Goal: Information Seeking & Learning: Learn about a topic

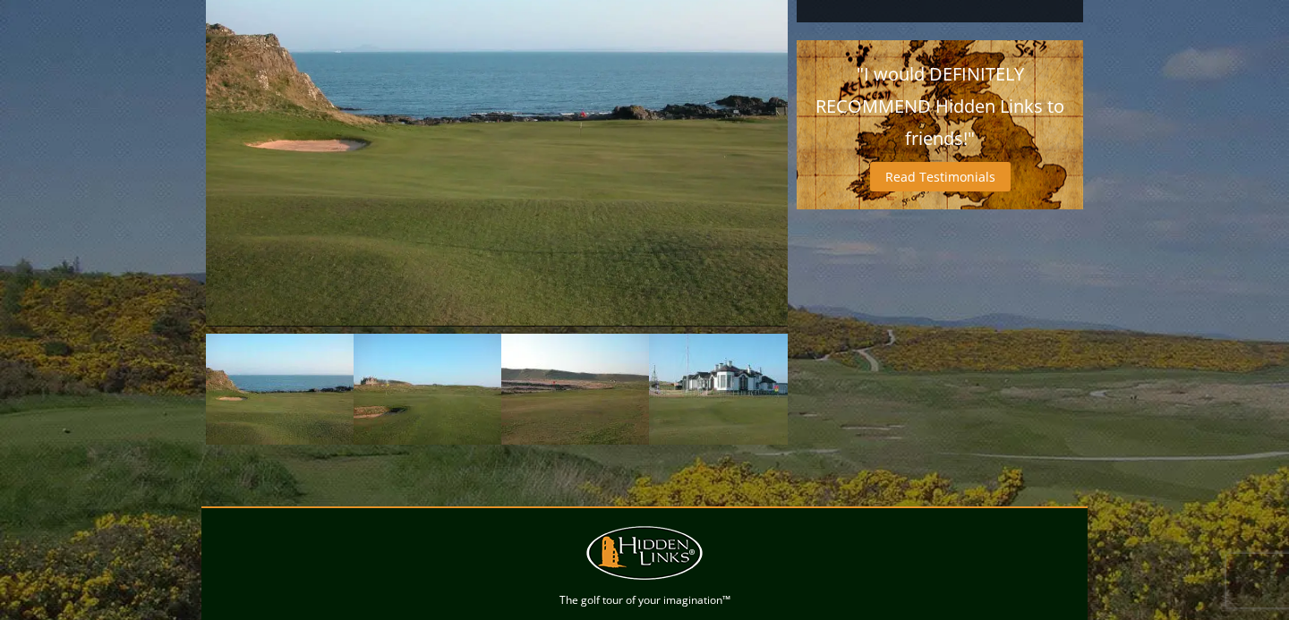
scroll to position [1581, 0]
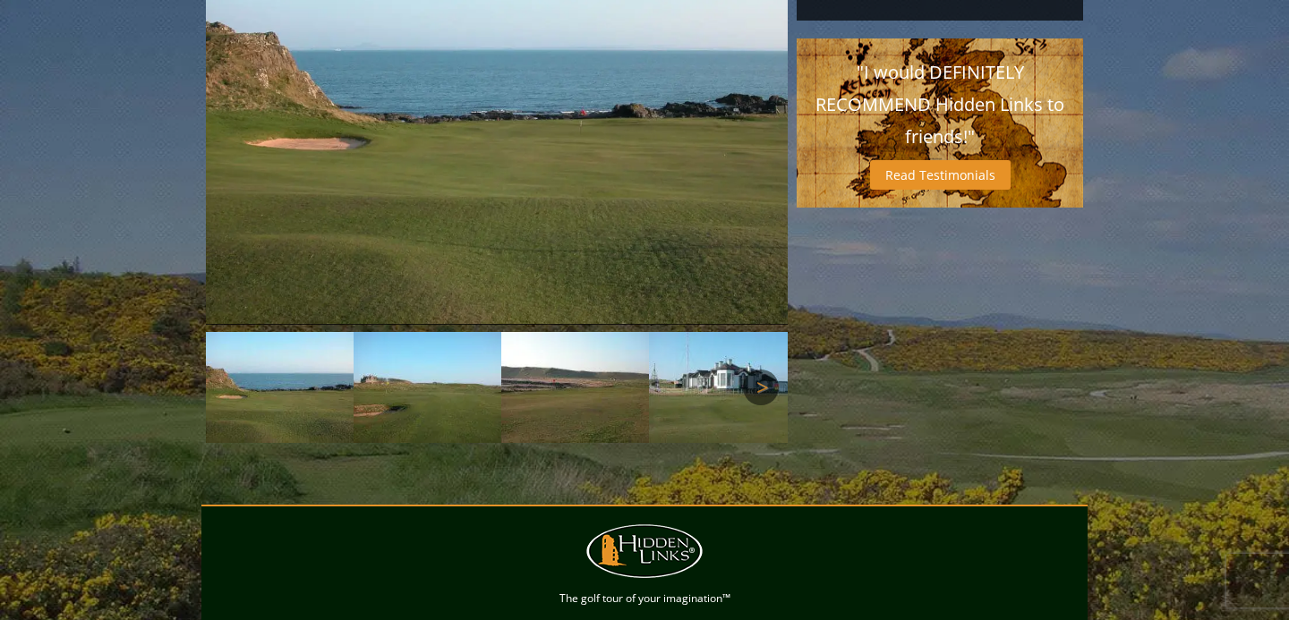
click at [769, 370] on link "Next" at bounding box center [761, 388] width 36 height 36
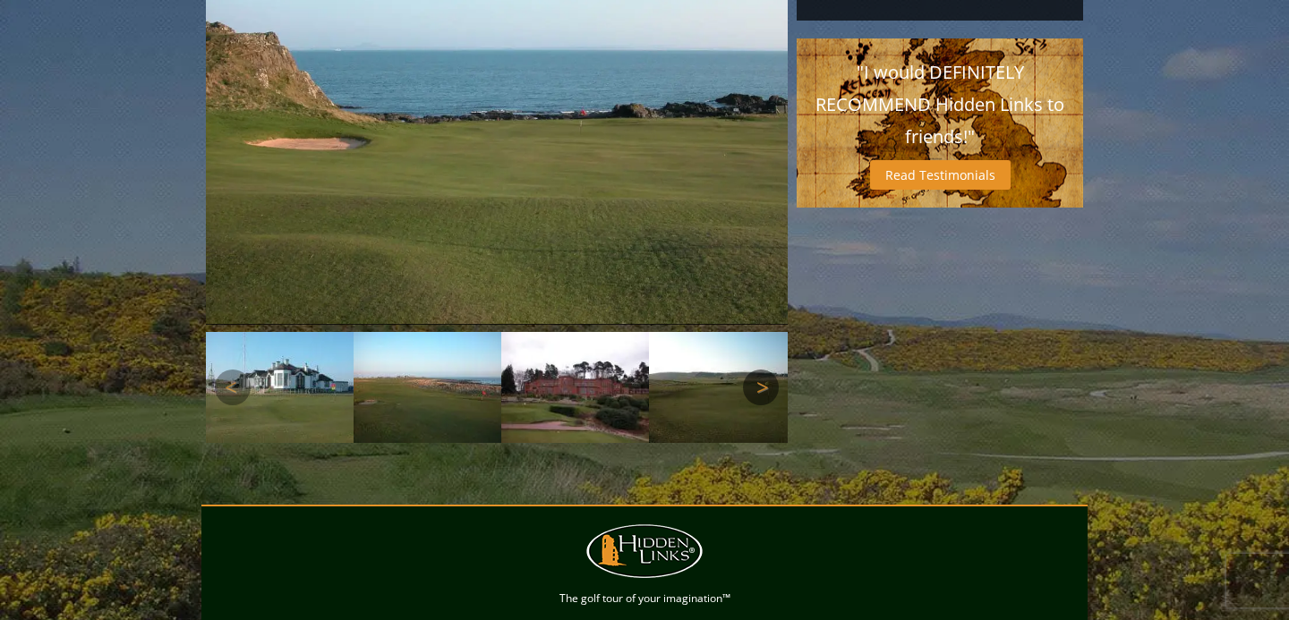
click at [764, 370] on link "Next" at bounding box center [761, 388] width 36 height 36
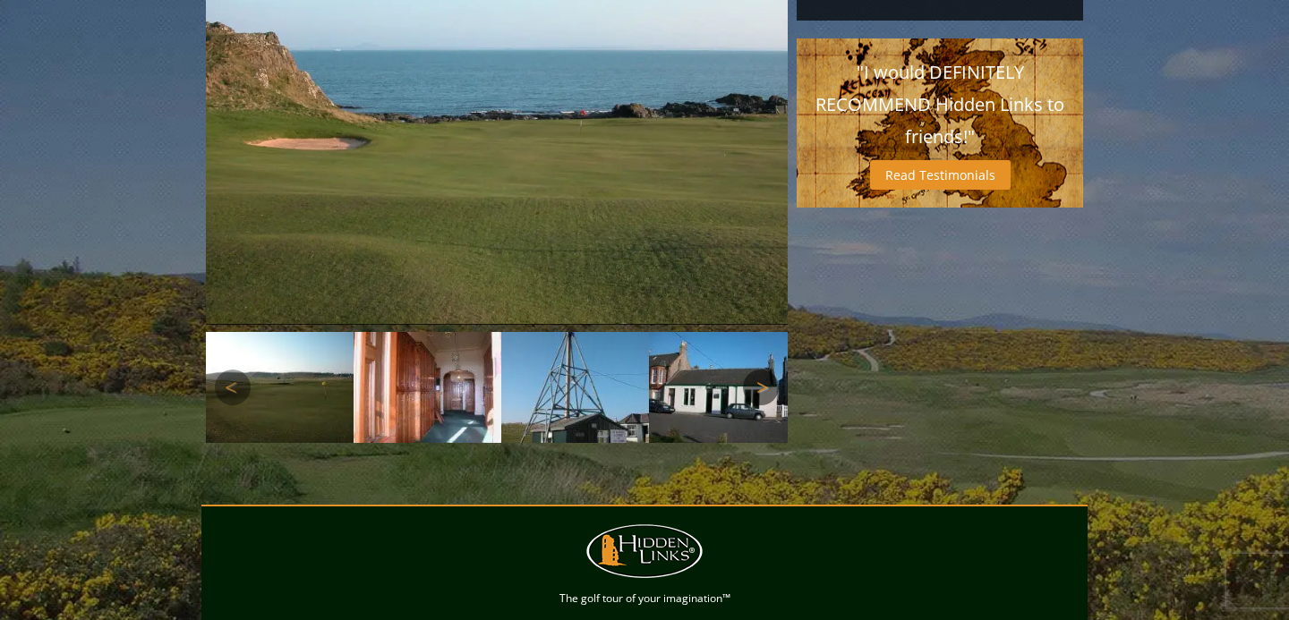
click at [764, 370] on link "Next" at bounding box center [761, 388] width 36 height 36
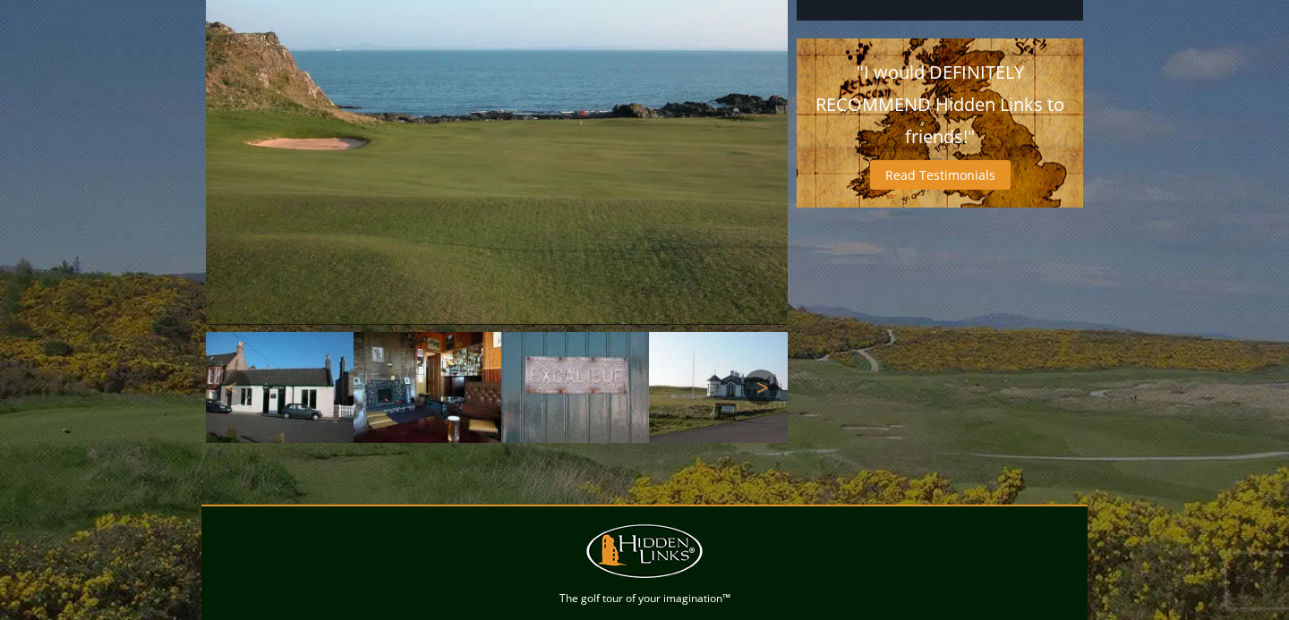
click at [764, 370] on link "Next" at bounding box center [761, 388] width 36 height 36
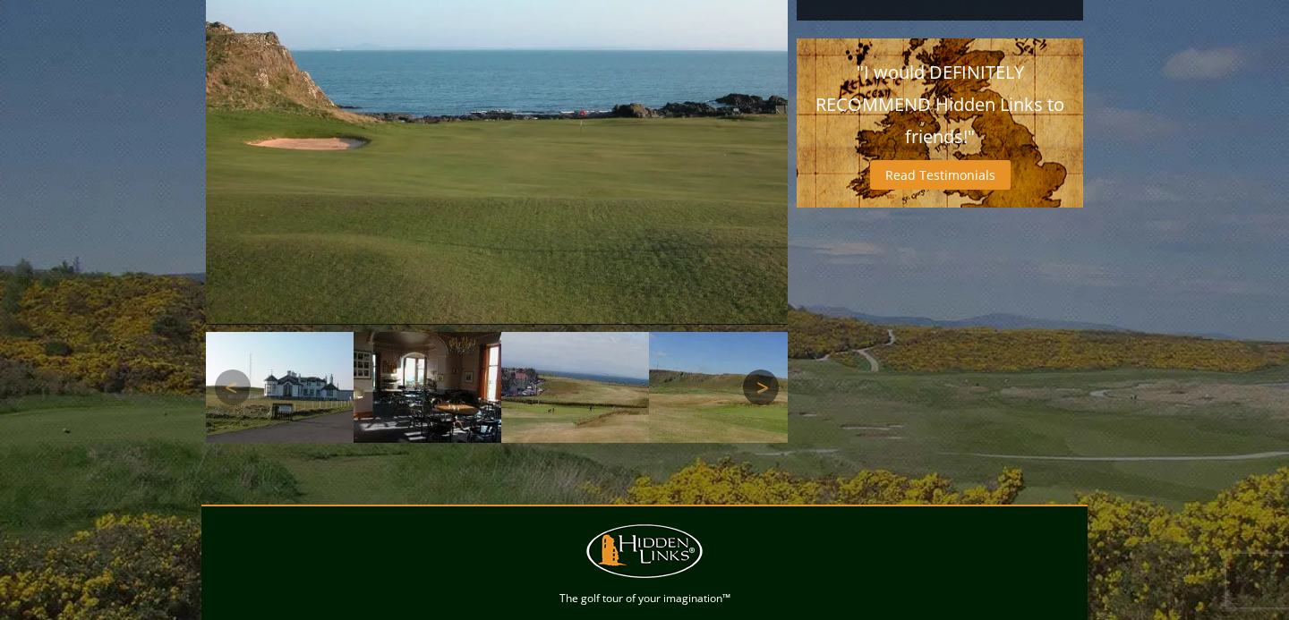
click at [764, 370] on link "Next" at bounding box center [761, 388] width 36 height 36
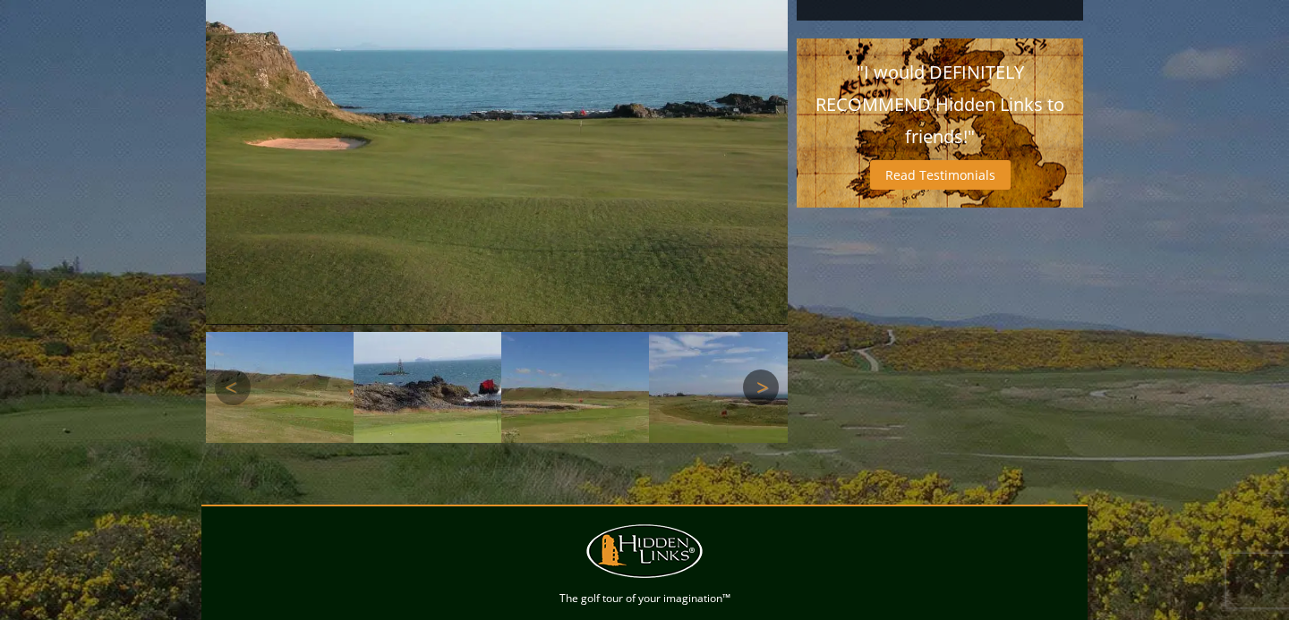
click at [764, 370] on link "Next" at bounding box center [761, 388] width 36 height 36
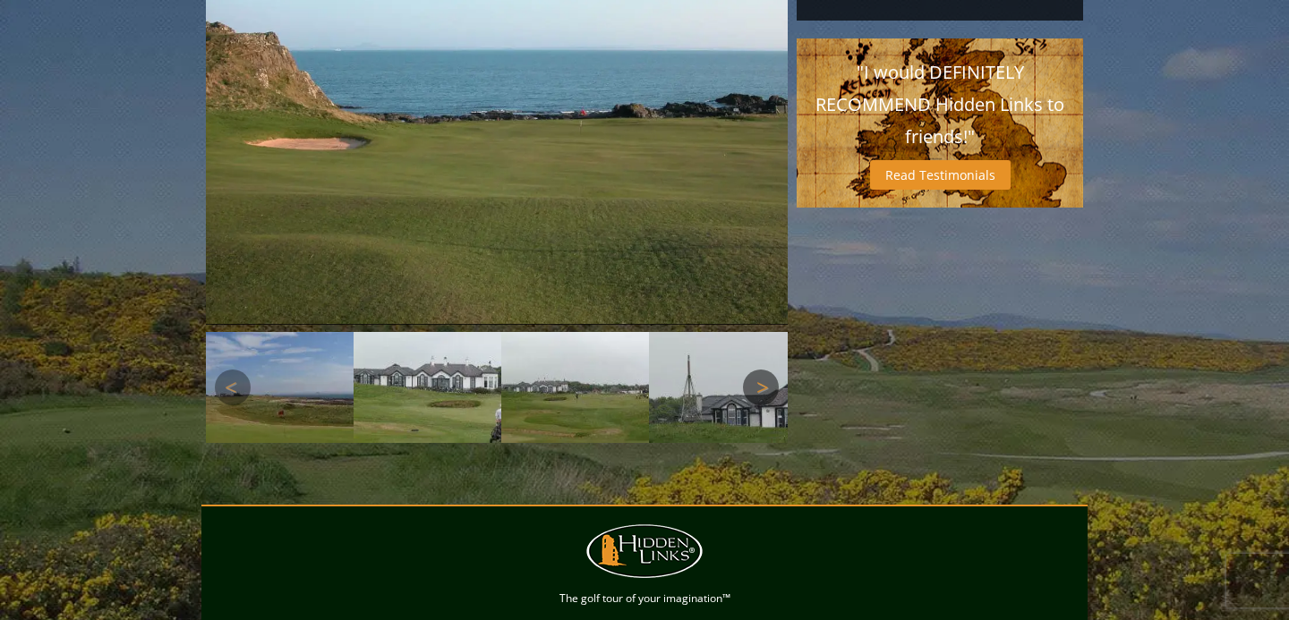
click at [764, 370] on link "Next" at bounding box center [761, 388] width 36 height 36
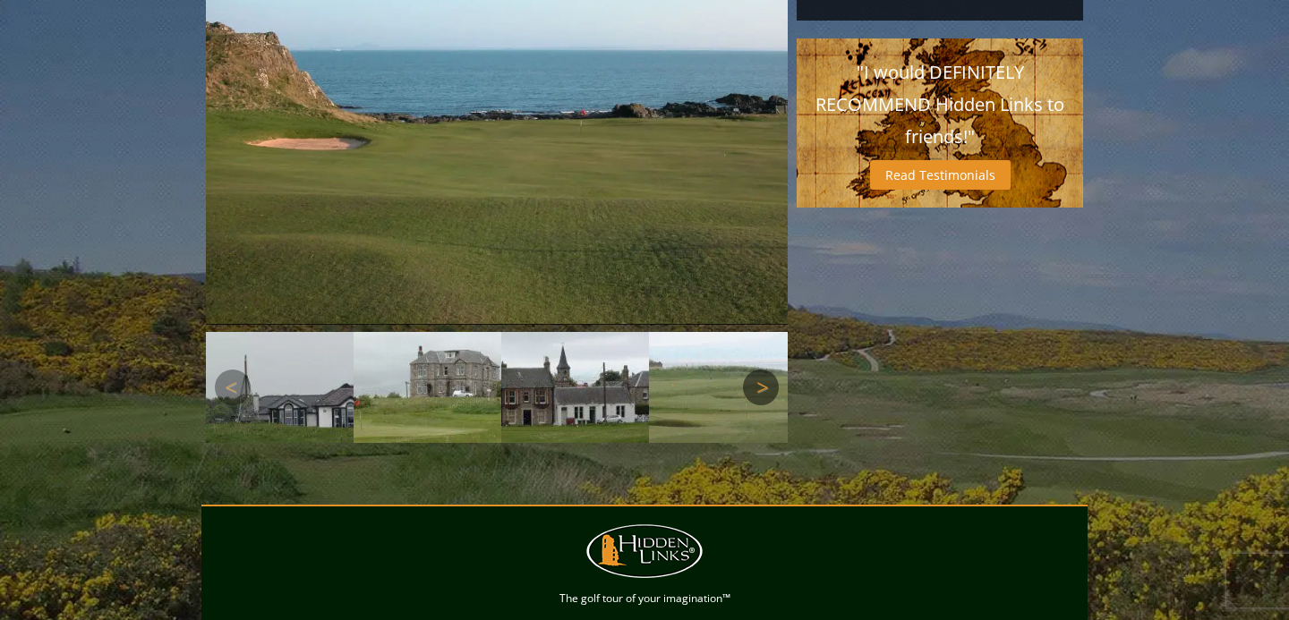
click at [762, 370] on link "Next" at bounding box center [761, 388] width 36 height 36
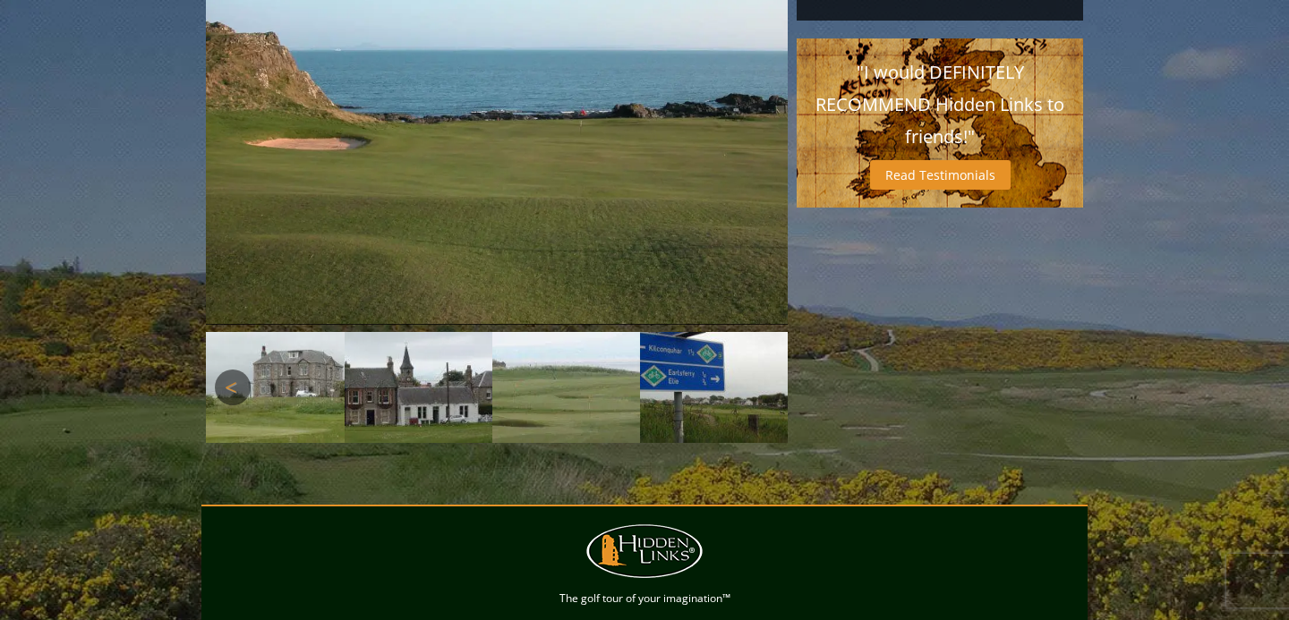
click at [226, 370] on link "Previous" at bounding box center [233, 388] width 36 height 36
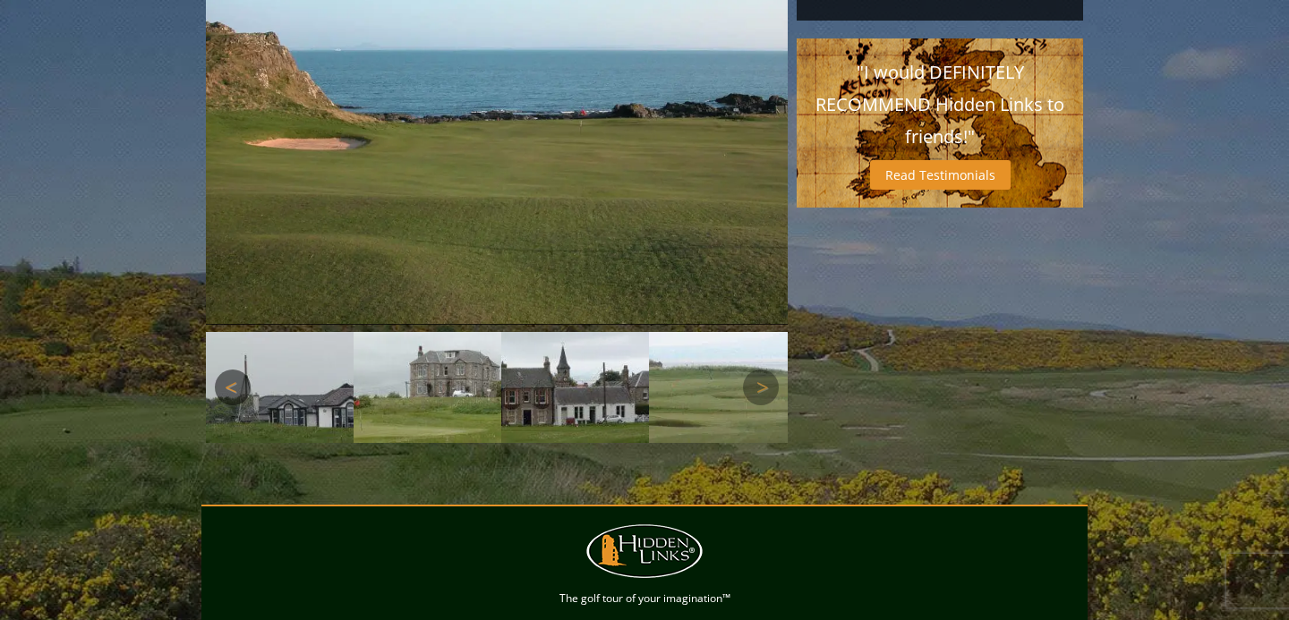
click at [226, 370] on link "Previous" at bounding box center [233, 388] width 36 height 36
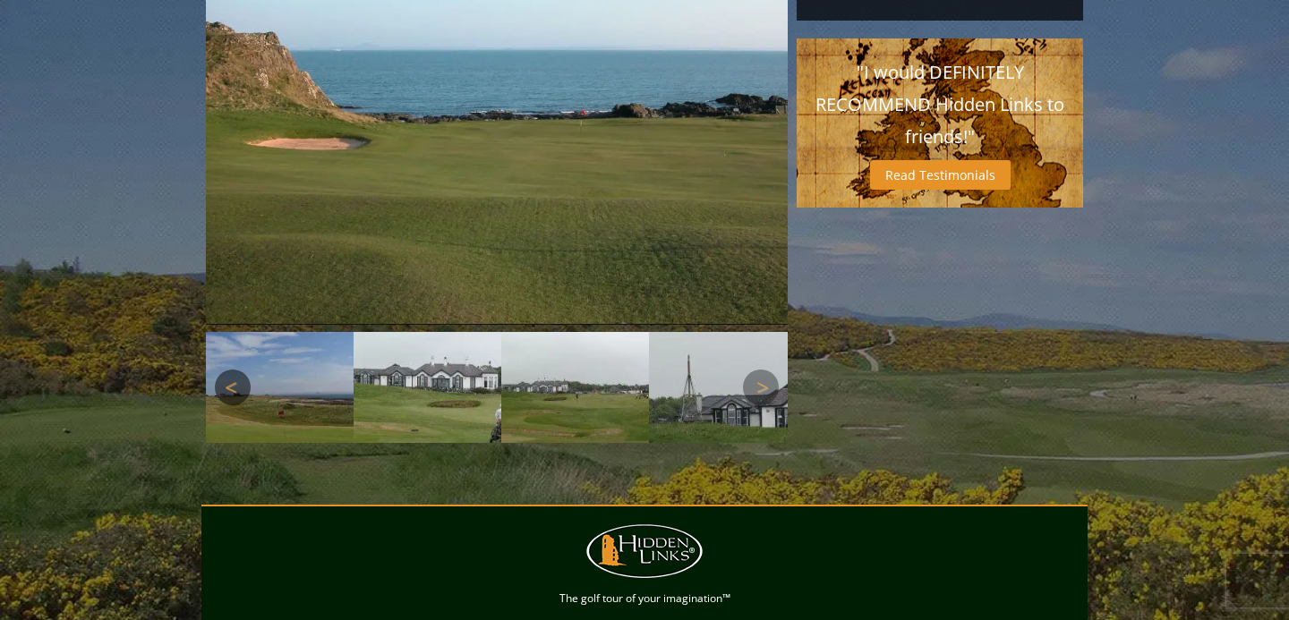
click at [226, 370] on link "Previous" at bounding box center [233, 388] width 36 height 36
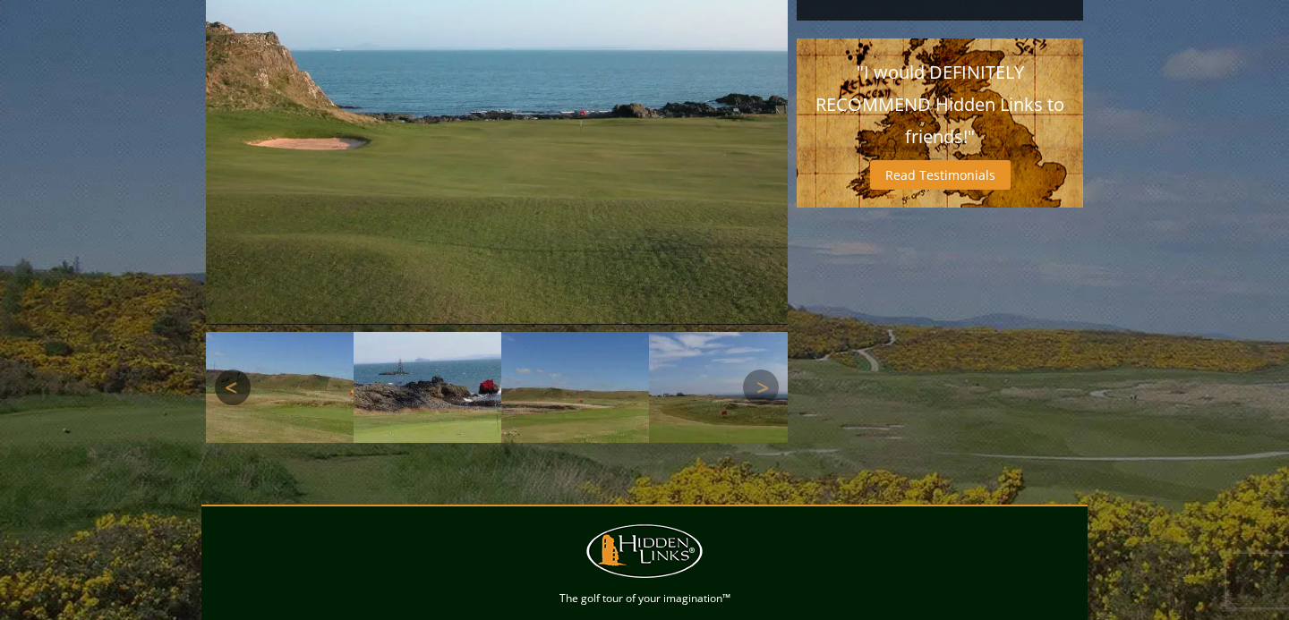
click at [226, 370] on link "Previous" at bounding box center [233, 388] width 36 height 36
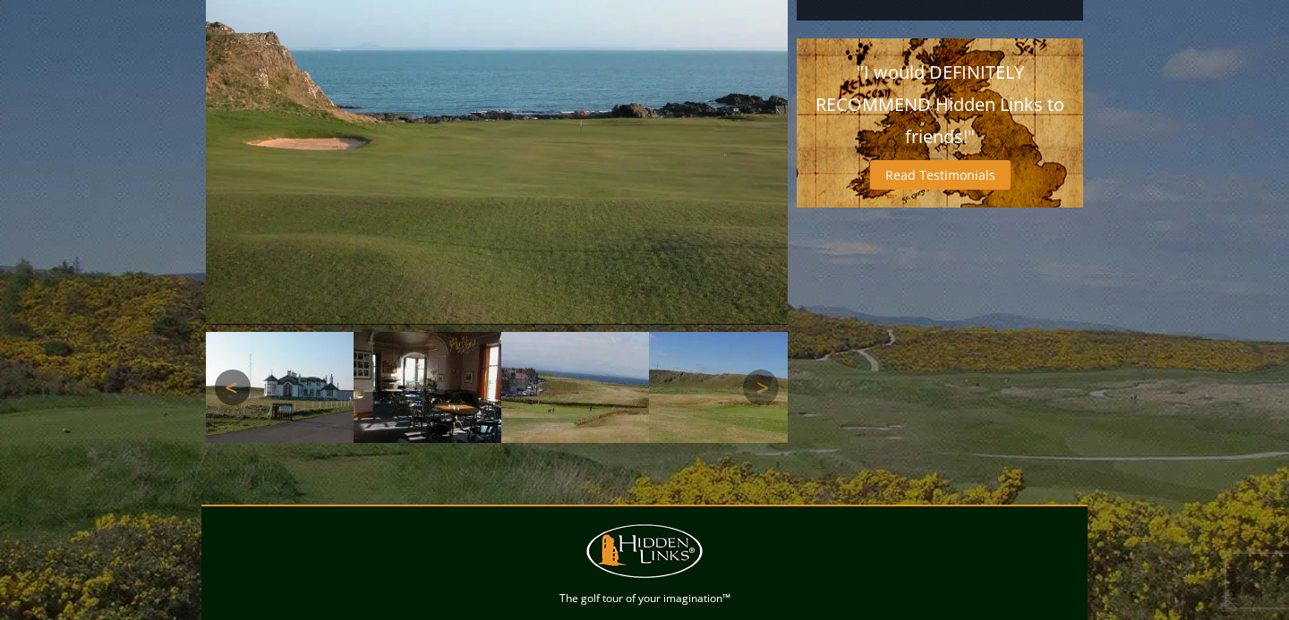
click at [226, 370] on link "Previous" at bounding box center [233, 388] width 36 height 36
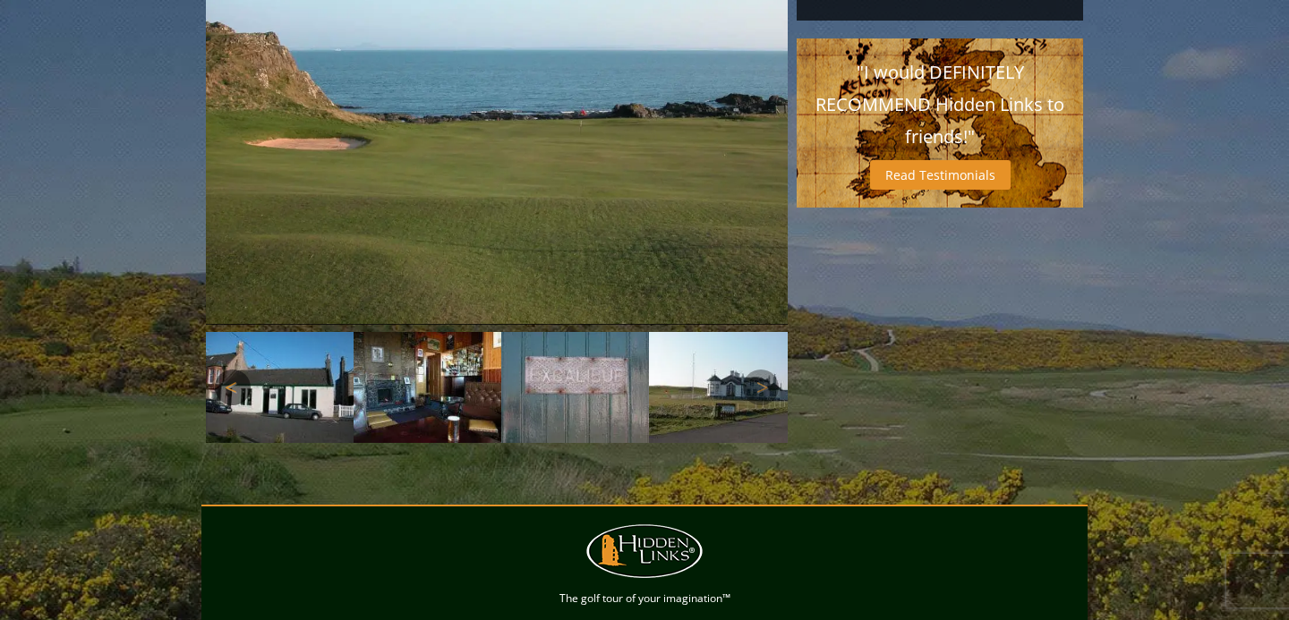
click at [226, 370] on link "Previous" at bounding box center [233, 388] width 36 height 36
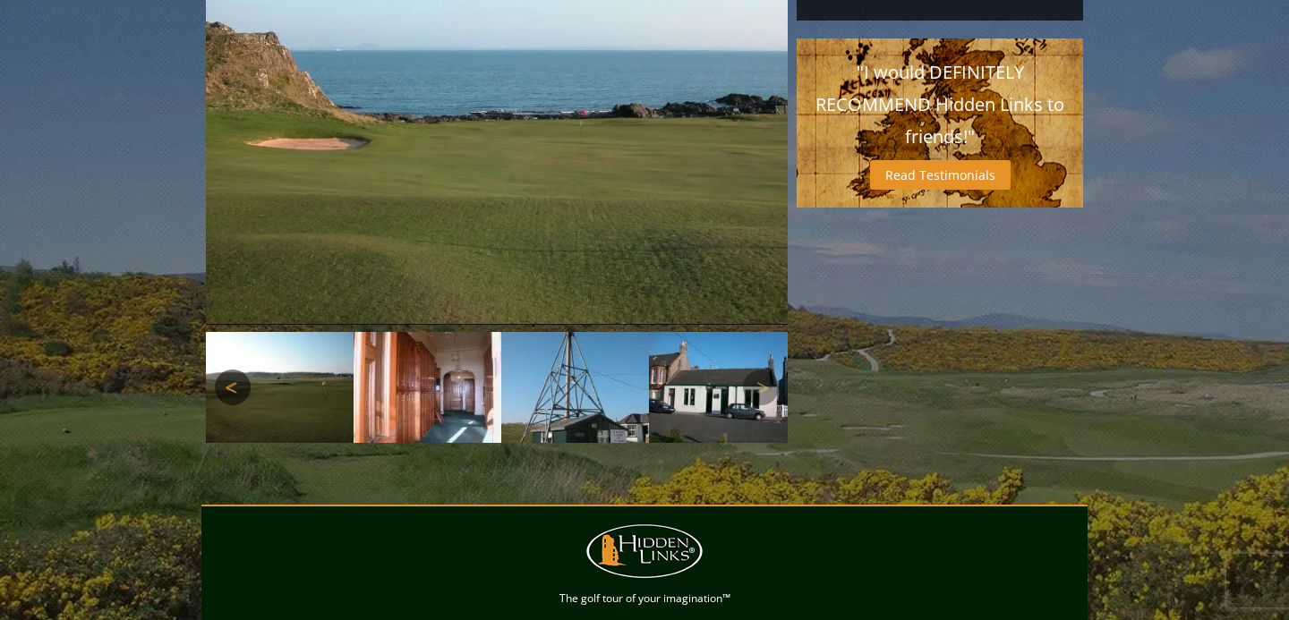
click at [226, 370] on link "Previous" at bounding box center [233, 388] width 36 height 36
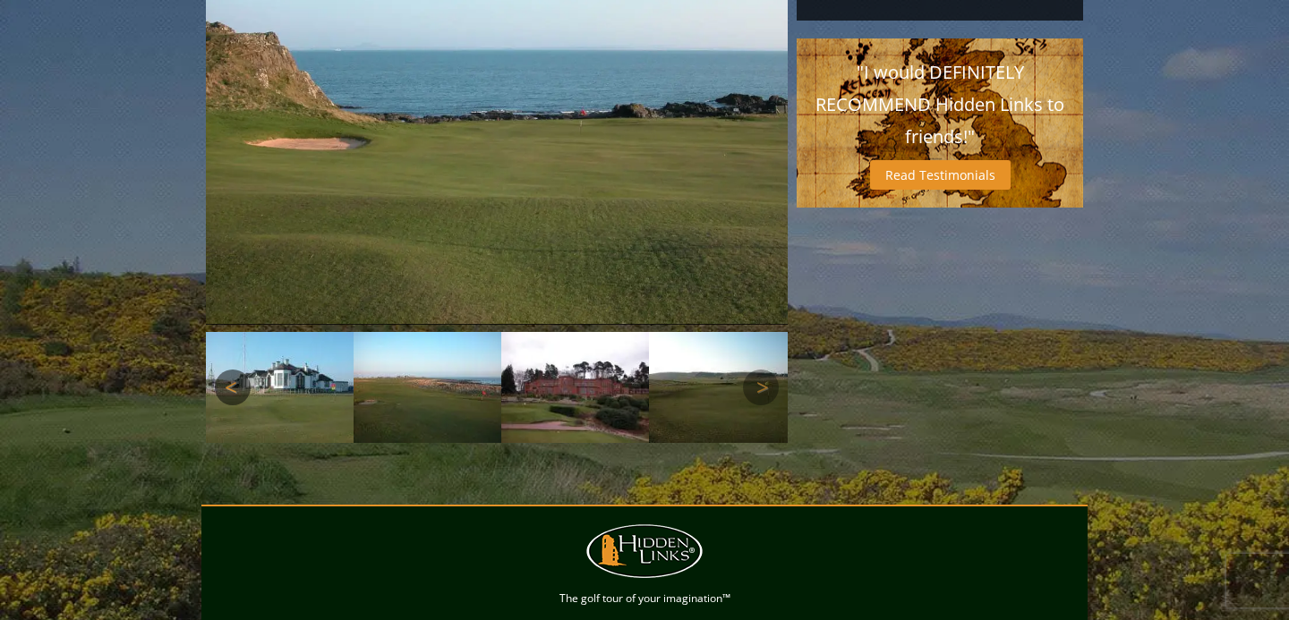
click at [226, 370] on link "Previous" at bounding box center [233, 388] width 36 height 36
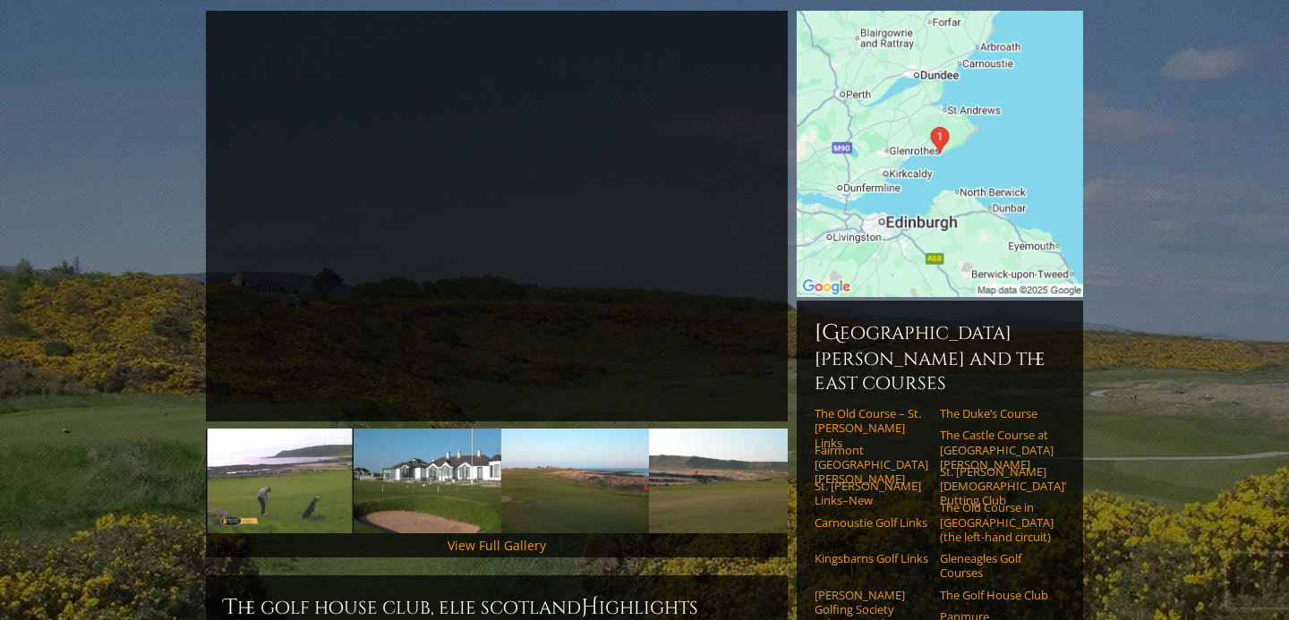
scroll to position [0, 0]
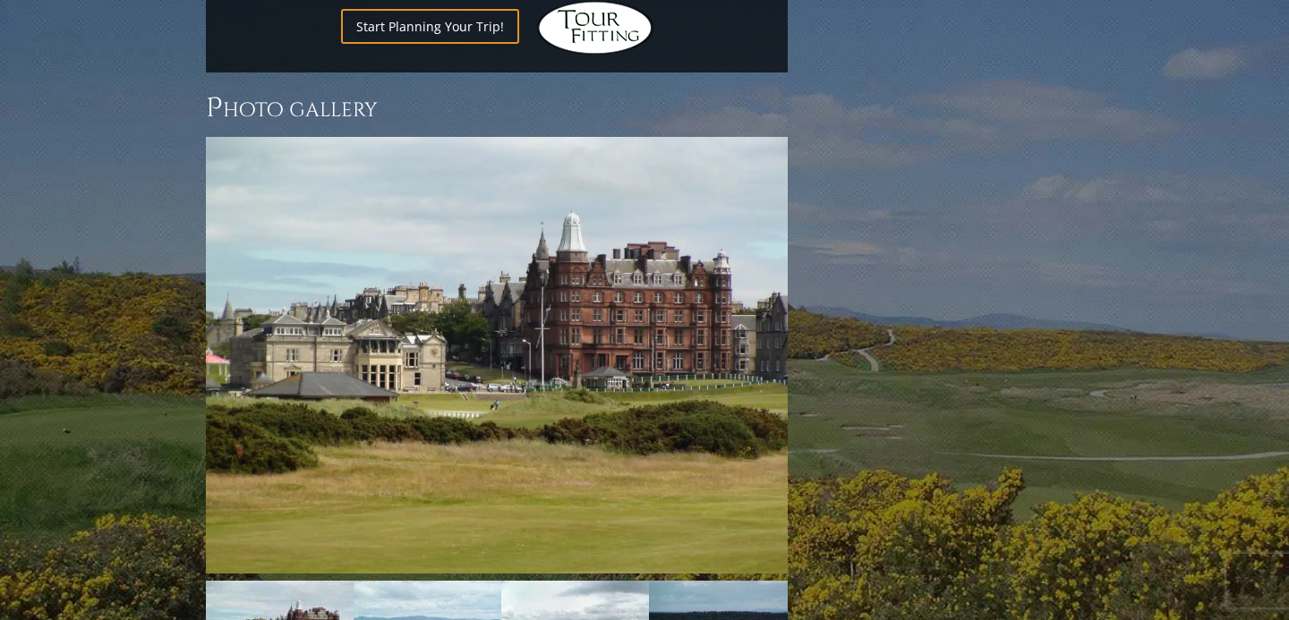
scroll to position [2438, 0]
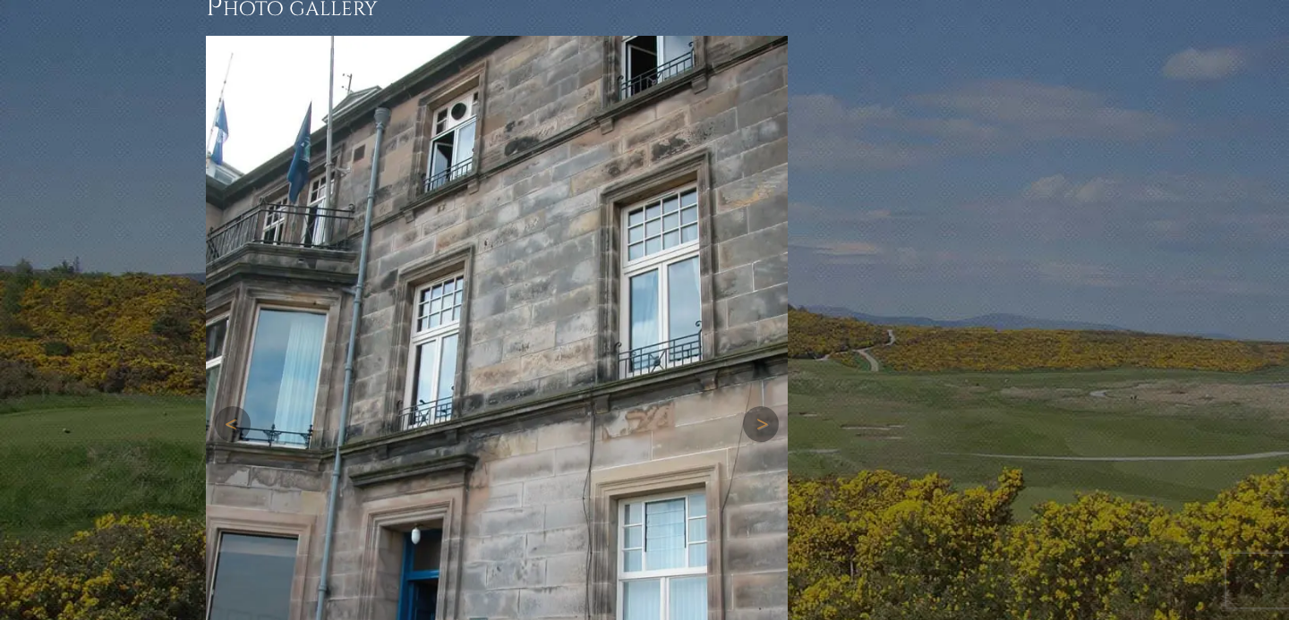
scroll to position [2742, 0]
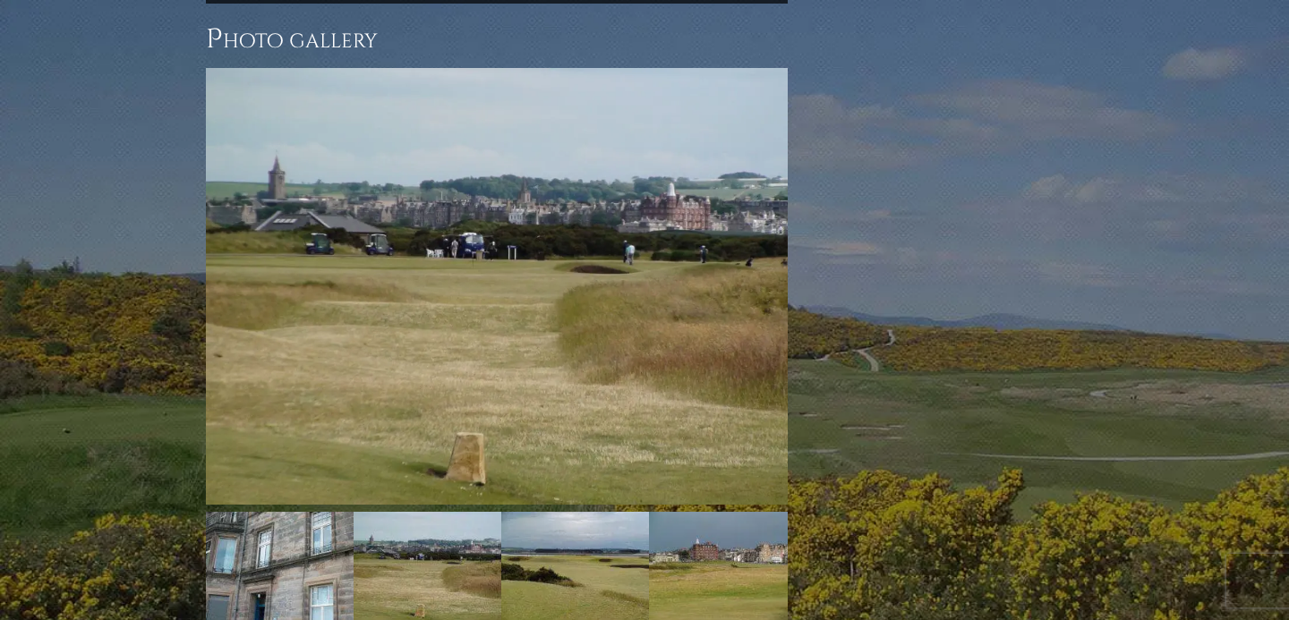
scroll to position [2484, 0]
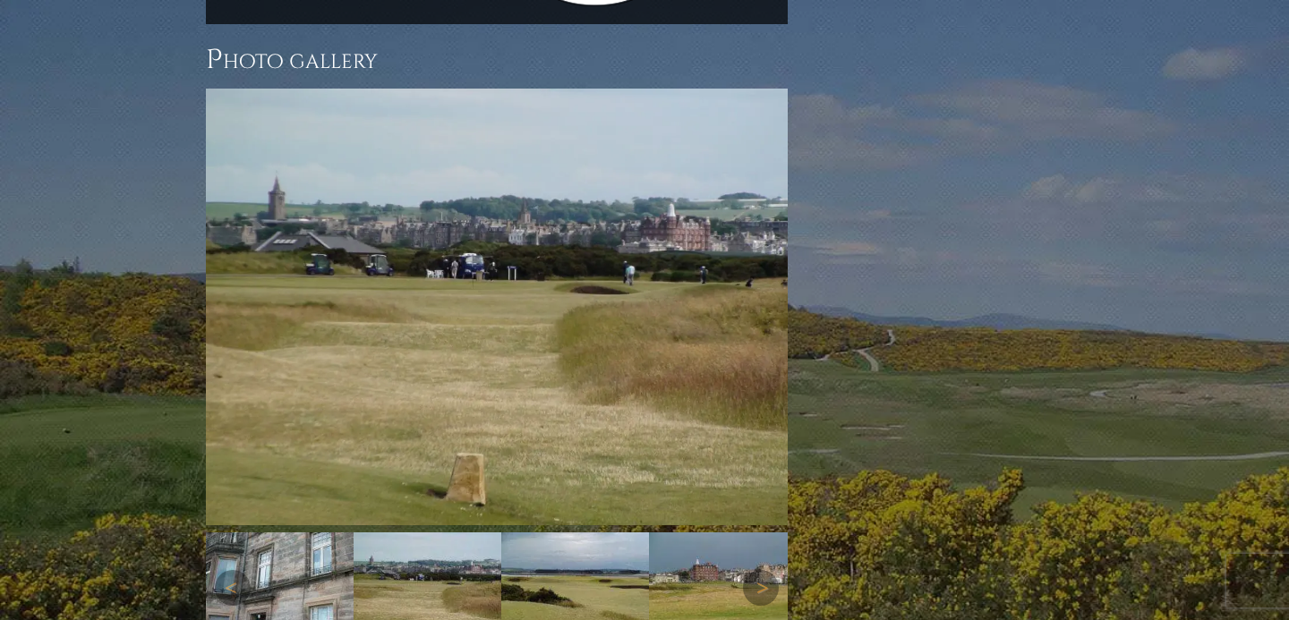
click at [632, 532] on img at bounding box center [575, 587] width 148 height 111
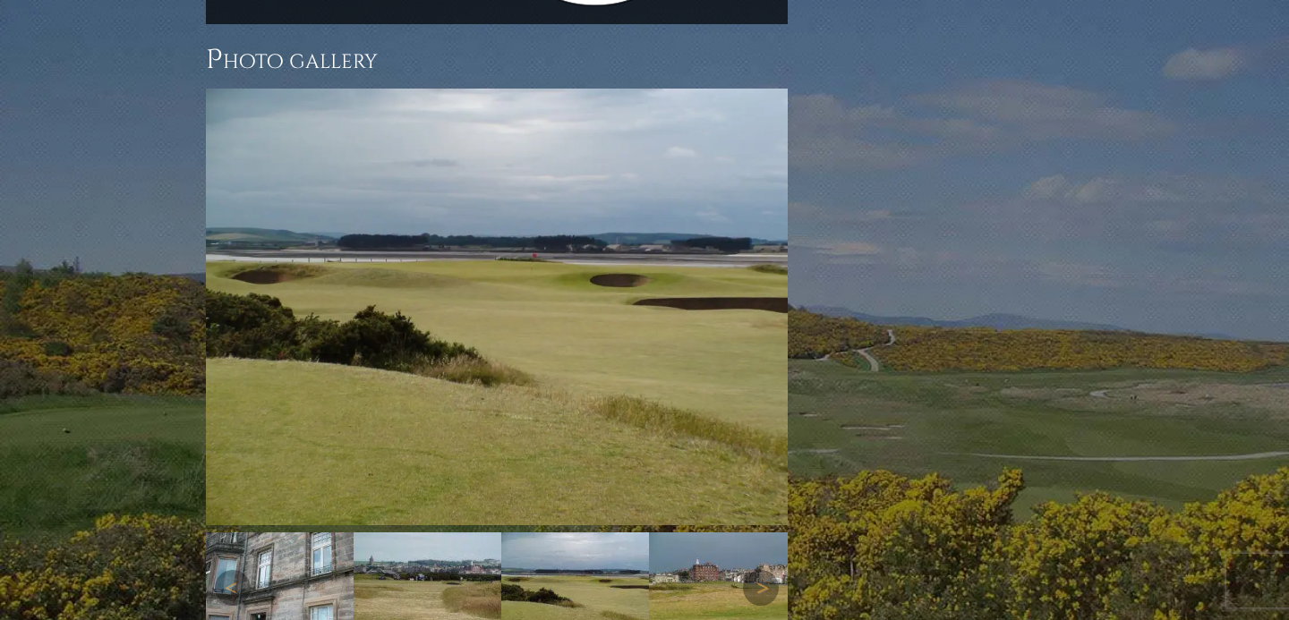
click at [701, 532] on img at bounding box center [723, 587] width 148 height 111
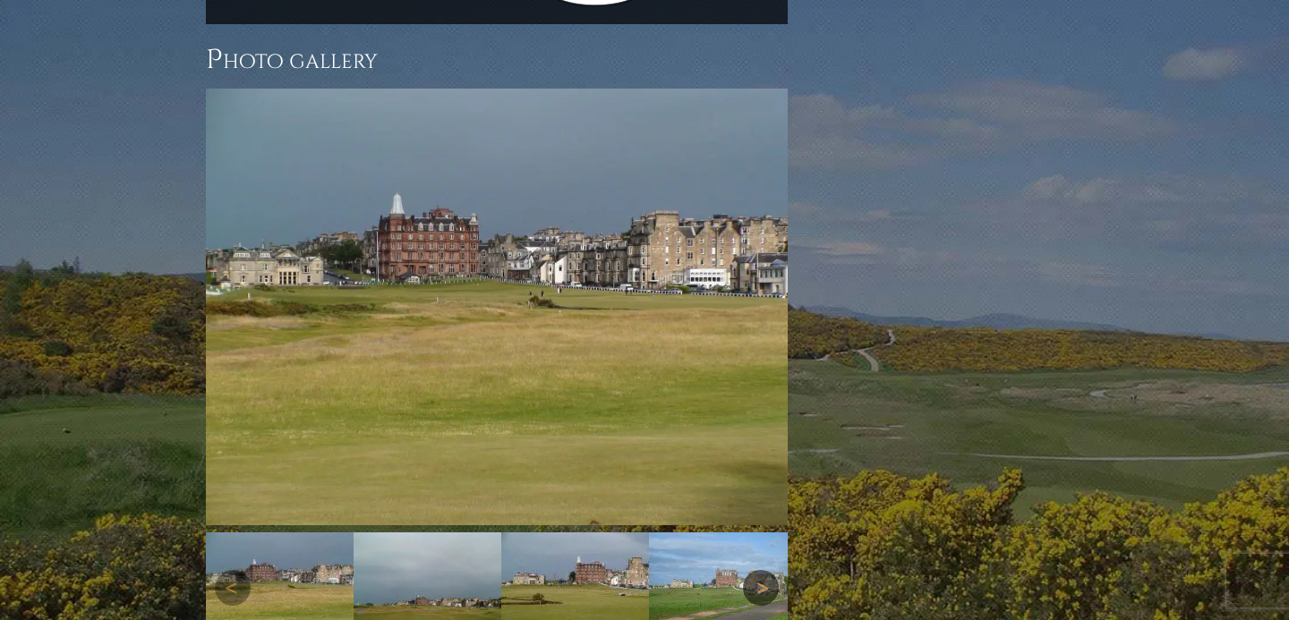
click at [765, 570] on link "Next" at bounding box center [761, 588] width 36 height 36
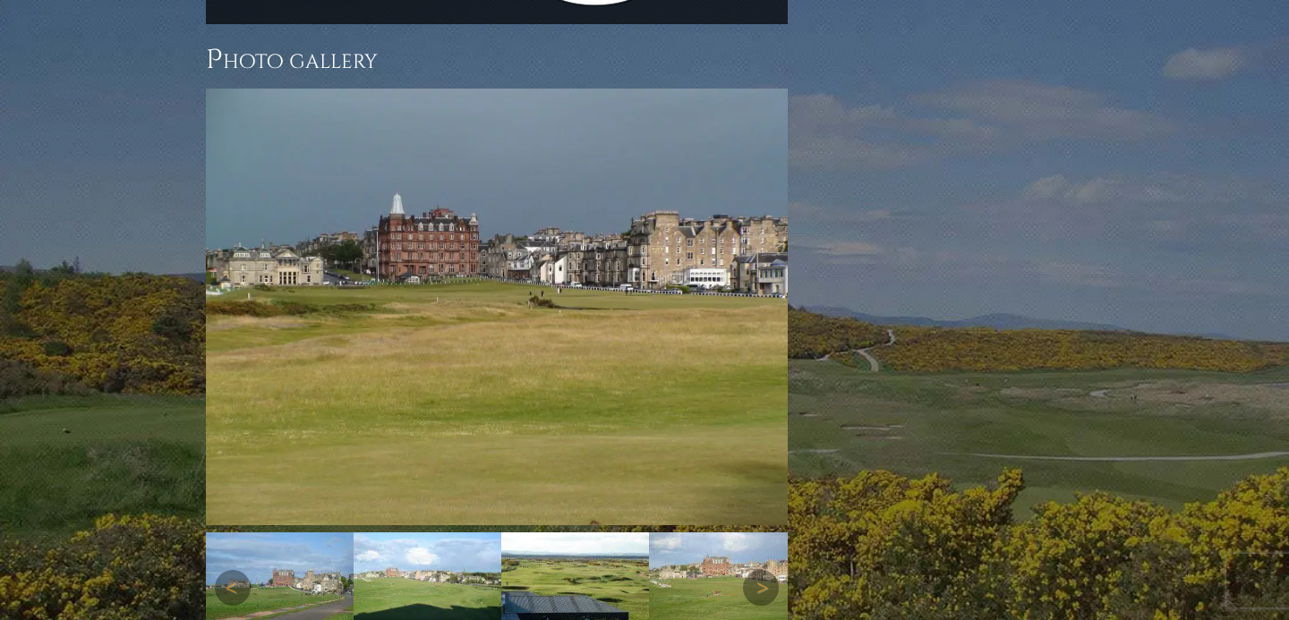
click at [323, 532] on img at bounding box center [280, 587] width 148 height 111
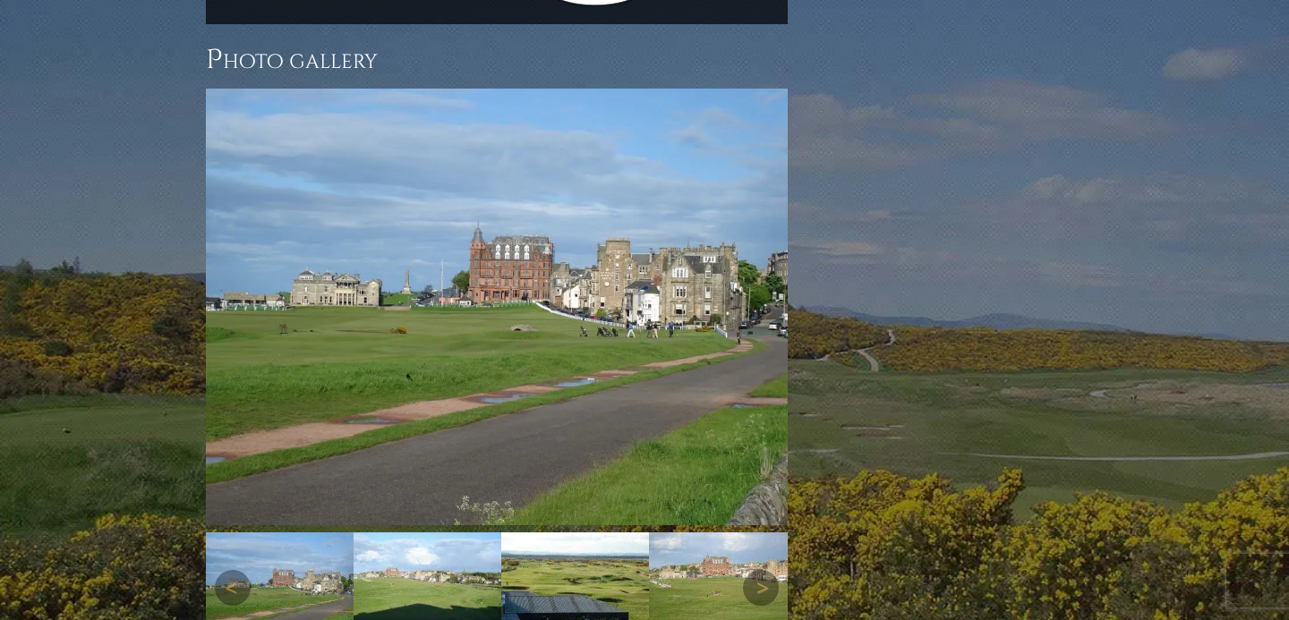
click at [413, 532] on img at bounding box center [428, 587] width 148 height 111
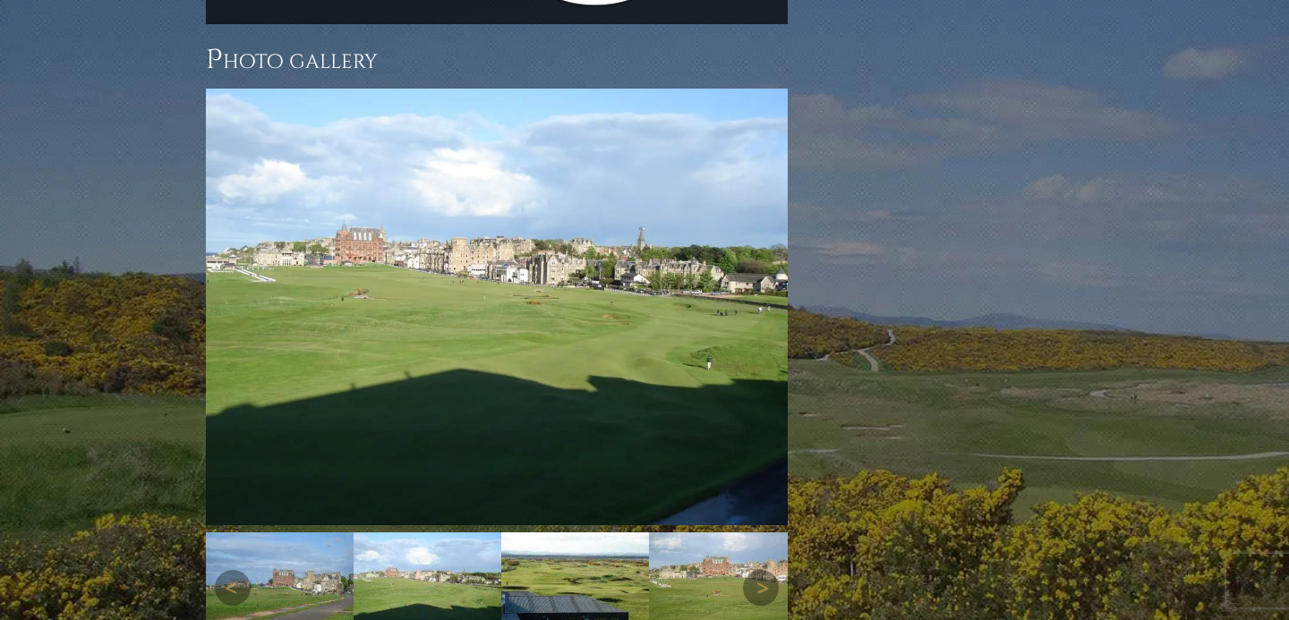
click at [494, 532] on img at bounding box center [428, 587] width 148 height 111
click at [548, 532] on img at bounding box center [575, 587] width 148 height 111
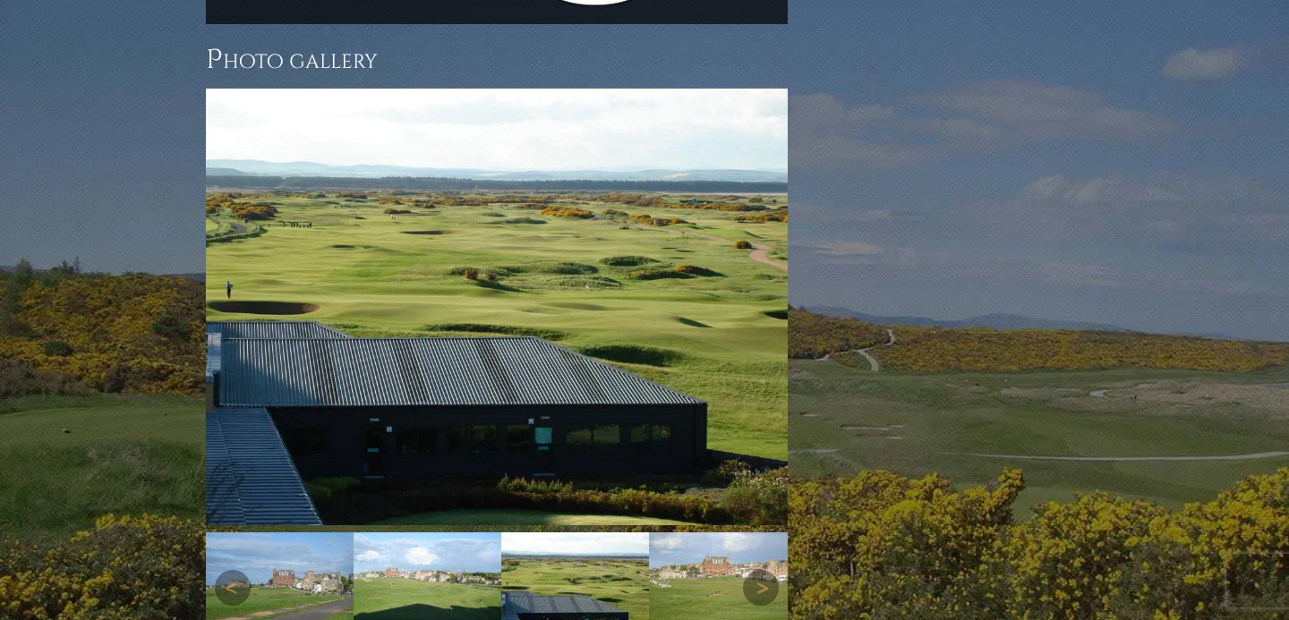
click at [690, 532] on img at bounding box center [723, 587] width 148 height 111
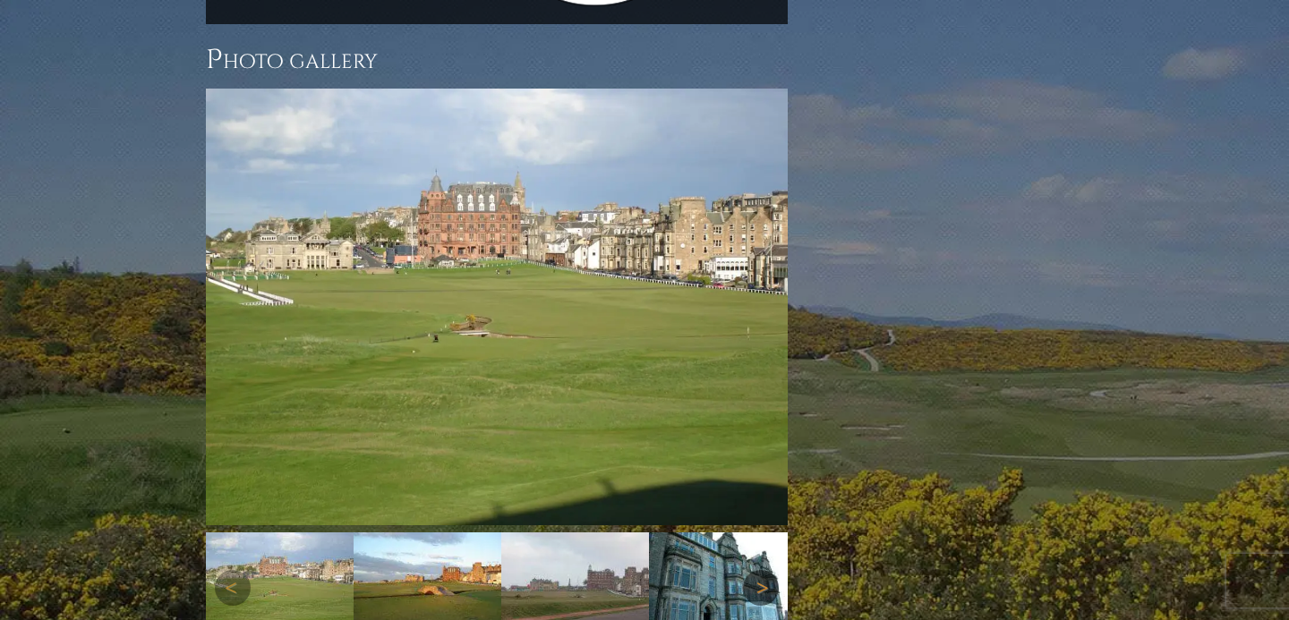
click at [770, 570] on link "Next" at bounding box center [761, 588] width 36 height 36
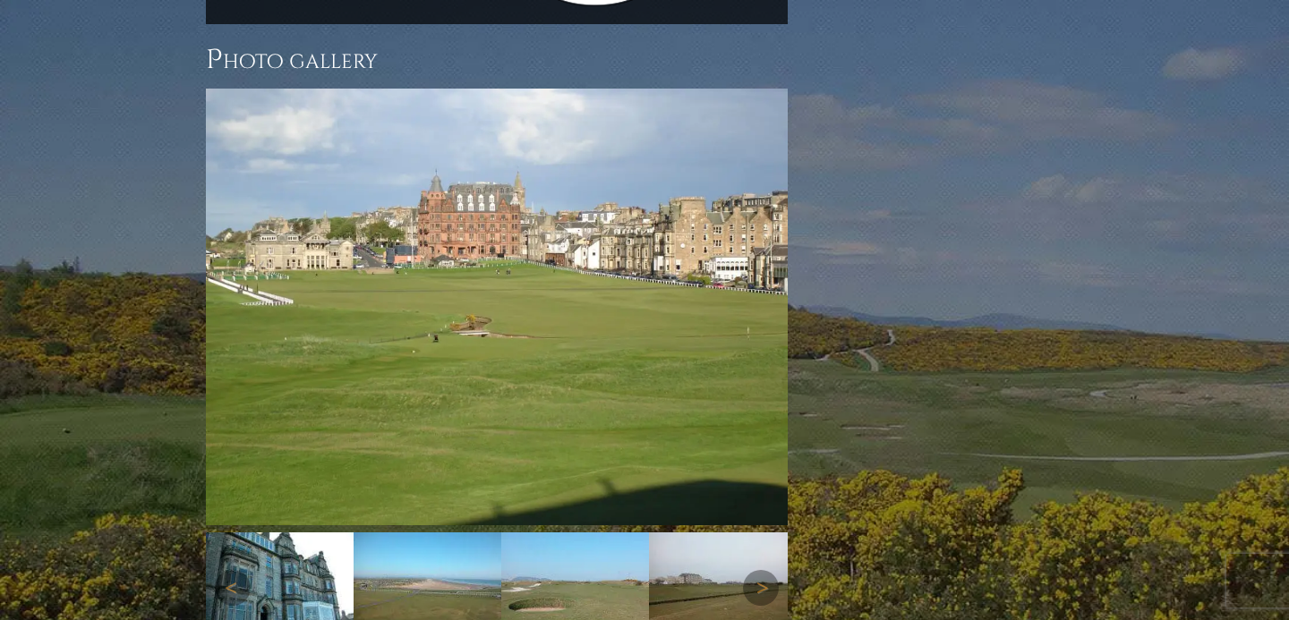
click at [294, 532] on img at bounding box center [280, 587] width 148 height 111
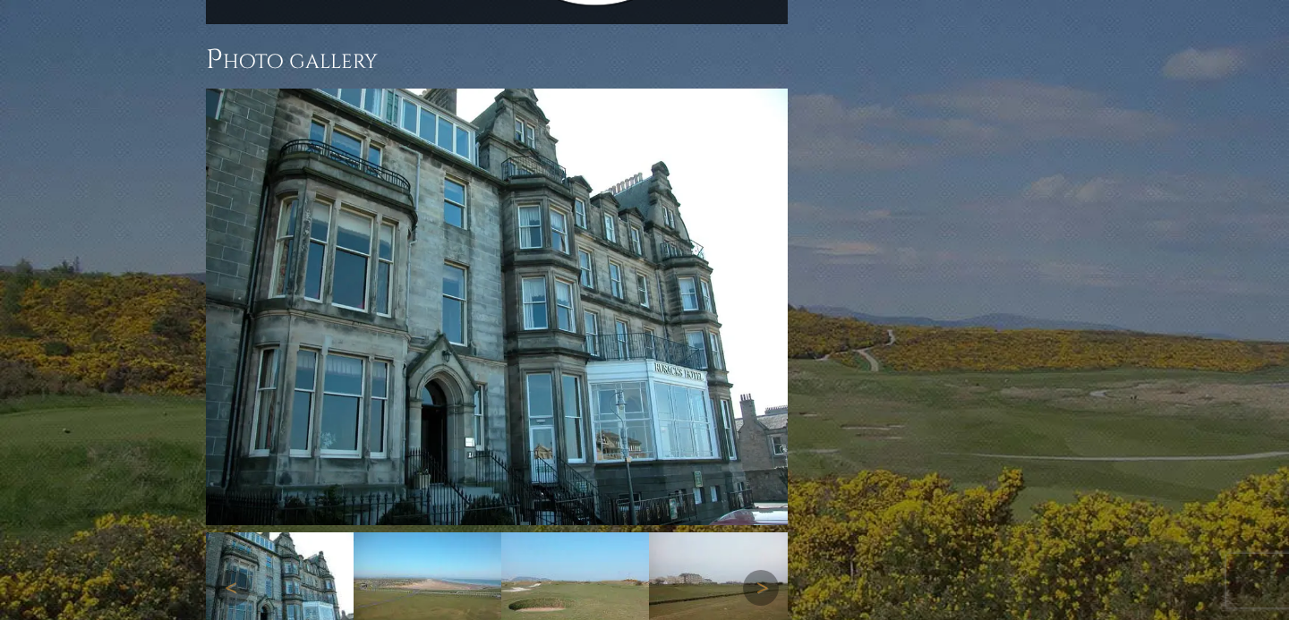
click at [410, 532] on img at bounding box center [428, 587] width 148 height 111
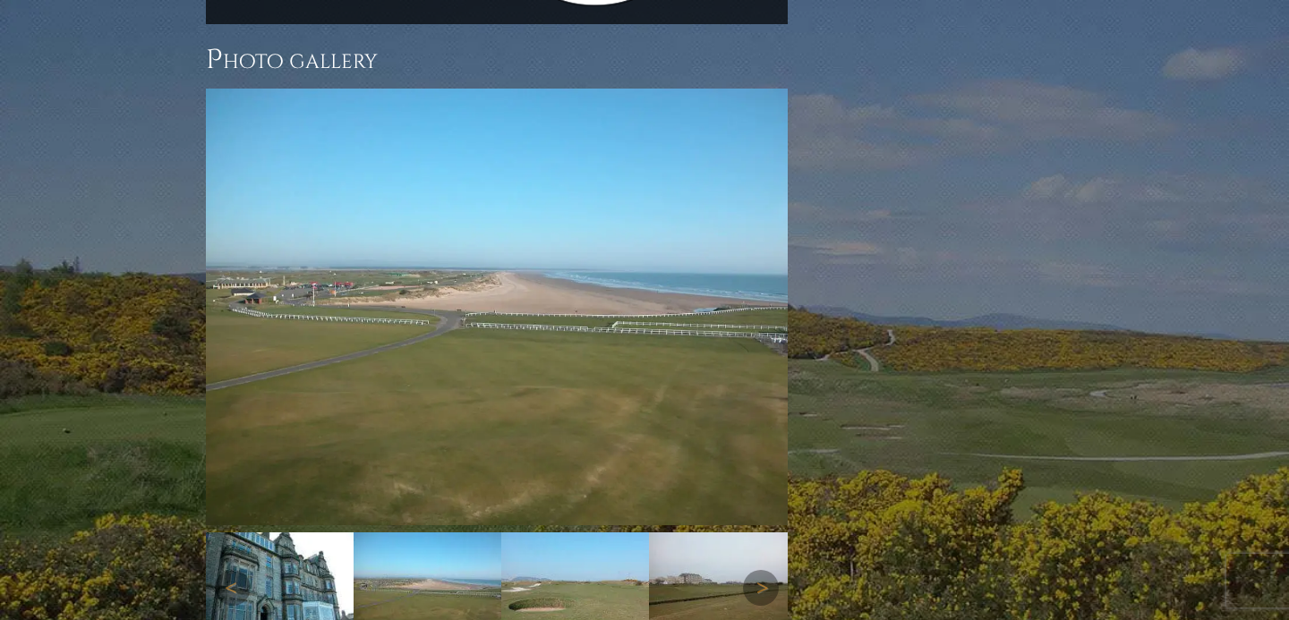
click at [552, 532] on img at bounding box center [575, 587] width 148 height 111
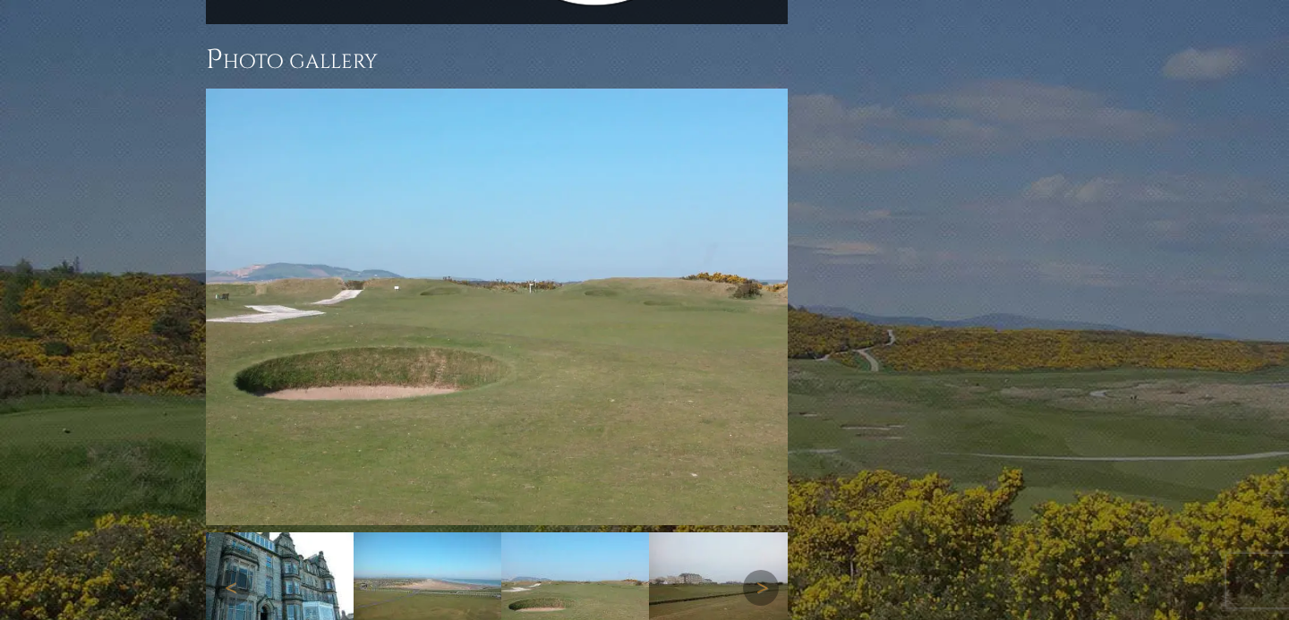
click at [694, 532] on img at bounding box center [723, 587] width 148 height 111
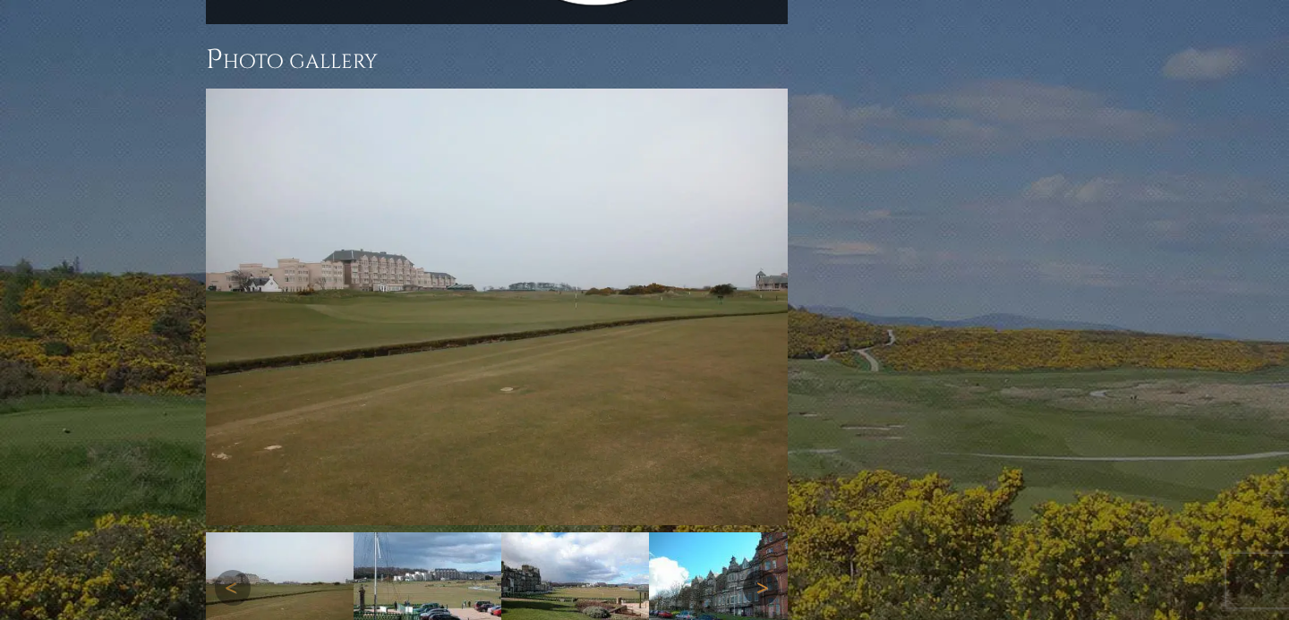
click at [751, 570] on link "Next" at bounding box center [761, 588] width 36 height 36
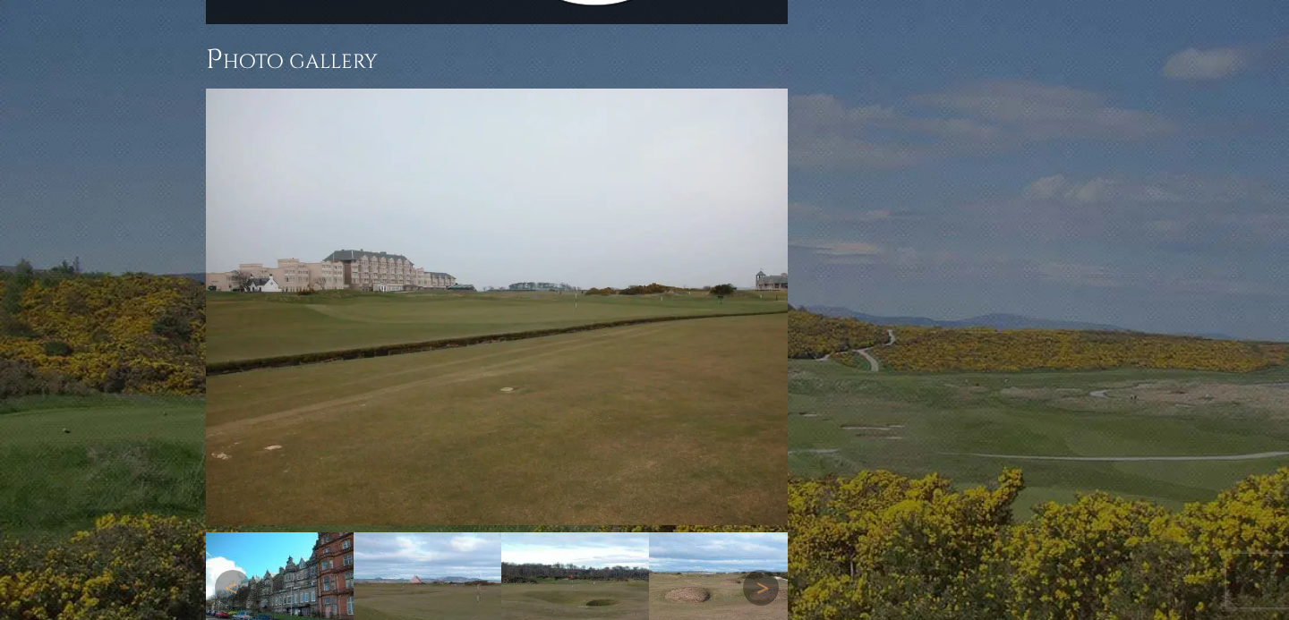
click at [319, 532] on img at bounding box center [280, 587] width 148 height 111
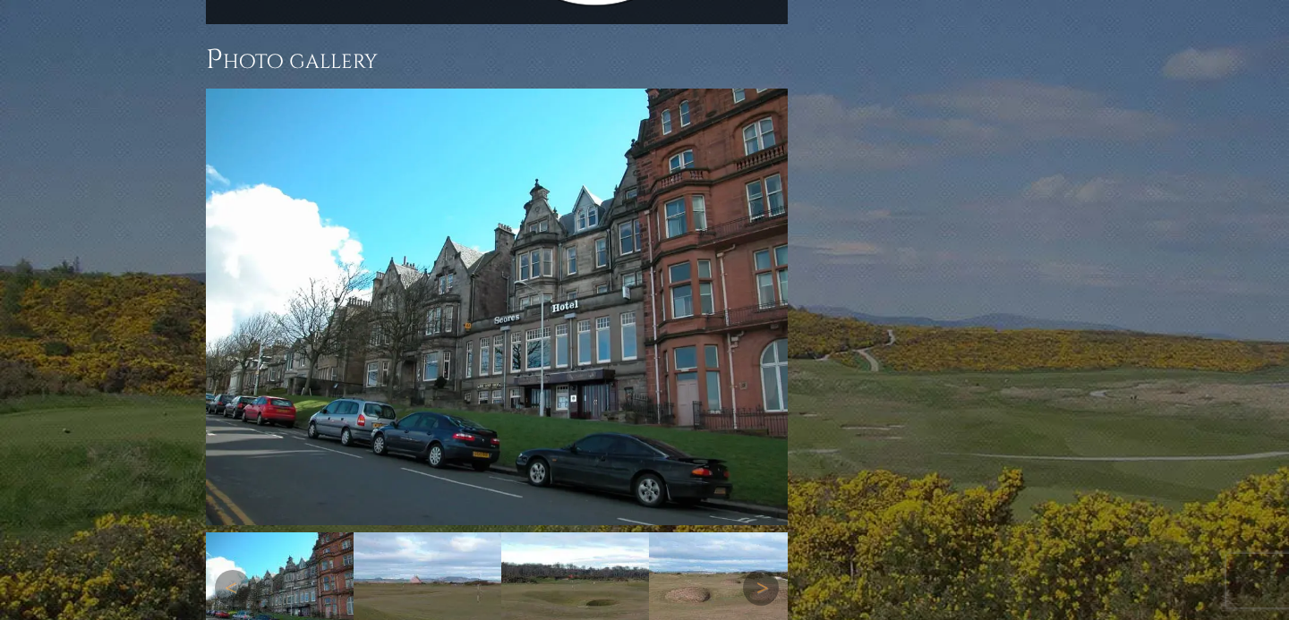
click at [448, 532] on img at bounding box center [428, 587] width 148 height 111
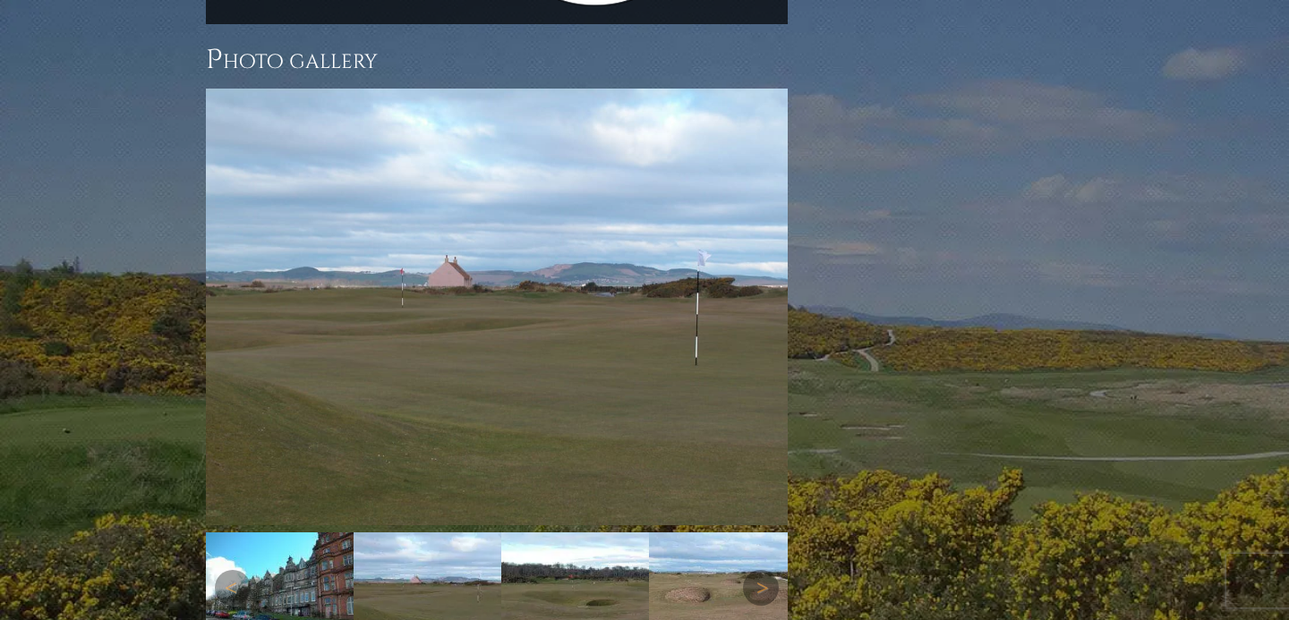
click at [578, 532] on img at bounding box center [575, 587] width 148 height 111
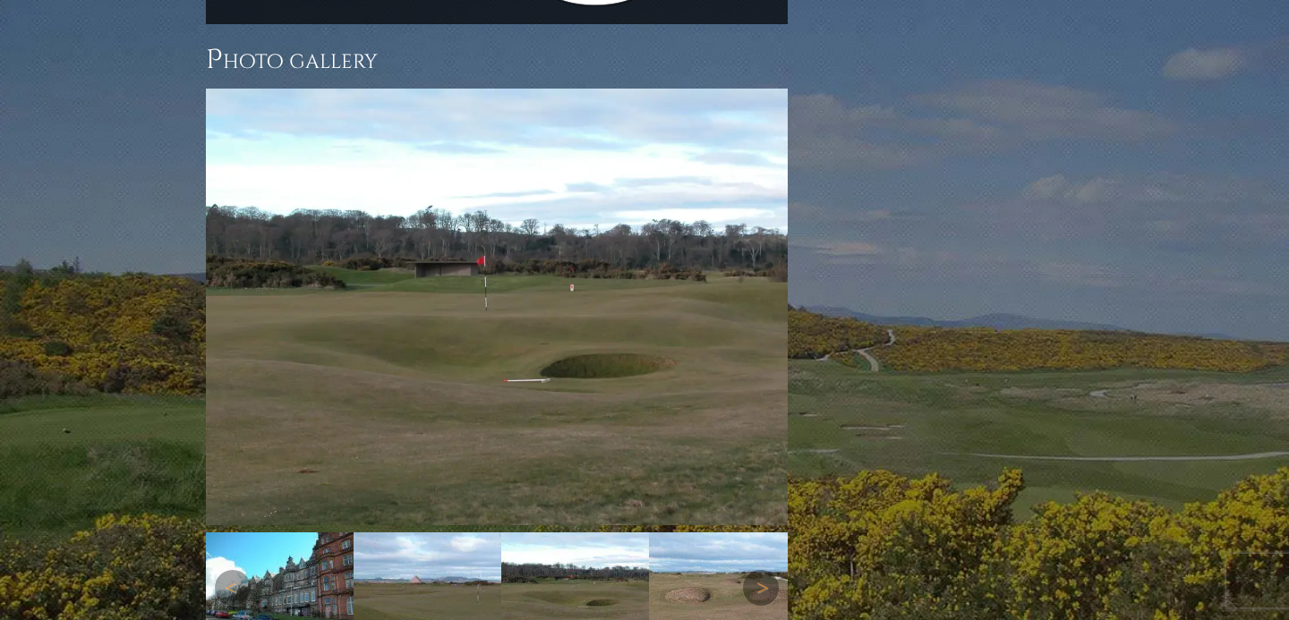
click at [694, 532] on img at bounding box center [723, 587] width 148 height 111
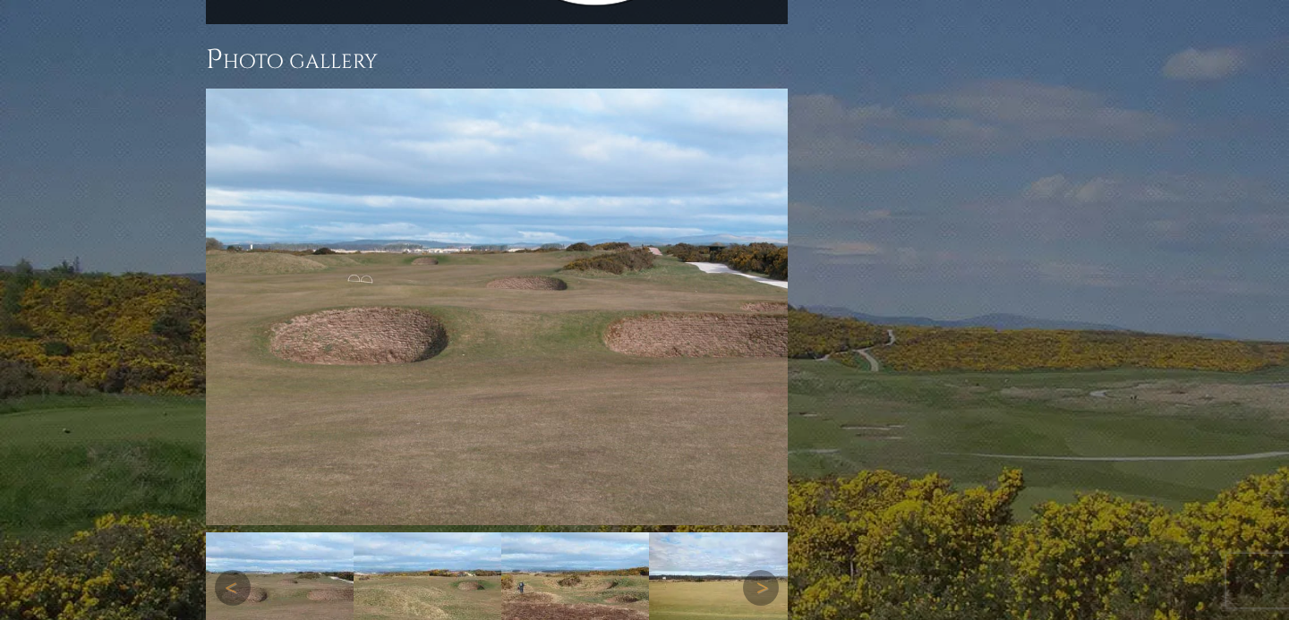
click at [318, 532] on img at bounding box center [280, 587] width 148 height 111
click at [412, 532] on img at bounding box center [428, 587] width 148 height 111
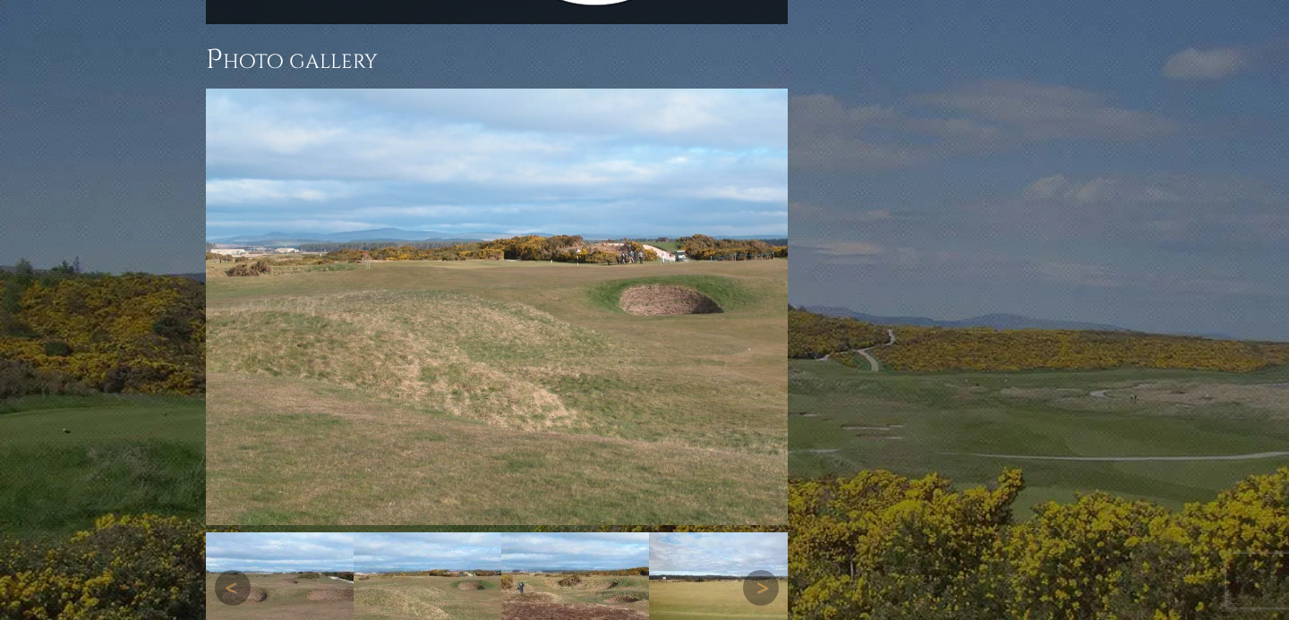
click at [542, 532] on img at bounding box center [575, 587] width 148 height 111
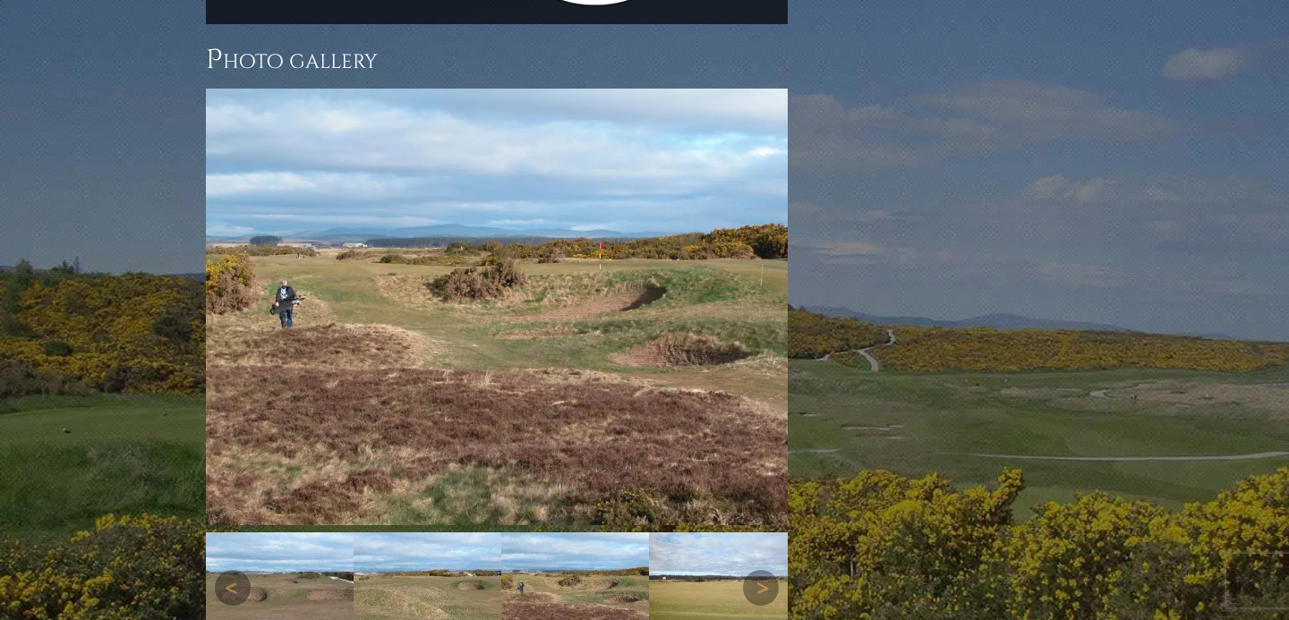
click at [682, 532] on img at bounding box center [723, 587] width 148 height 111
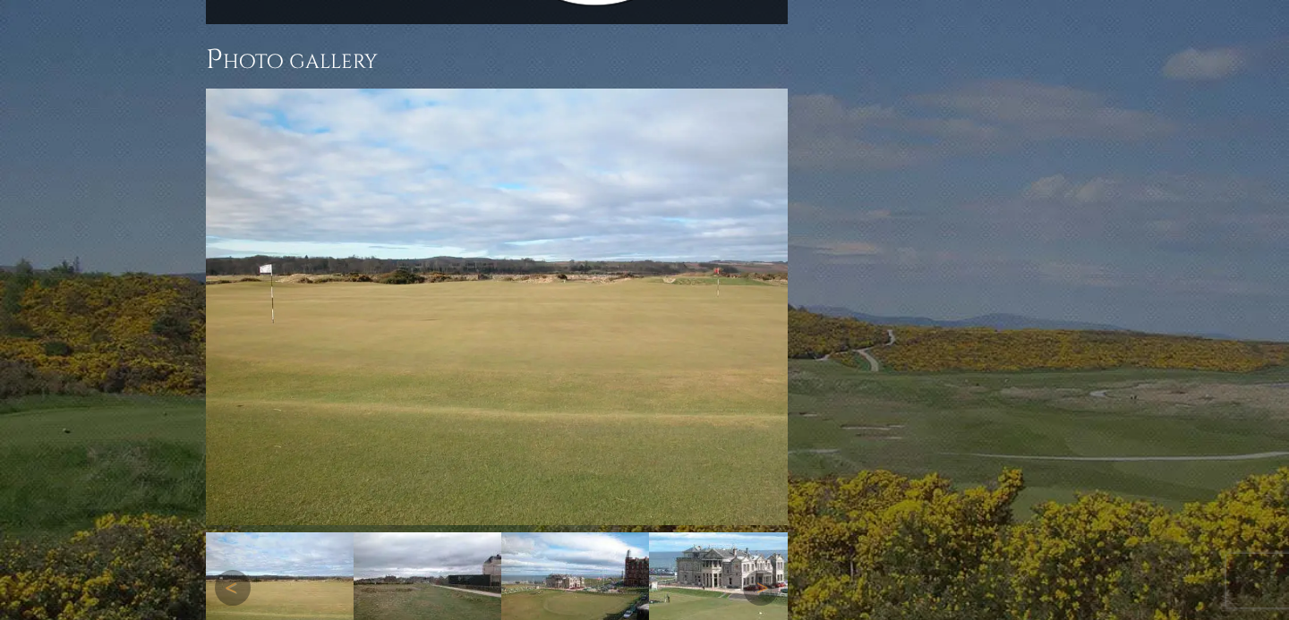
click at [427, 532] on img at bounding box center [428, 587] width 148 height 111
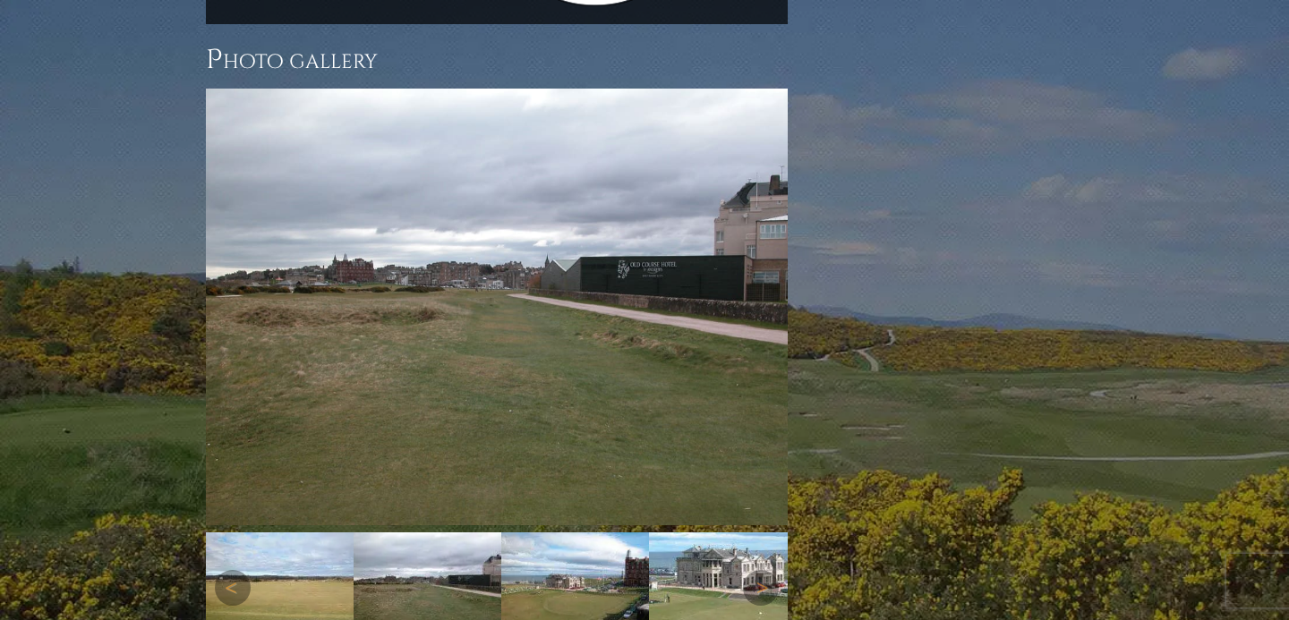
click at [575, 532] on img at bounding box center [575, 587] width 148 height 111
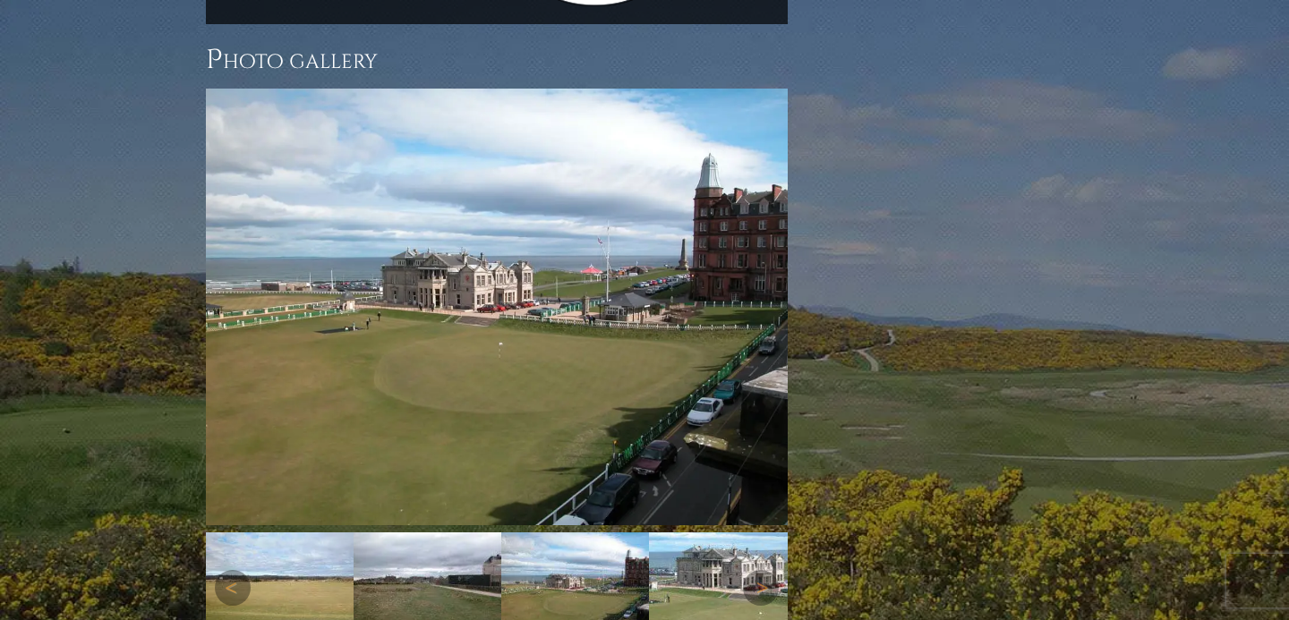
click at [695, 532] on img at bounding box center [723, 587] width 148 height 111
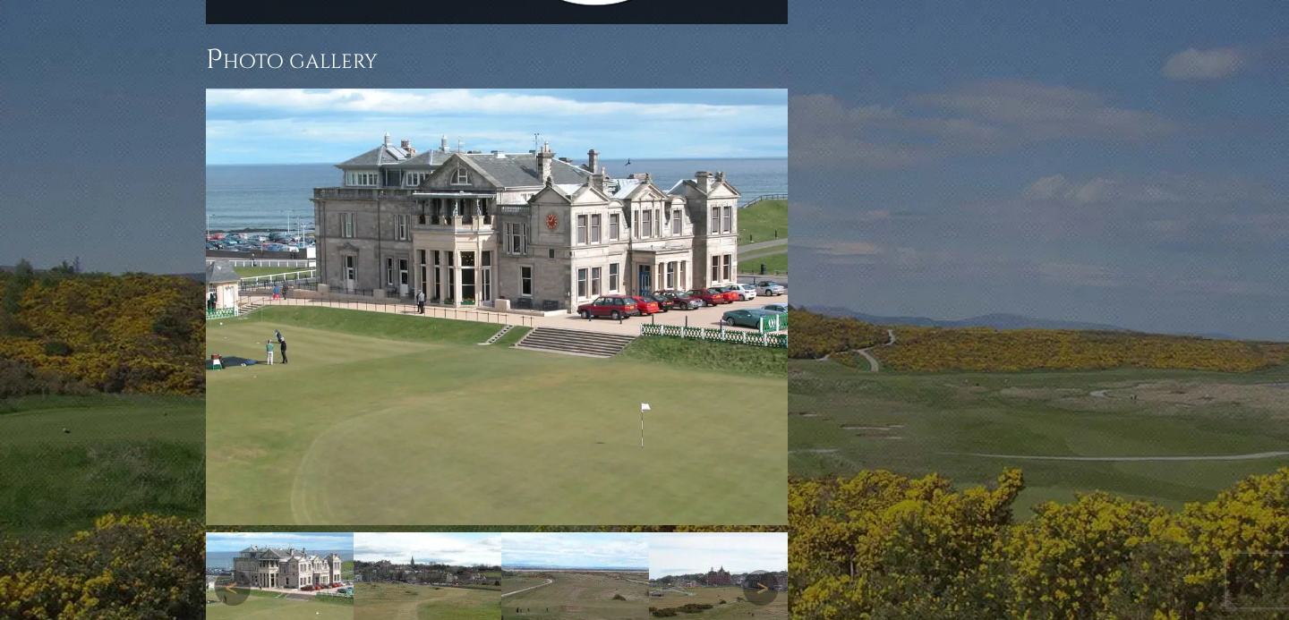
click at [429, 532] on img at bounding box center [428, 587] width 148 height 111
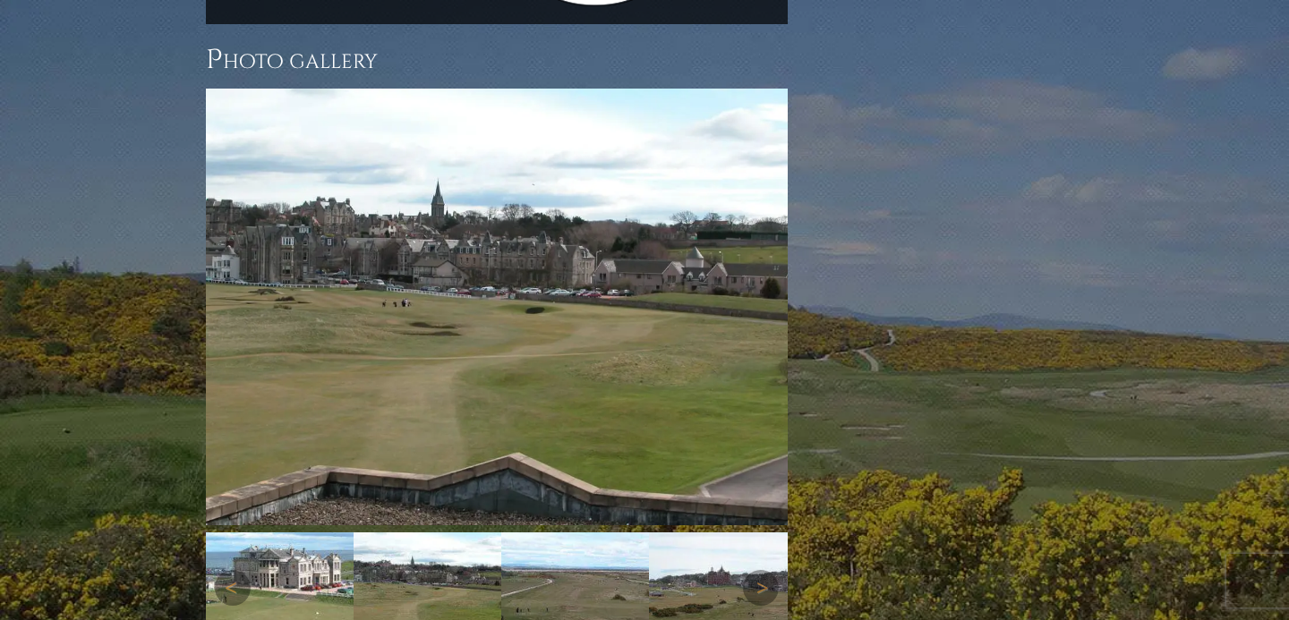
click at [536, 532] on img at bounding box center [575, 587] width 148 height 111
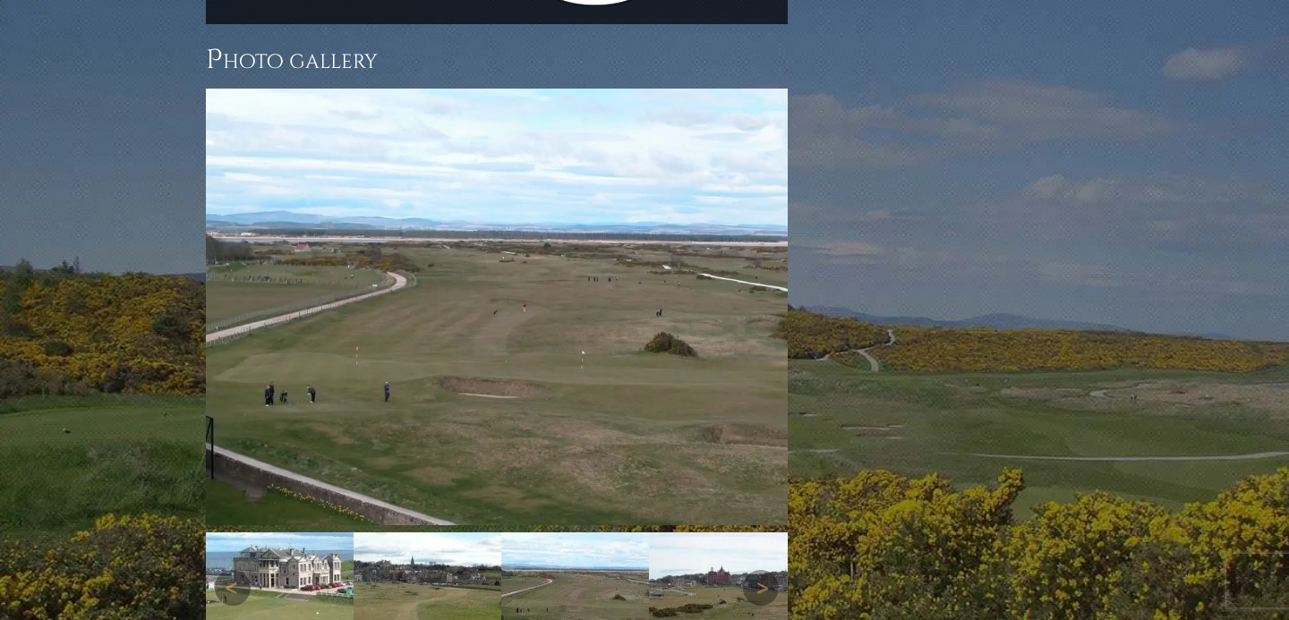
click at [705, 532] on img at bounding box center [723, 587] width 148 height 111
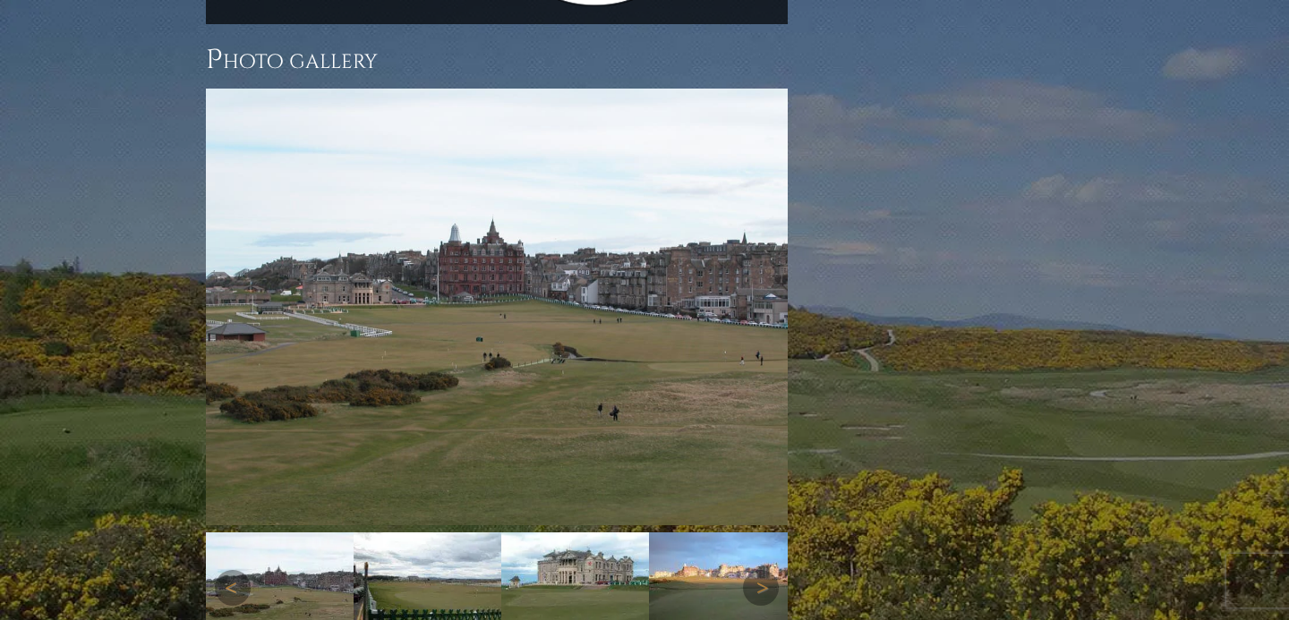
click at [430, 532] on img at bounding box center [428, 587] width 148 height 111
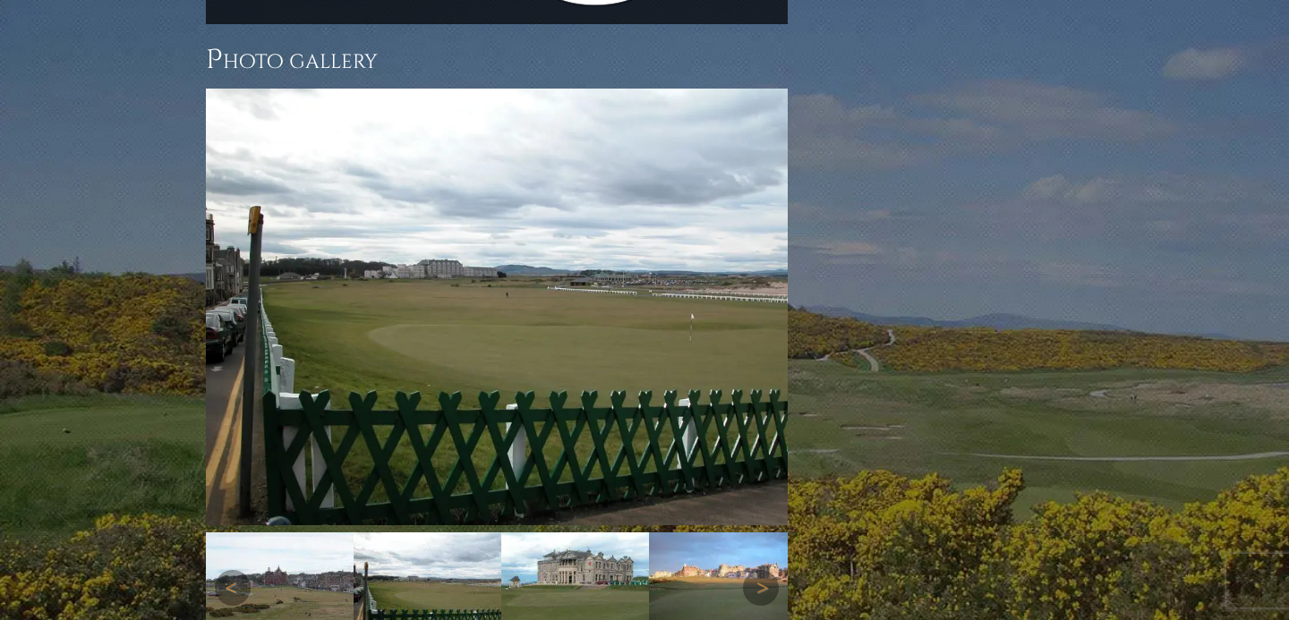
click at [607, 532] on img at bounding box center [575, 587] width 148 height 111
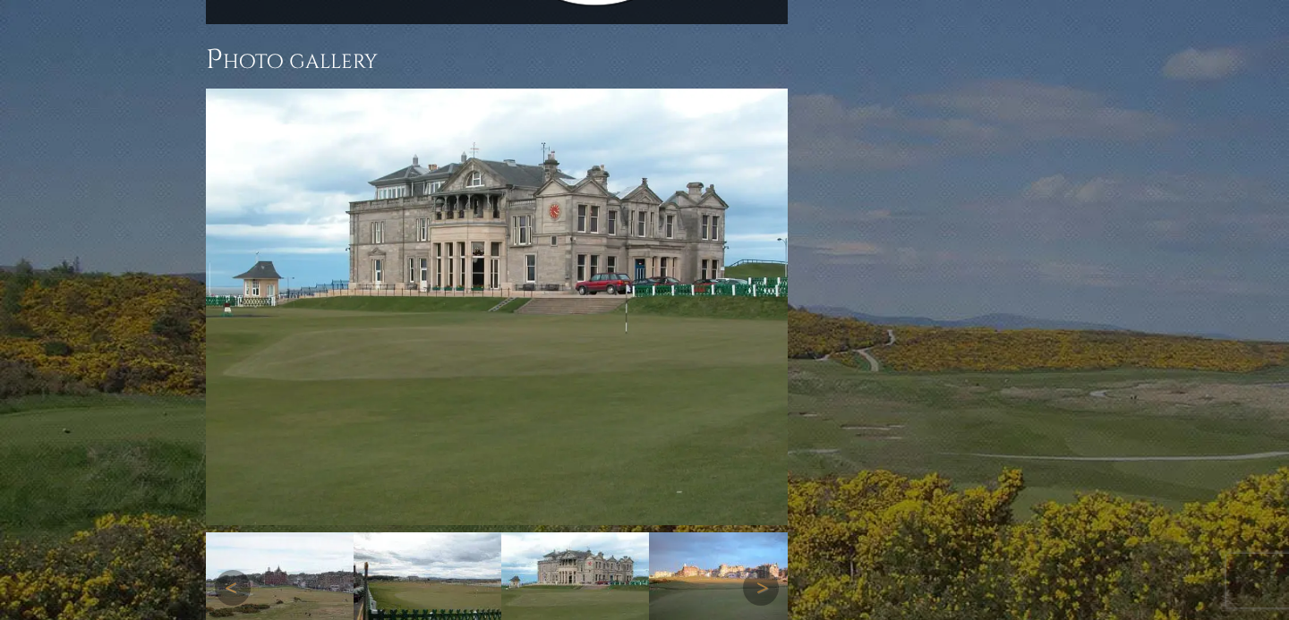
click at [742, 532] on img at bounding box center [723, 587] width 148 height 111
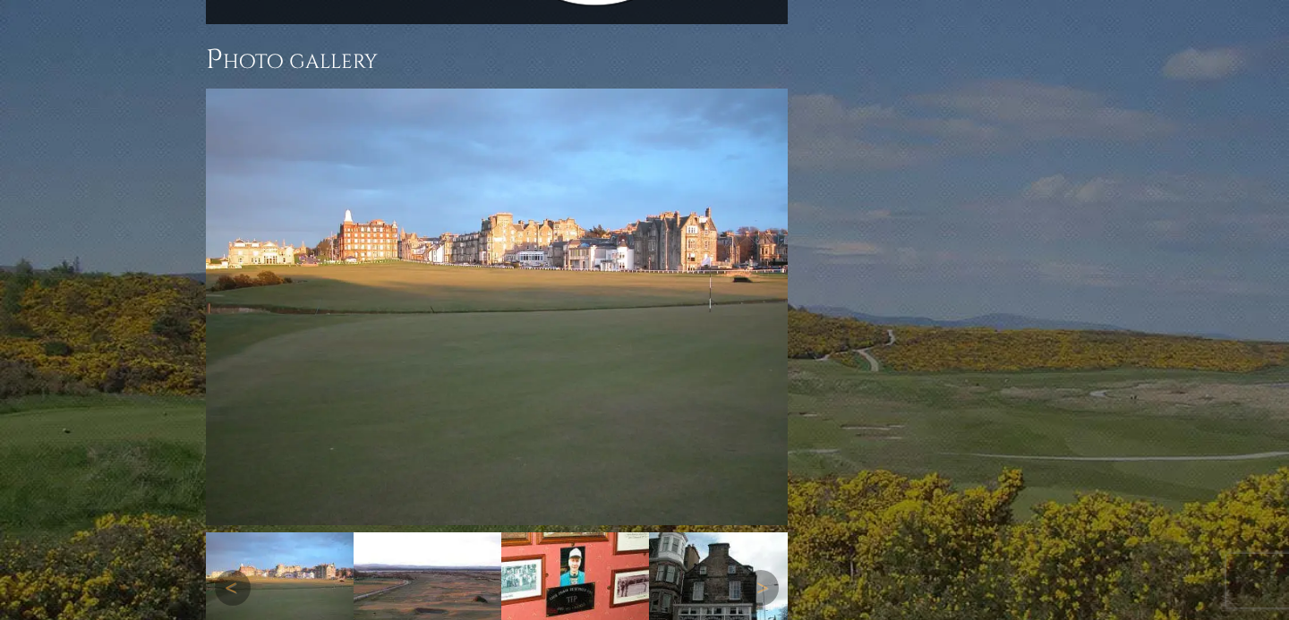
click at [466, 532] on img at bounding box center [428, 587] width 148 height 111
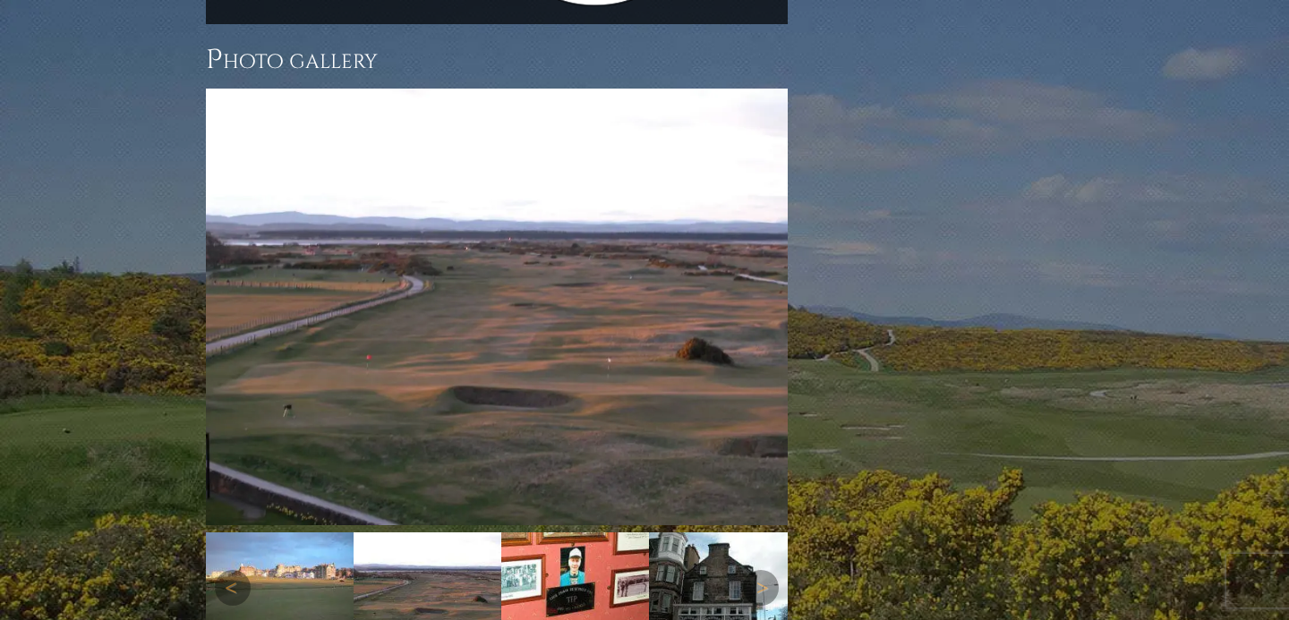
click at [560, 532] on img at bounding box center [575, 587] width 148 height 111
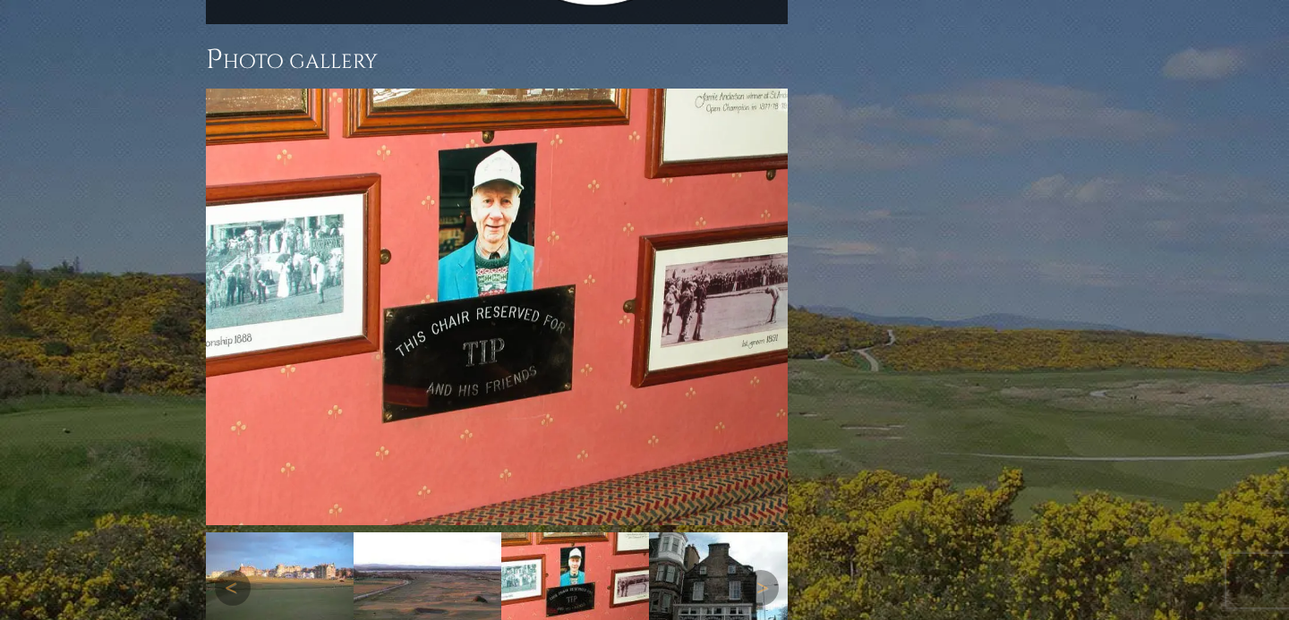
click at [666, 532] on img at bounding box center [723, 587] width 148 height 111
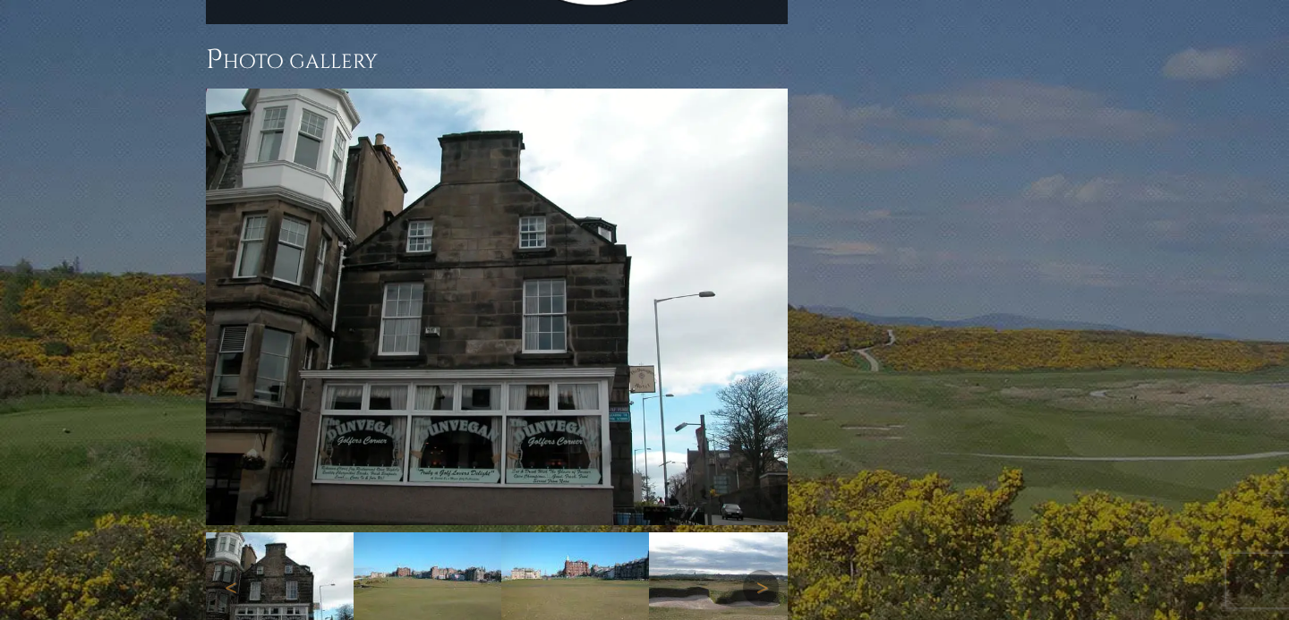
click at [425, 532] on img at bounding box center [428, 587] width 148 height 111
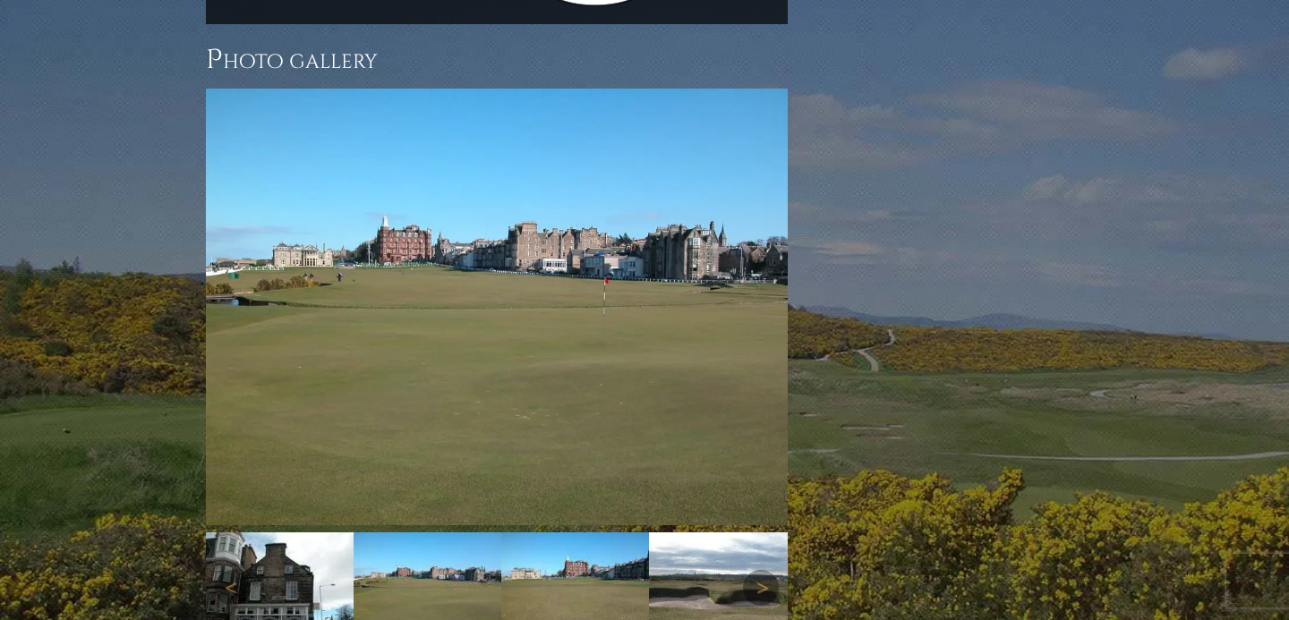
click at [557, 532] on img at bounding box center [575, 587] width 148 height 111
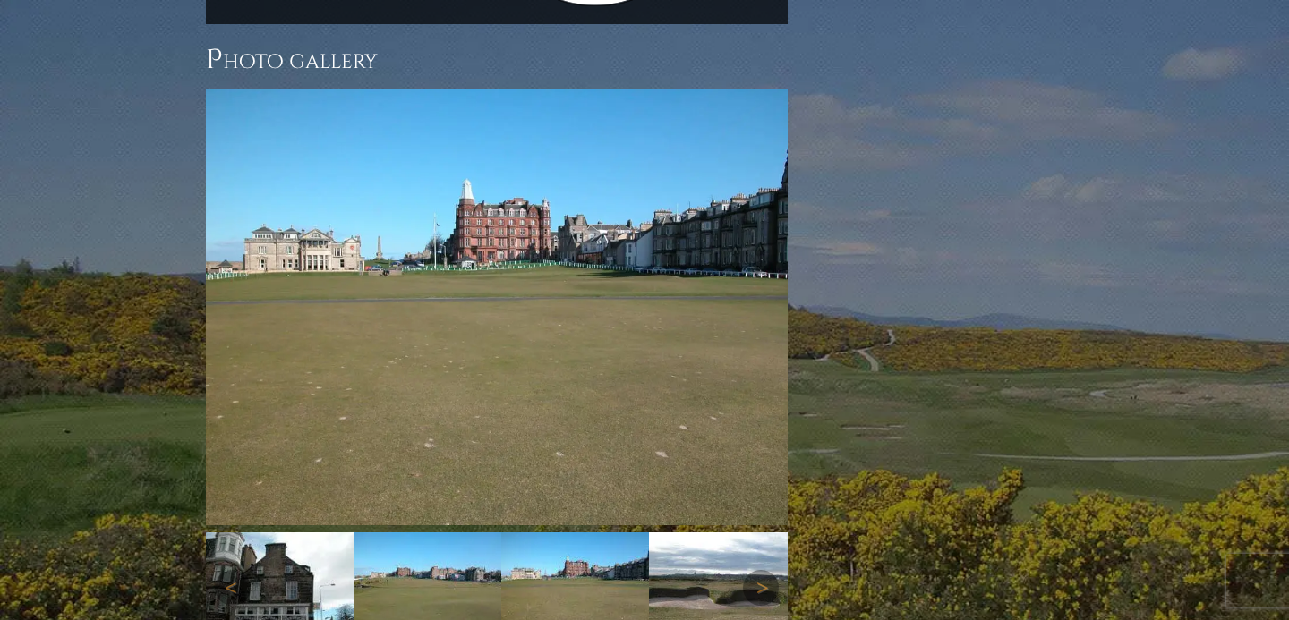
click at [685, 532] on img at bounding box center [723, 587] width 148 height 111
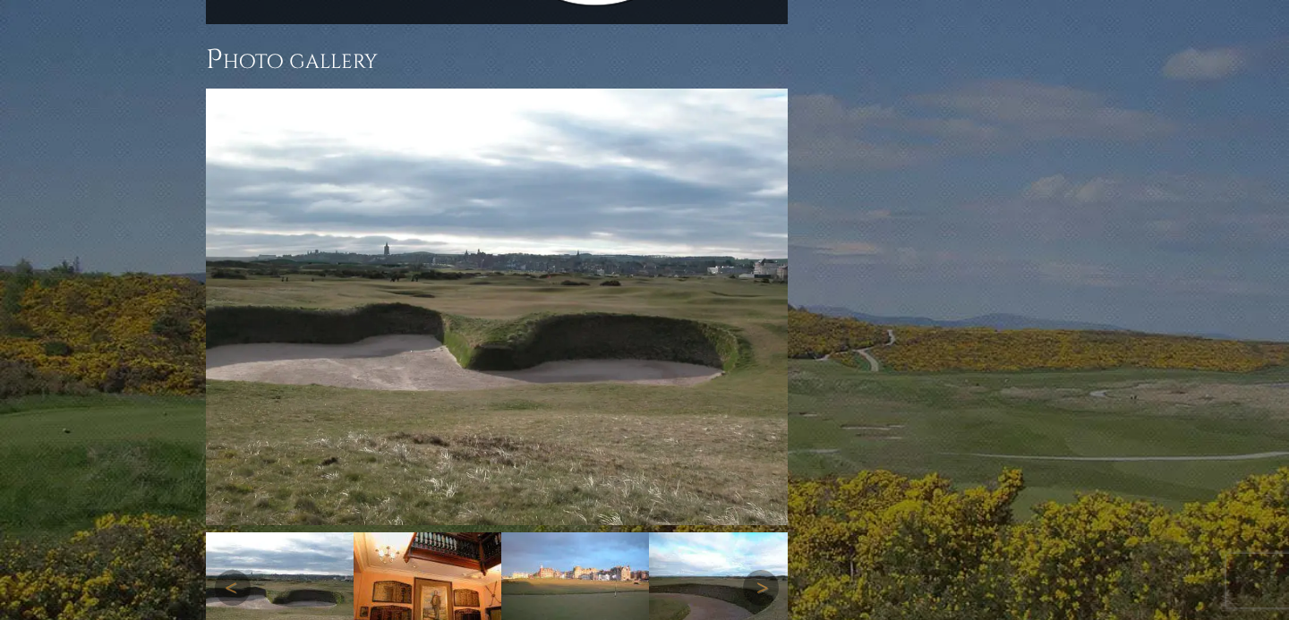
click at [472, 532] on img at bounding box center [428, 587] width 148 height 111
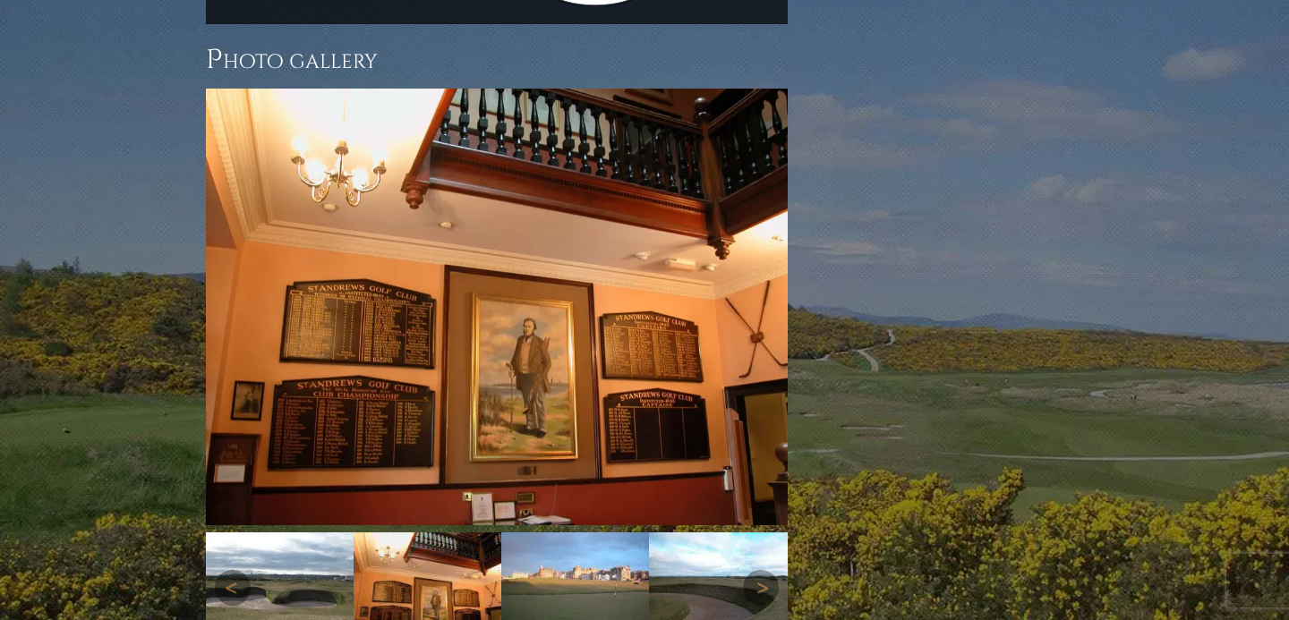
click at [577, 532] on img at bounding box center [575, 587] width 148 height 111
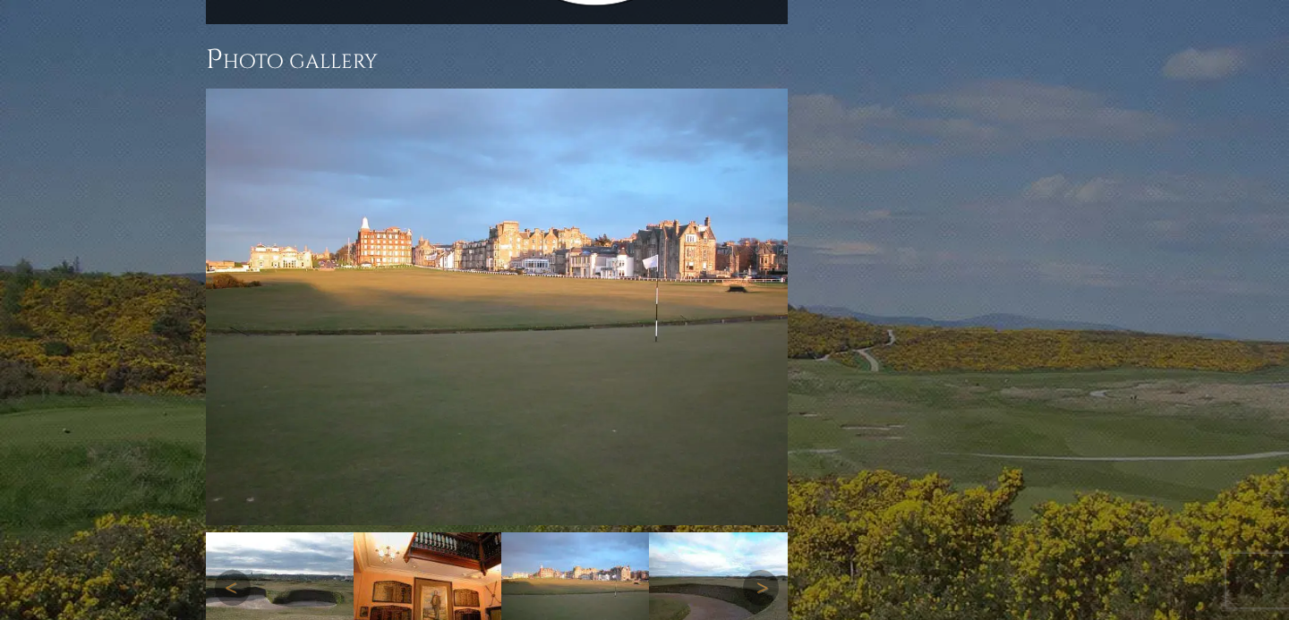
click at [691, 532] on img at bounding box center [723, 587] width 148 height 111
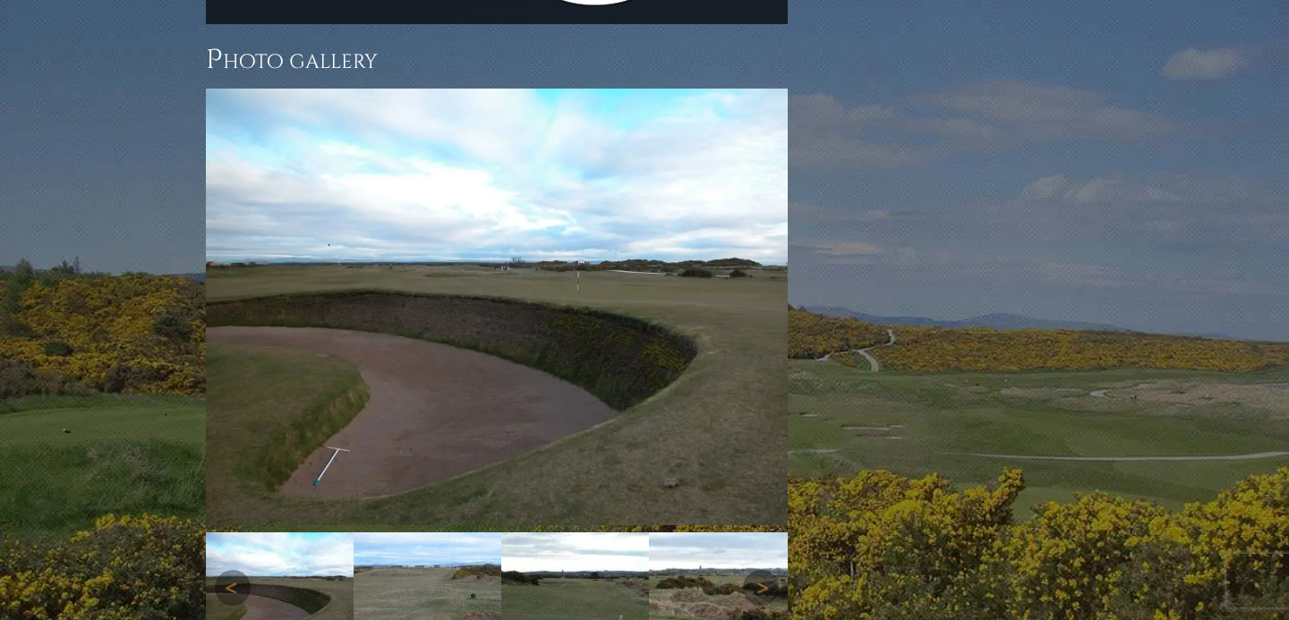
click at [382, 532] on img at bounding box center [428, 587] width 148 height 111
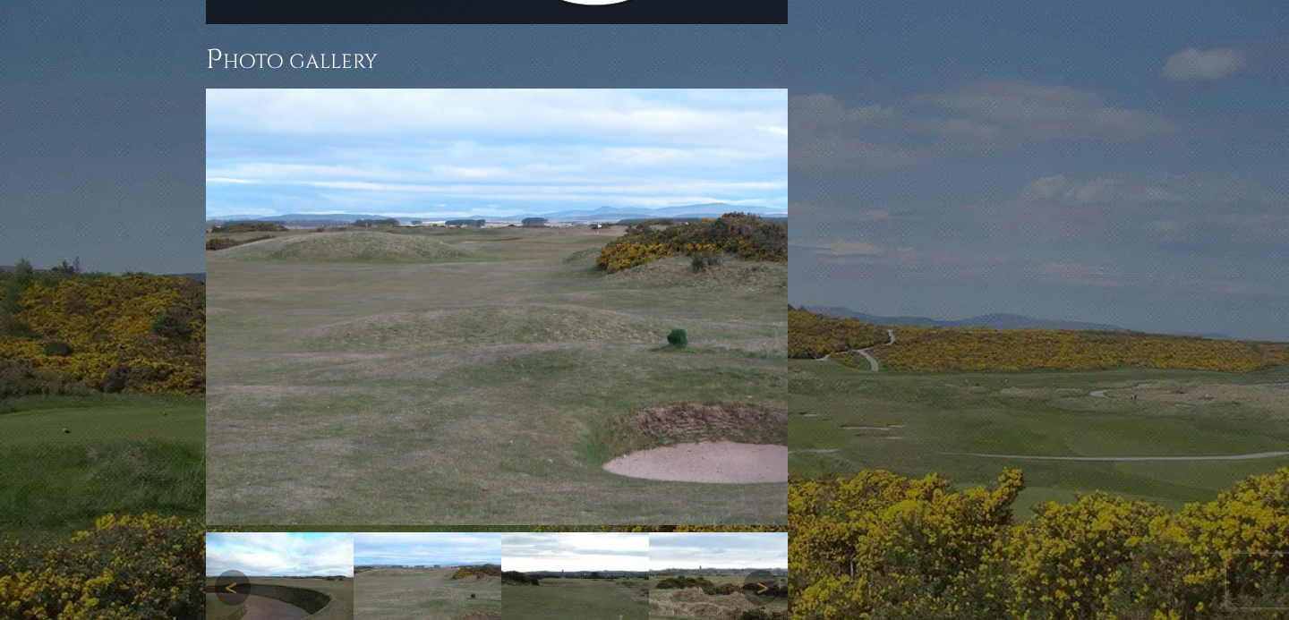
click at [584, 532] on img at bounding box center [575, 587] width 148 height 111
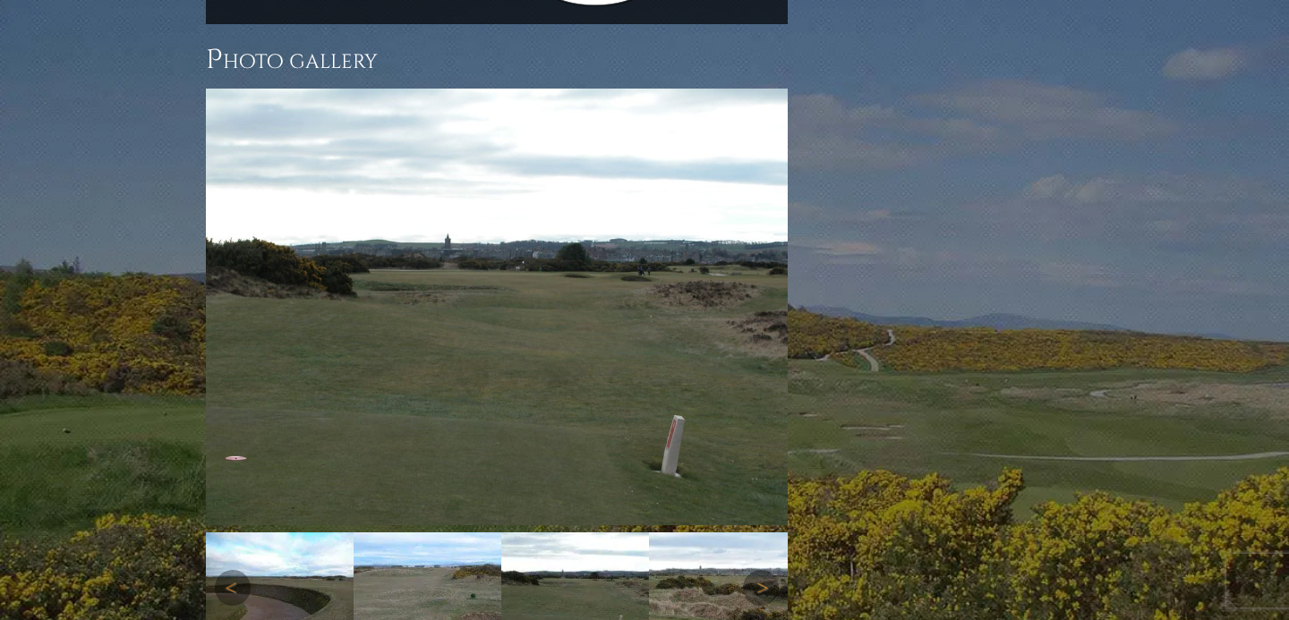
click at [698, 532] on img at bounding box center [723, 587] width 148 height 111
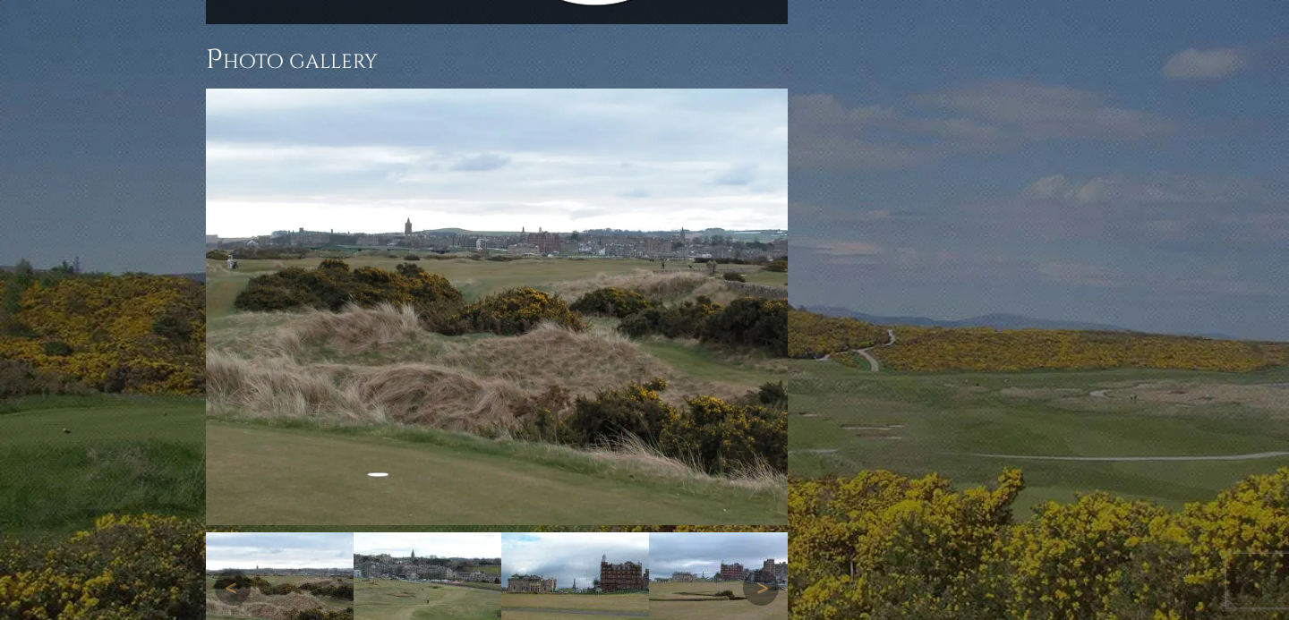
click at [716, 532] on img at bounding box center [723, 587] width 148 height 111
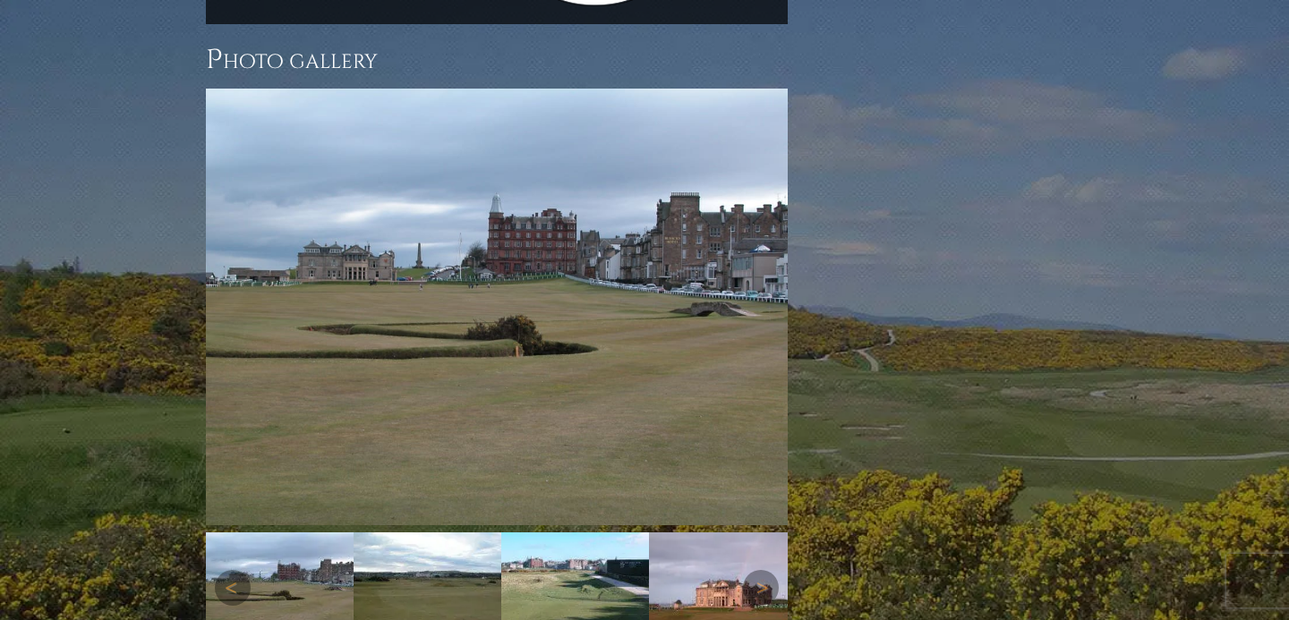
click at [578, 532] on img at bounding box center [575, 587] width 148 height 111
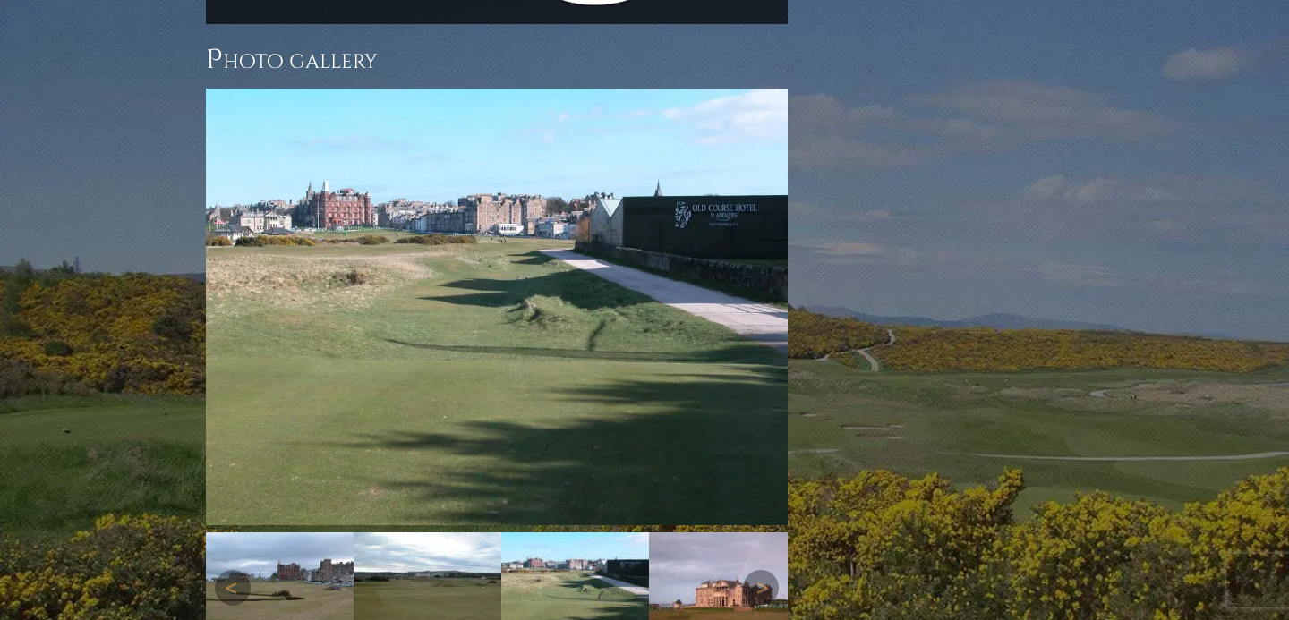
click at [712, 532] on img at bounding box center [723, 587] width 148 height 111
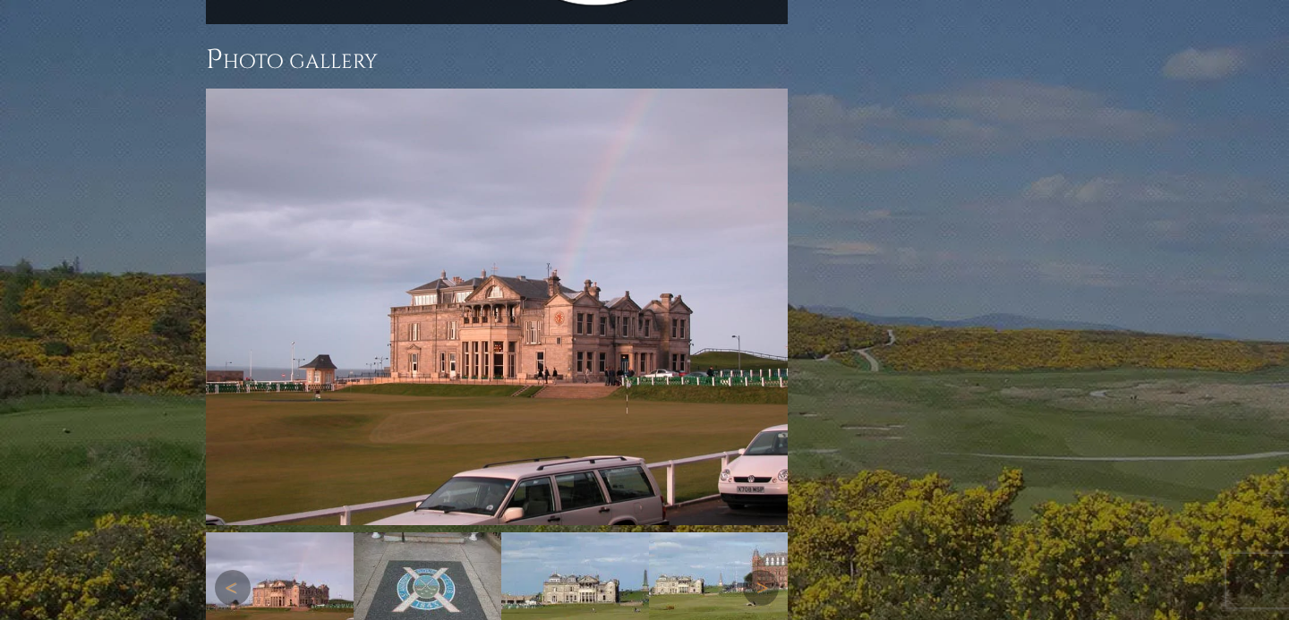
click at [408, 532] on img at bounding box center [428, 587] width 148 height 111
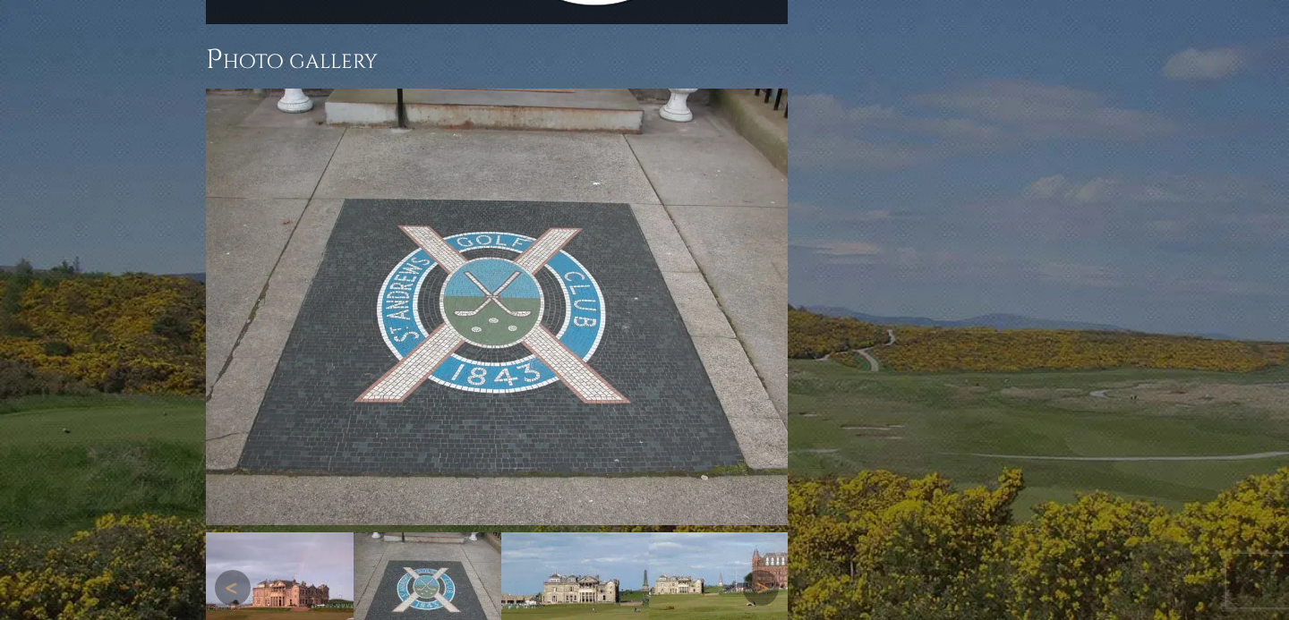
click at [564, 532] on img at bounding box center [575, 587] width 148 height 111
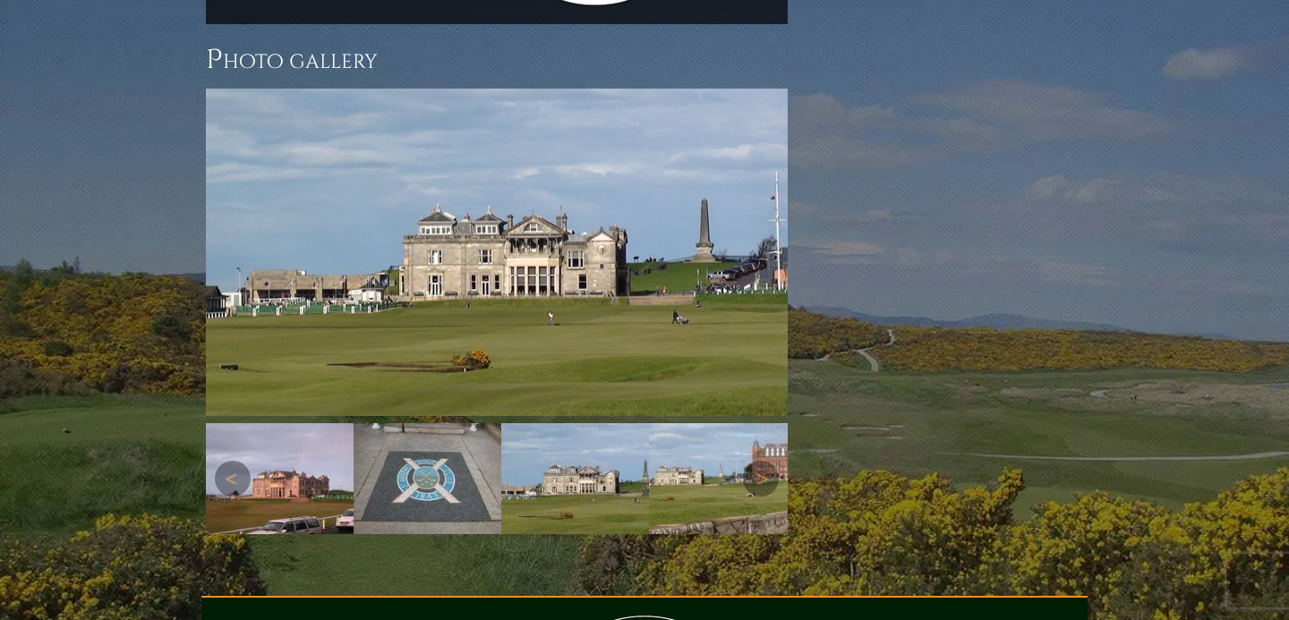
click at [704, 423] on img at bounding box center [723, 478] width 148 height 111
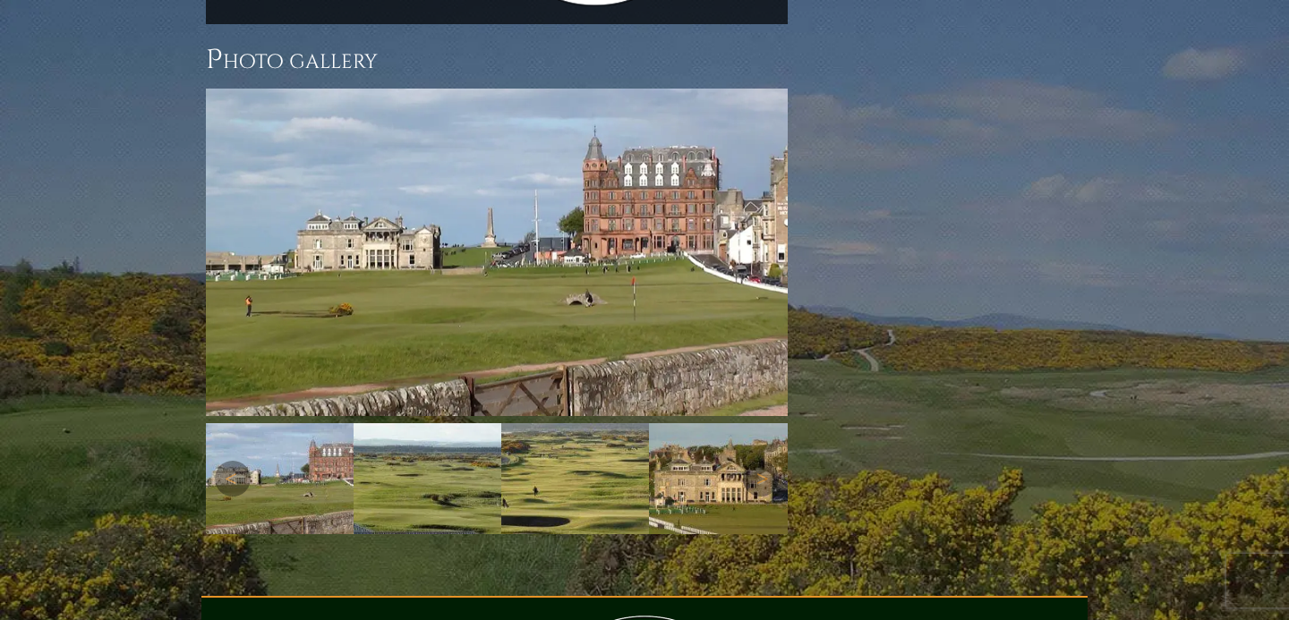
click at [575, 423] on img at bounding box center [575, 478] width 148 height 111
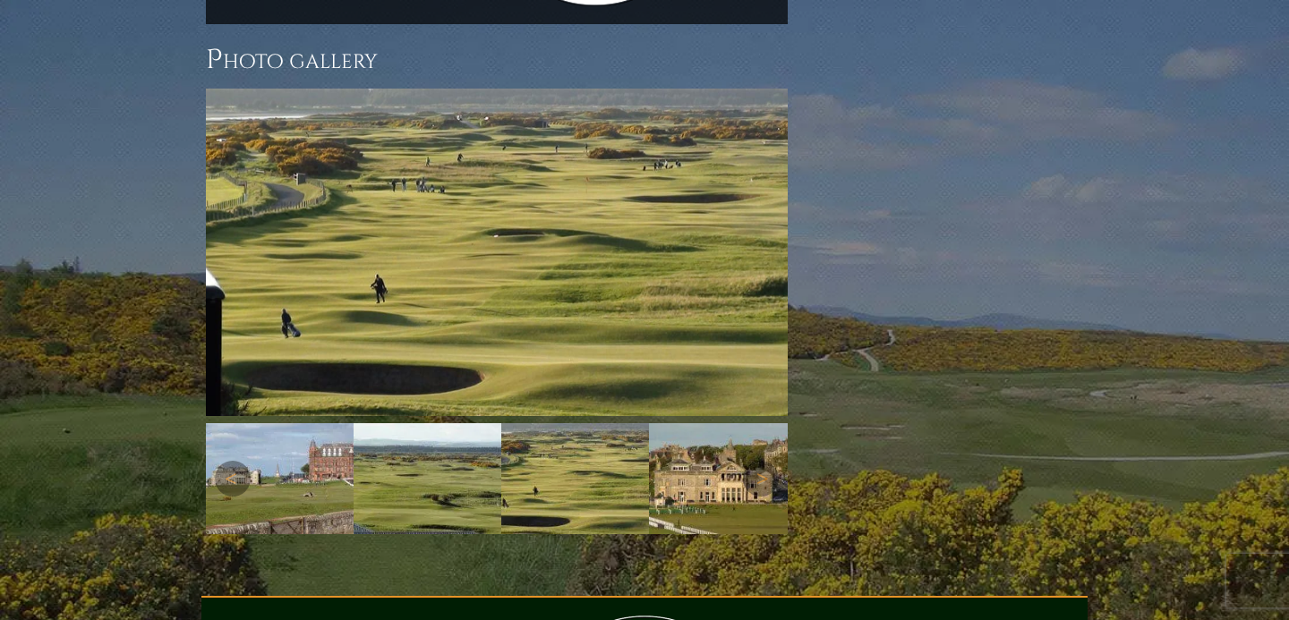
click at [433, 423] on img at bounding box center [428, 478] width 148 height 111
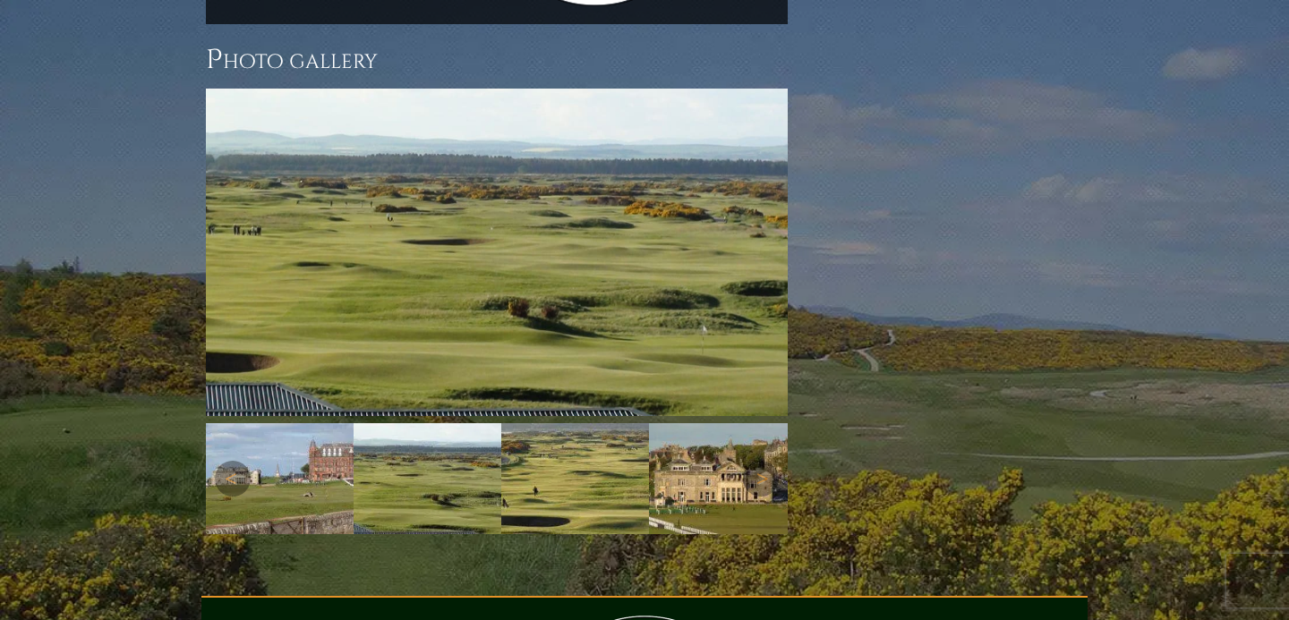
click at [731, 423] on img at bounding box center [723, 478] width 148 height 111
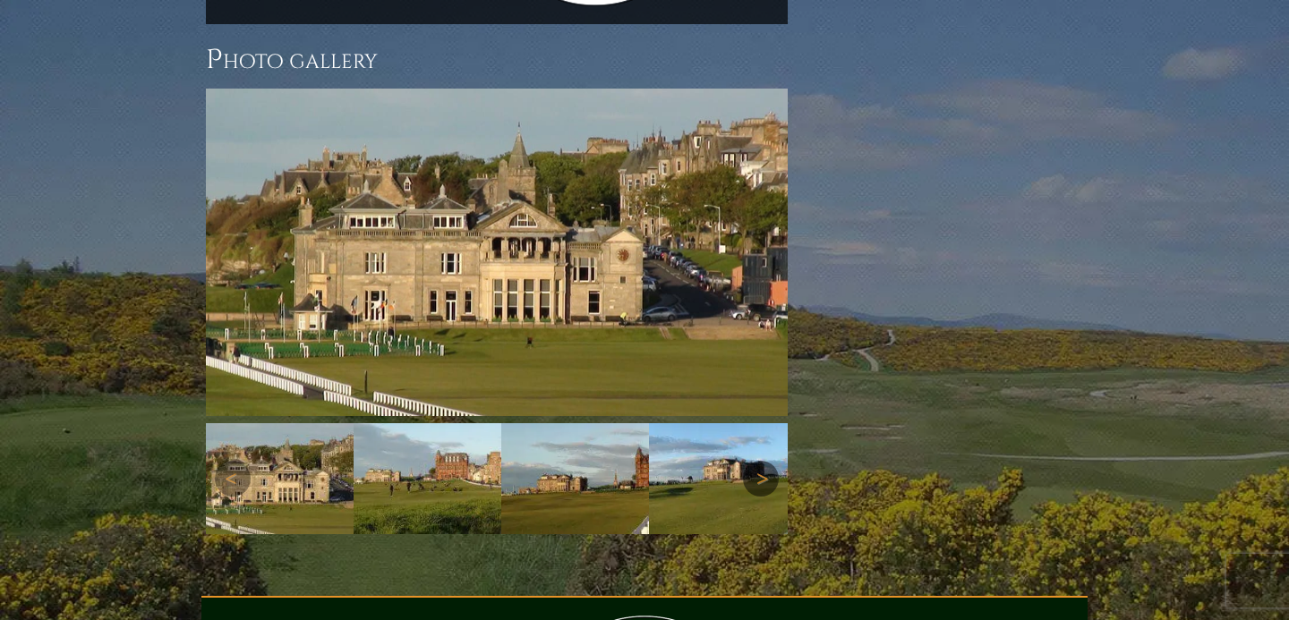
click at [751, 461] on link "Next" at bounding box center [761, 479] width 36 height 36
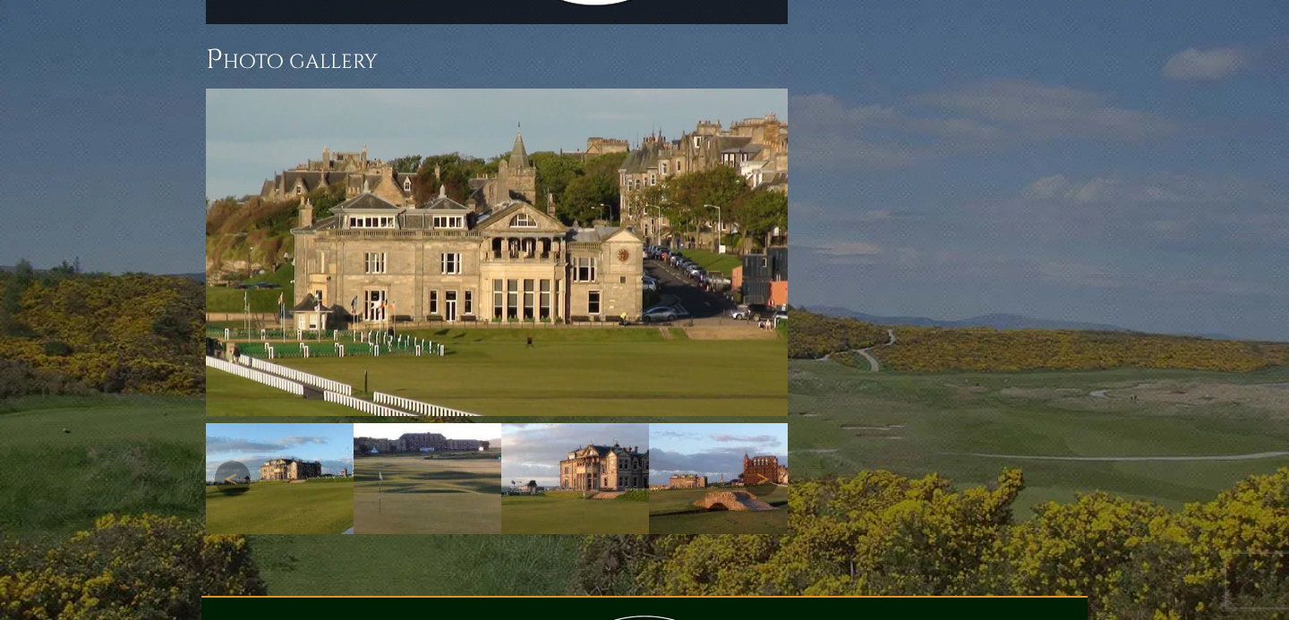
click at [711, 423] on img at bounding box center [723, 478] width 148 height 111
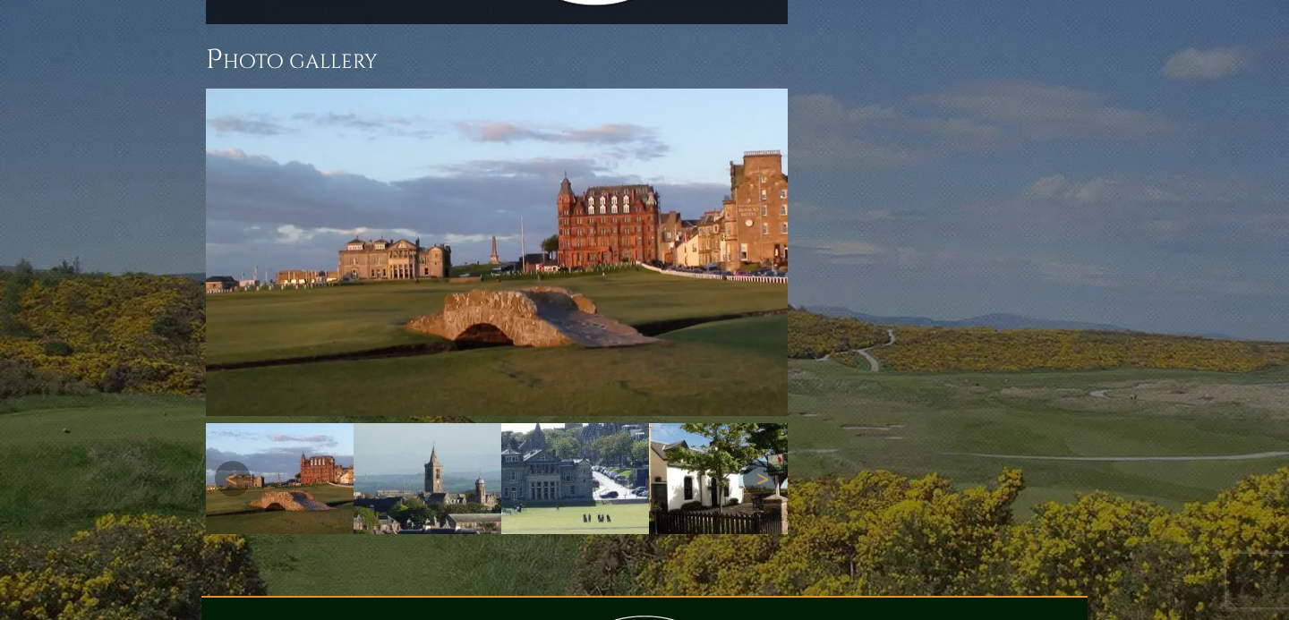
click at [753, 461] on link "Next" at bounding box center [761, 479] width 36 height 36
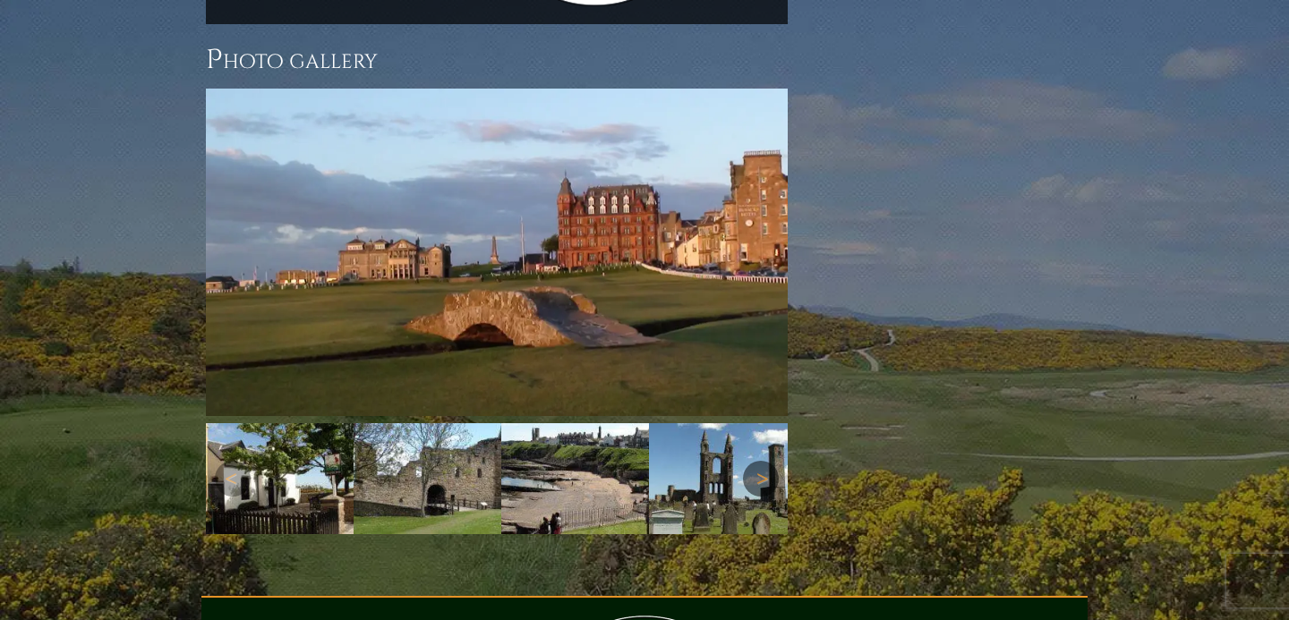
click at [753, 461] on link "Next" at bounding box center [761, 479] width 36 height 36
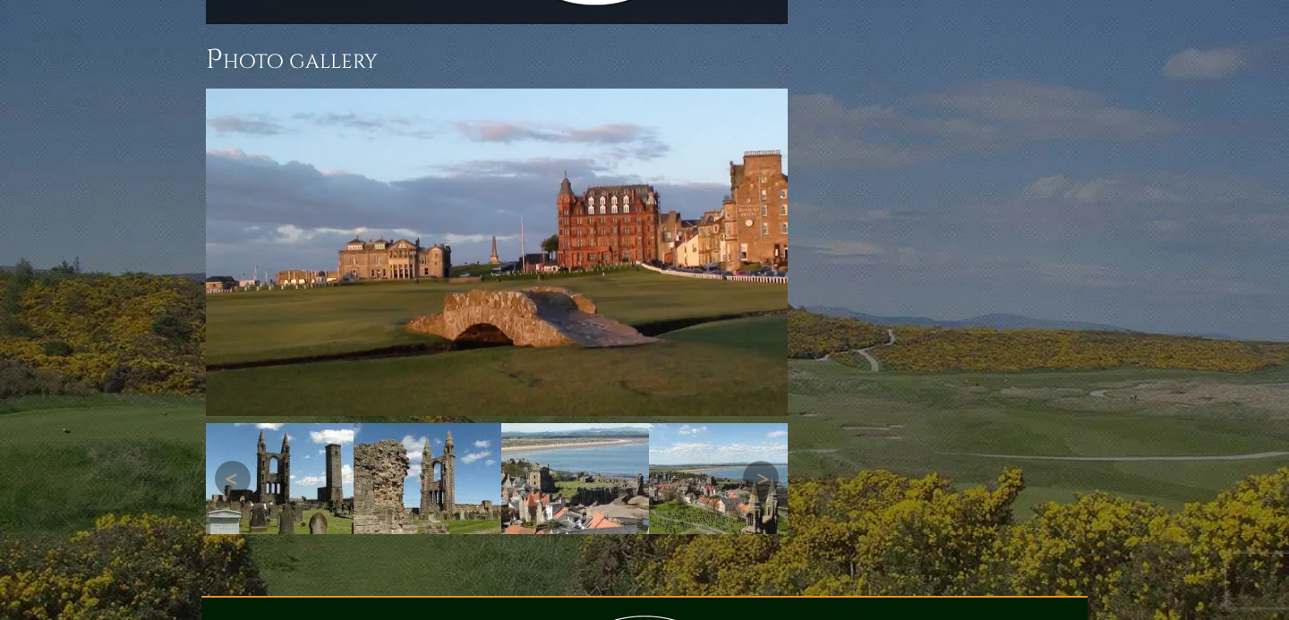
click at [302, 423] on img at bounding box center [280, 478] width 148 height 111
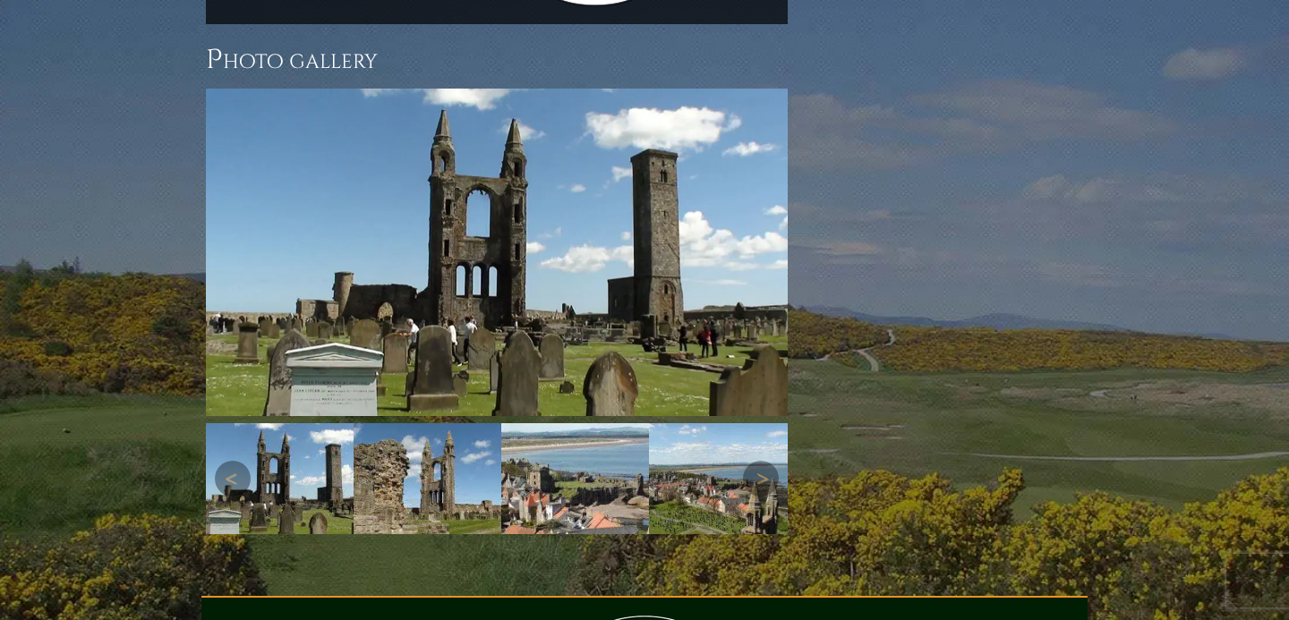
click at [456, 423] on img at bounding box center [428, 478] width 148 height 111
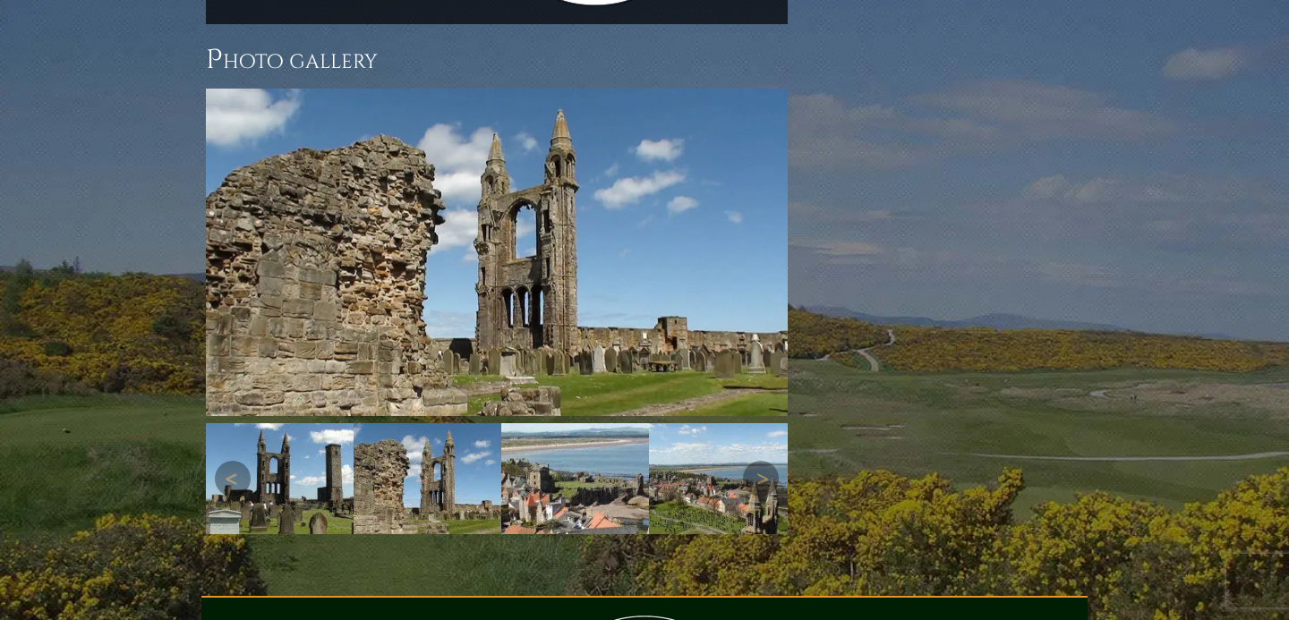
click at [535, 423] on img at bounding box center [575, 478] width 148 height 111
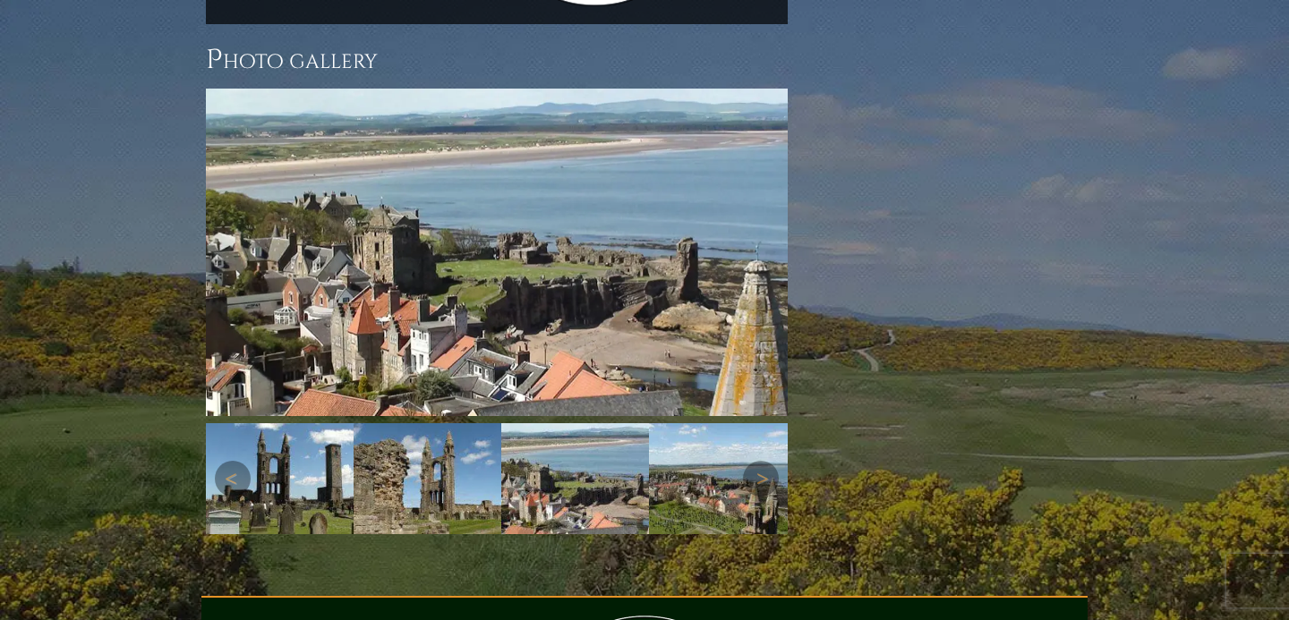
click at [703, 423] on img at bounding box center [723, 478] width 148 height 111
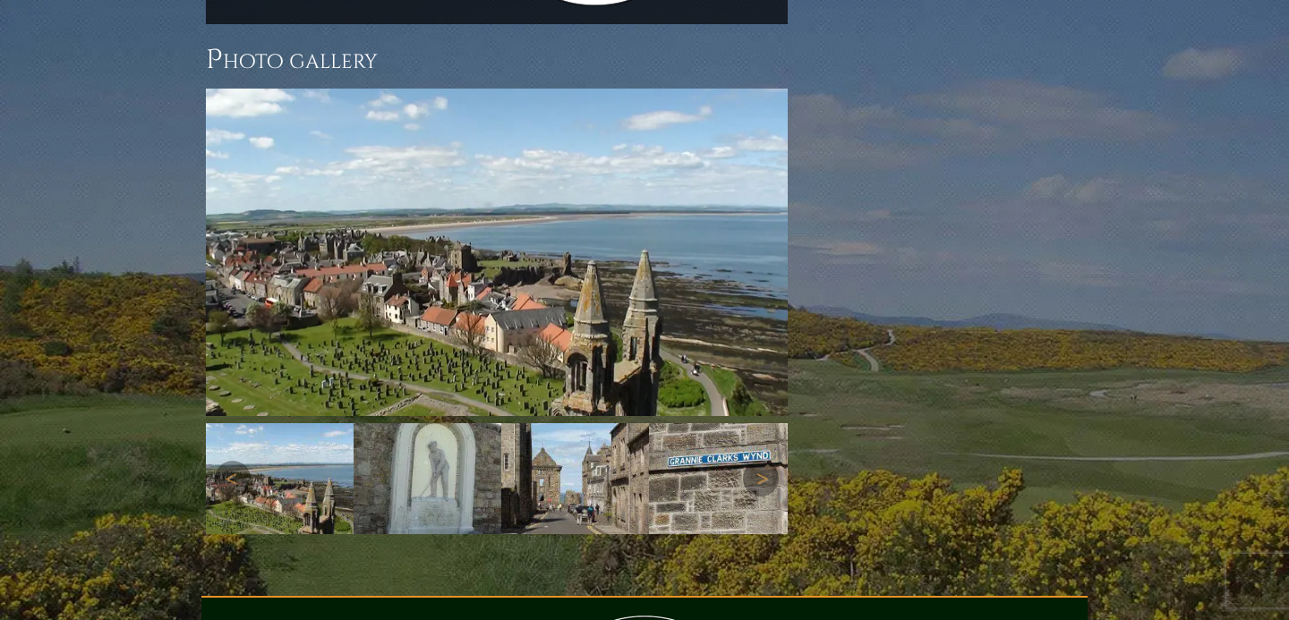
click at [466, 423] on img at bounding box center [428, 478] width 148 height 111
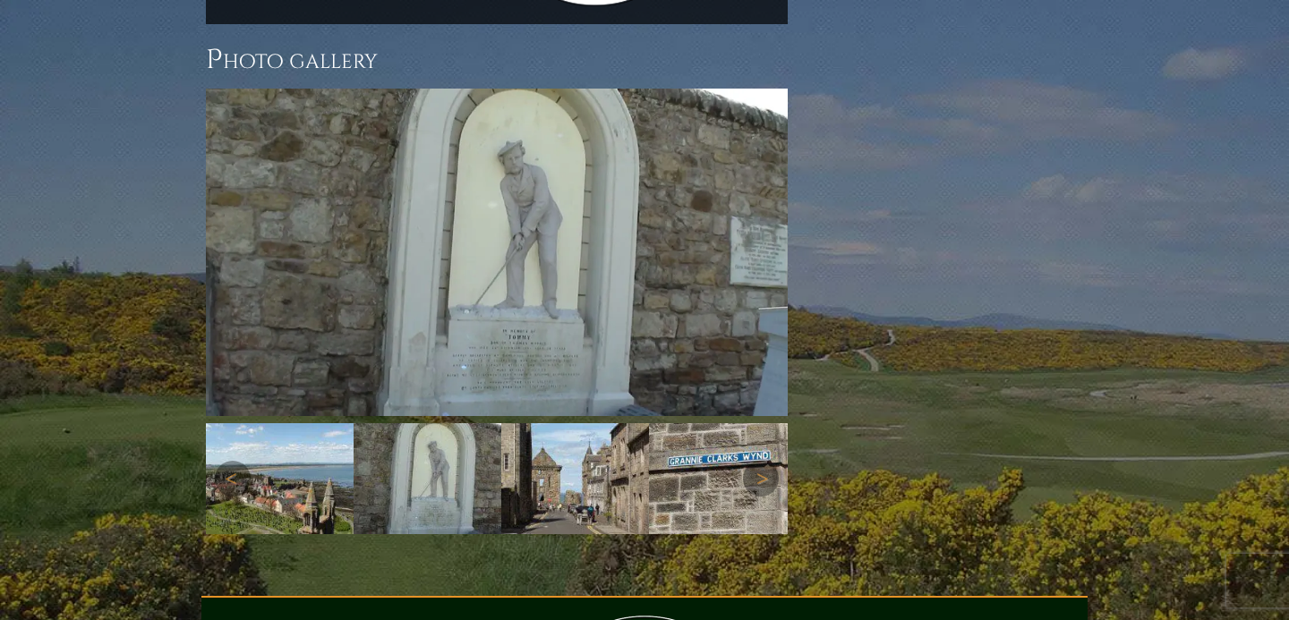
click at [658, 423] on img at bounding box center [723, 478] width 148 height 111
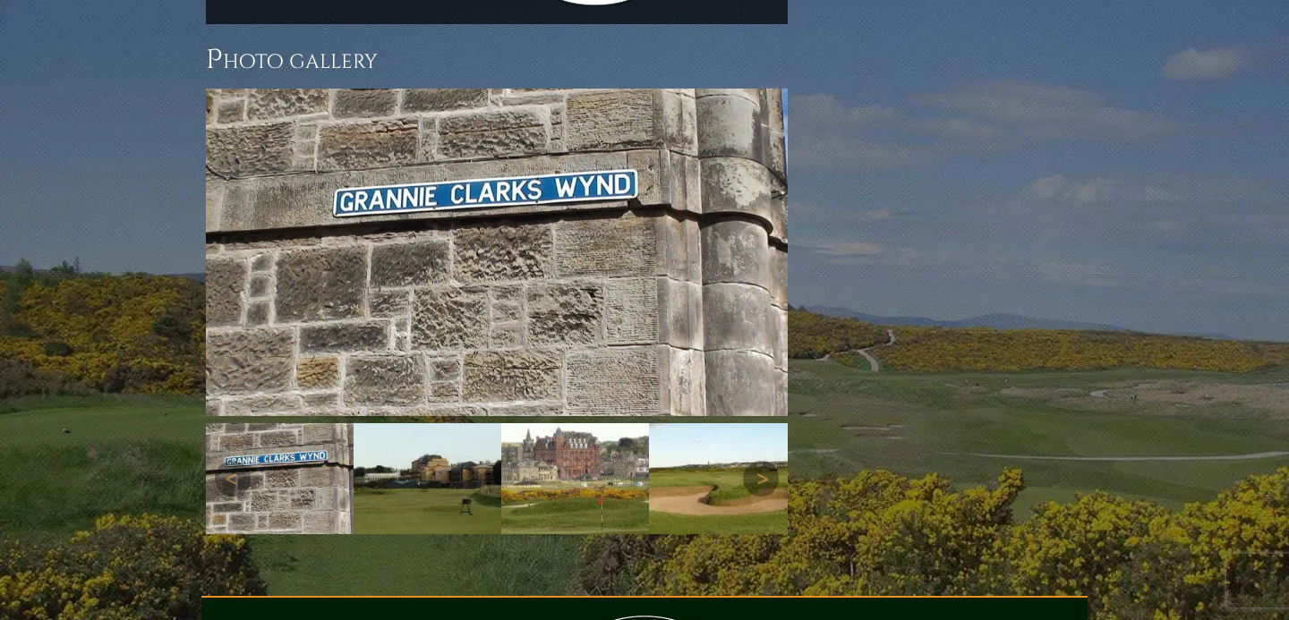
click at [600, 423] on img at bounding box center [575, 478] width 148 height 111
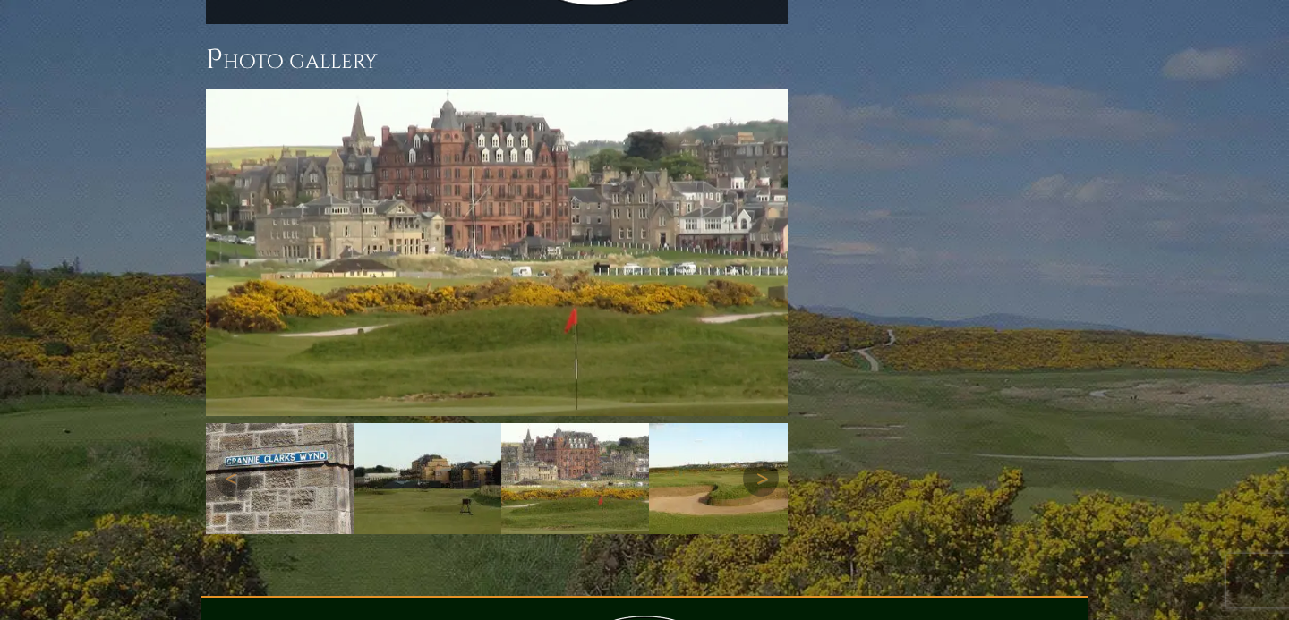
click at [439, 423] on img at bounding box center [428, 478] width 148 height 111
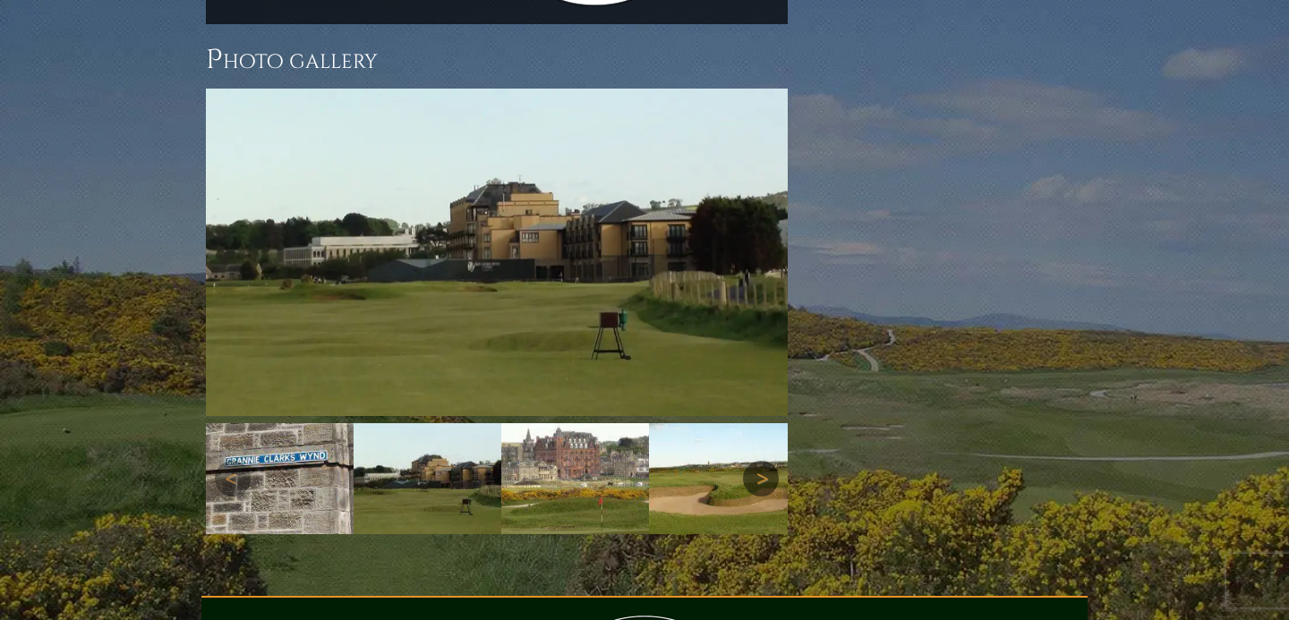
click at [755, 461] on link "Next" at bounding box center [761, 479] width 36 height 36
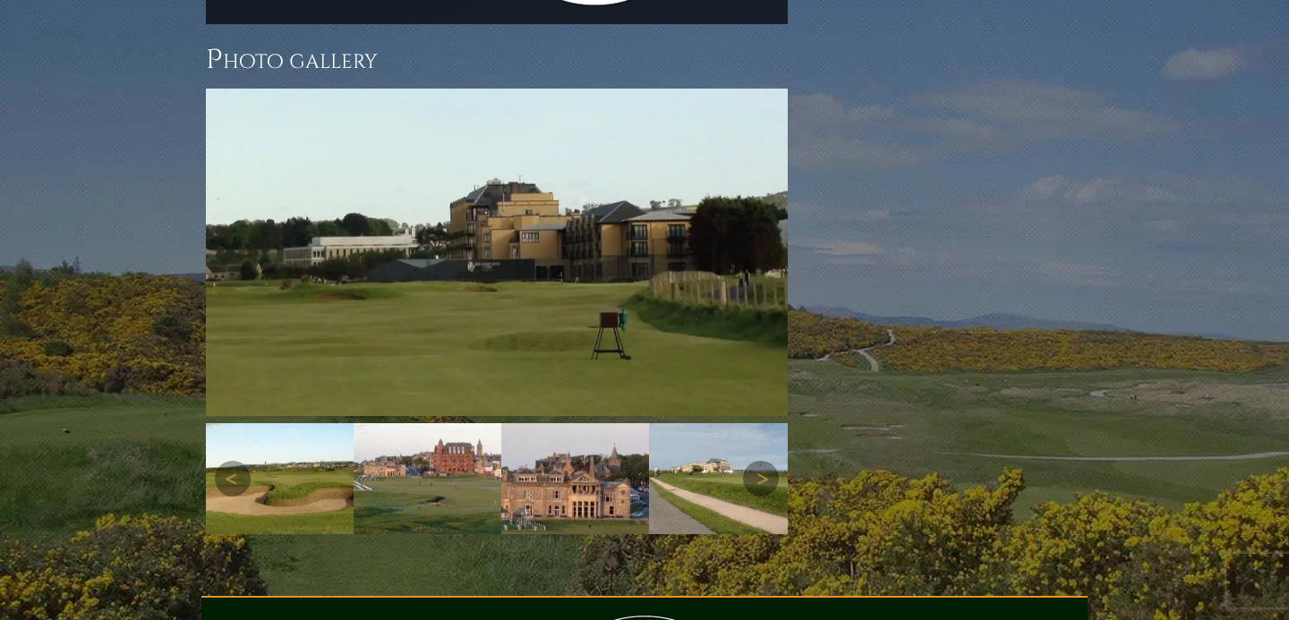
click at [429, 423] on img at bounding box center [428, 478] width 148 height 111
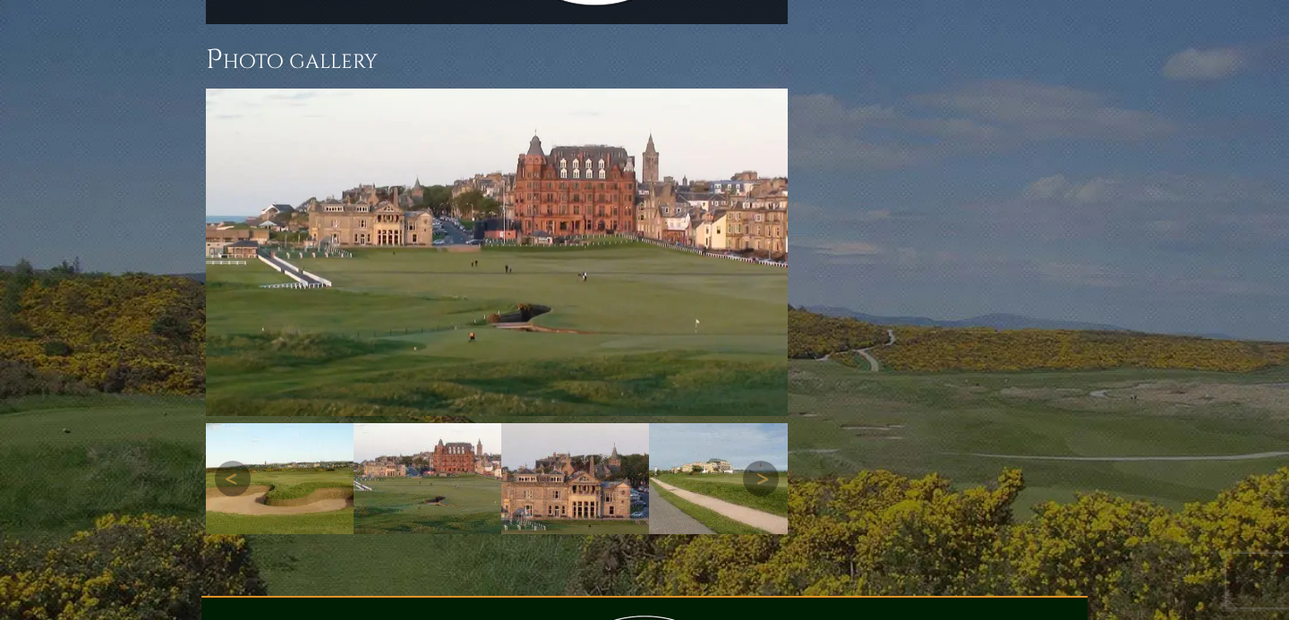
click at [700, 423] on img at bounding box center [723, 478] width 148 height 111
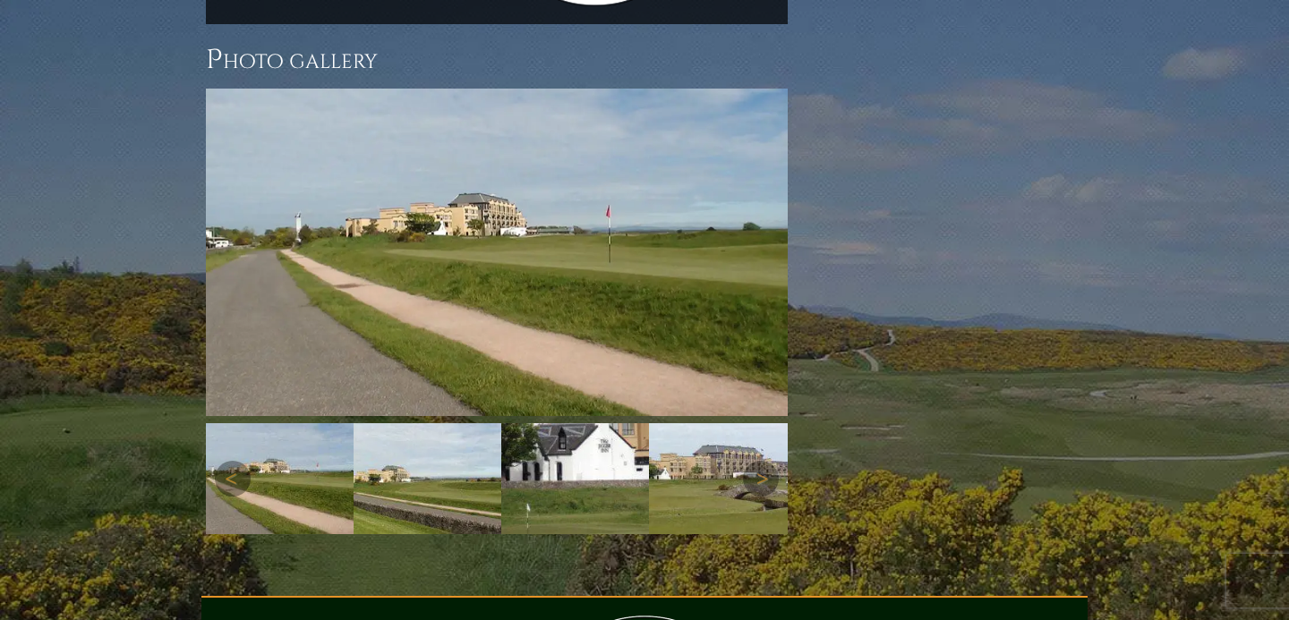
click at [432, 423] on img at bounding box center [428, 478] width 148 height 111
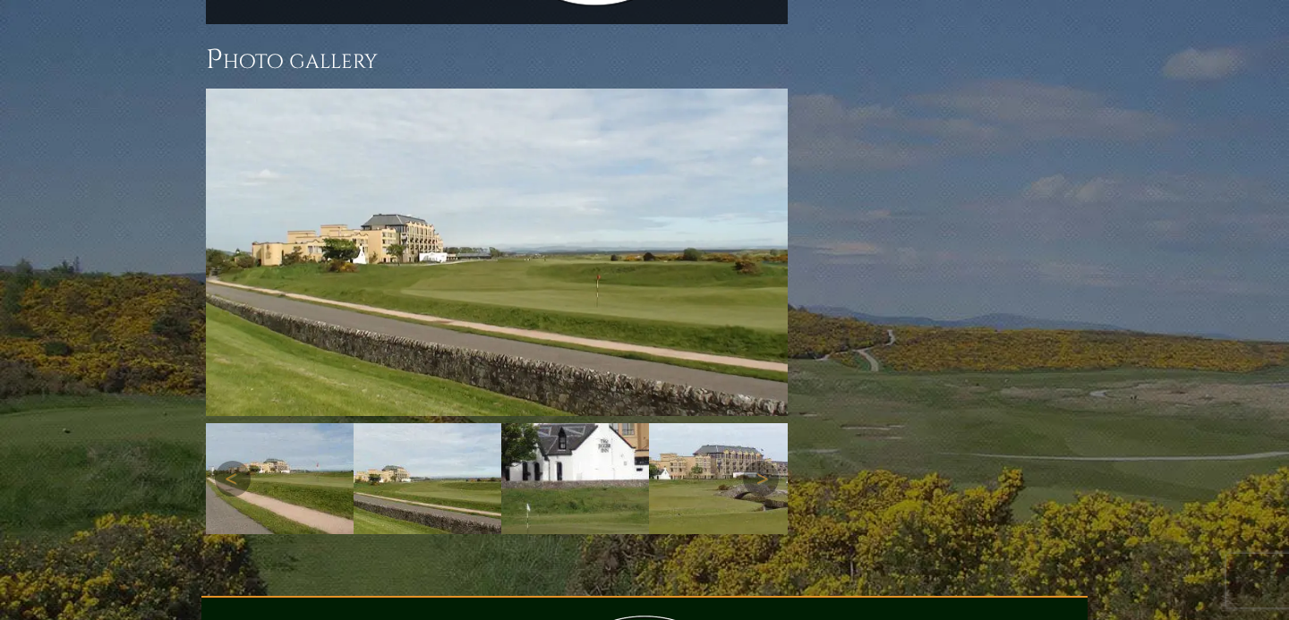
click at [560, 423] on img at bounding box center [575, 478] width 148 height 111
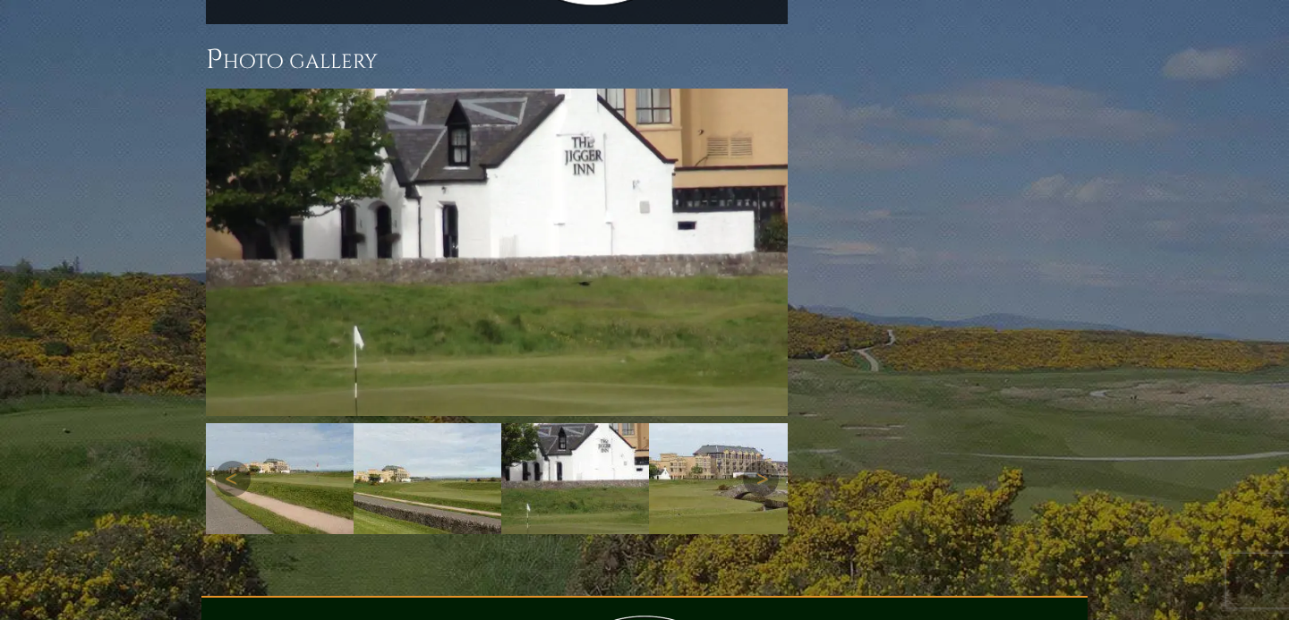
click at [667, 423] on img at bounding box center [723, 478] width 148 height 111
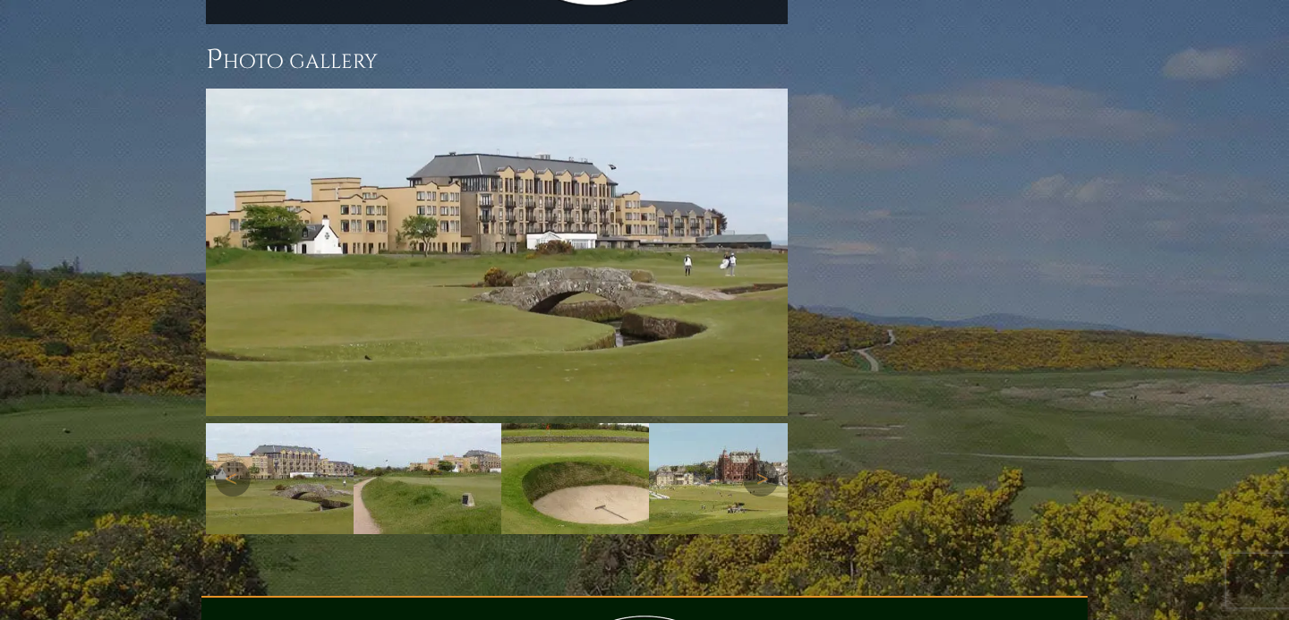
click at [465, 423] on img at bounding box center [428, 478] width 148 height 111
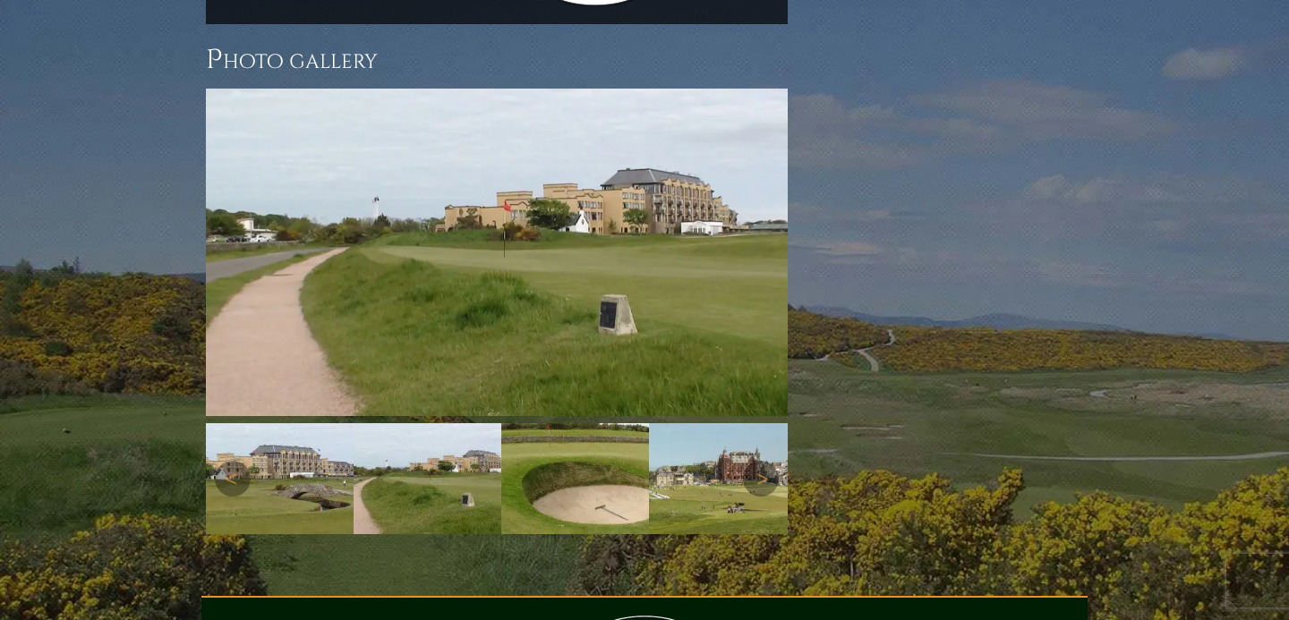
click at [578, 423] on img at bounding box center [575, 478] width 148 height 111
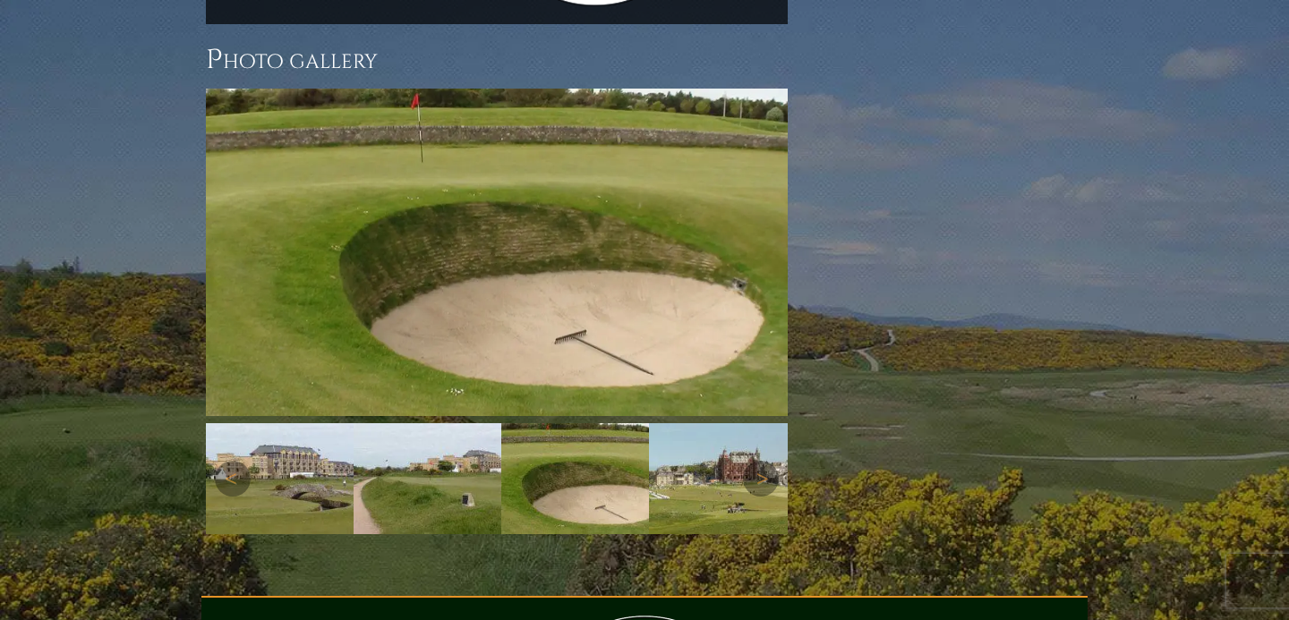
click at [694, 423] on img at bounding box center [723, 478] width 148 height 111
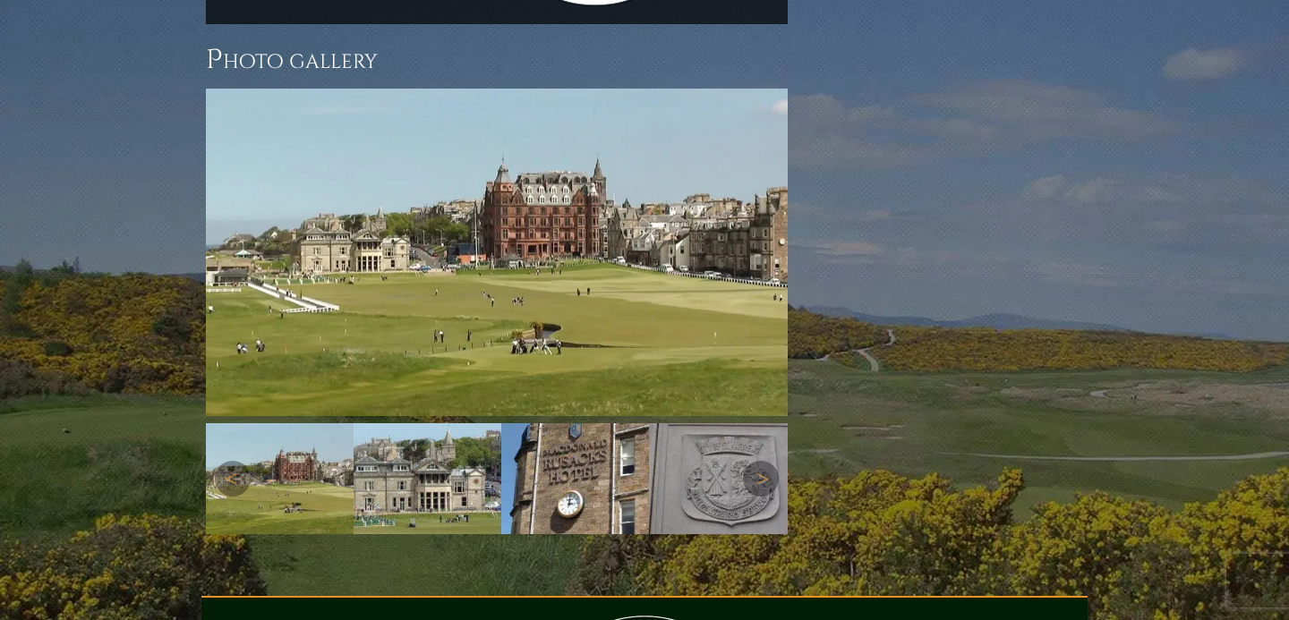
click at [473, 423] on img at bounding box center [428, 478] width 148 height 111
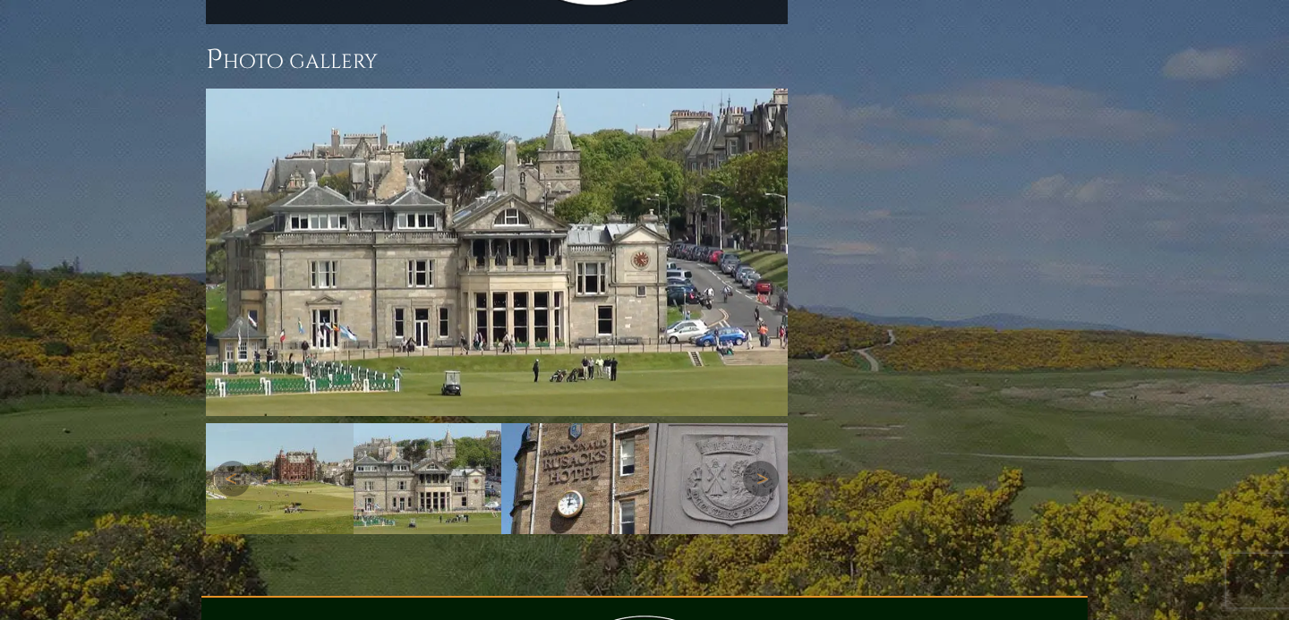
click at [593, 423] on img at bounding box center [575, 478] width 148 height 111
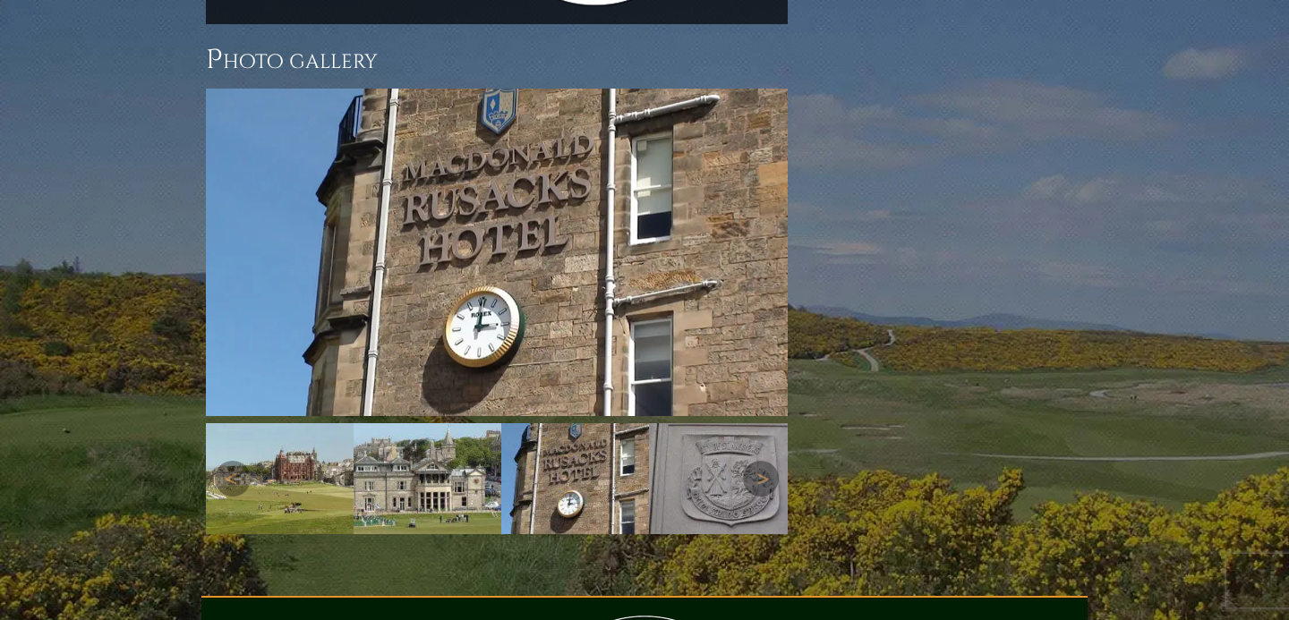
click at [713, 423] on img at bounding box center [723, 478] width 148 height 111
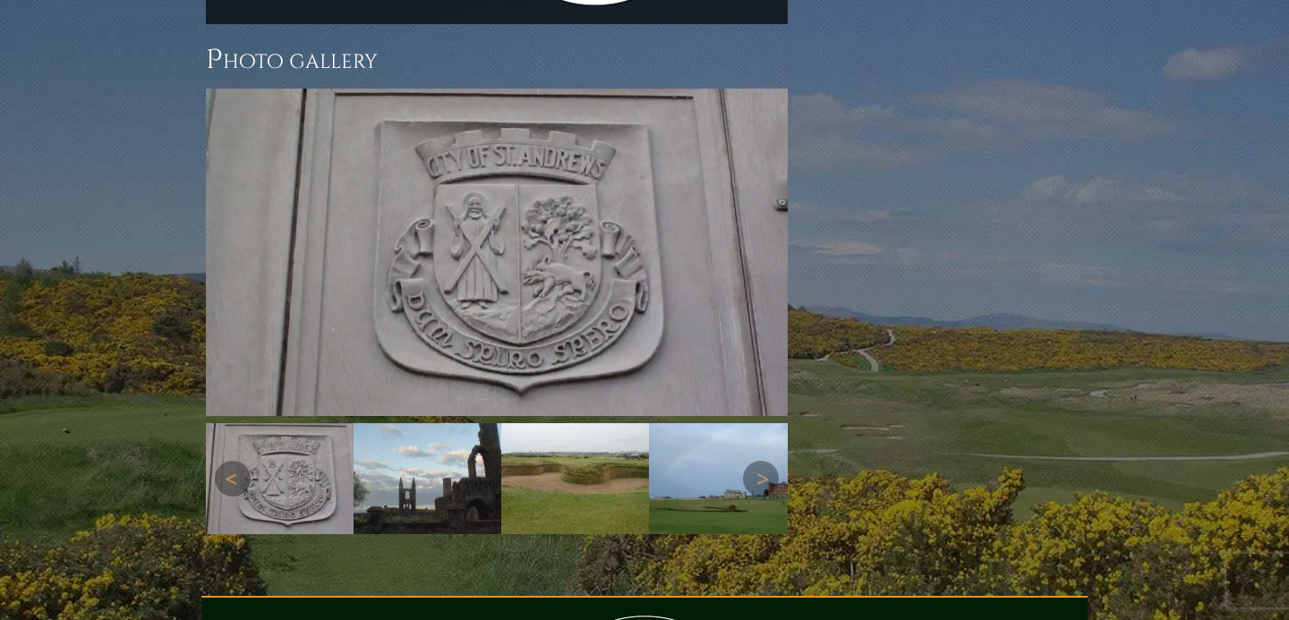
click at [490, 423] on img at bounding box center [428, 478] width 148 height 111
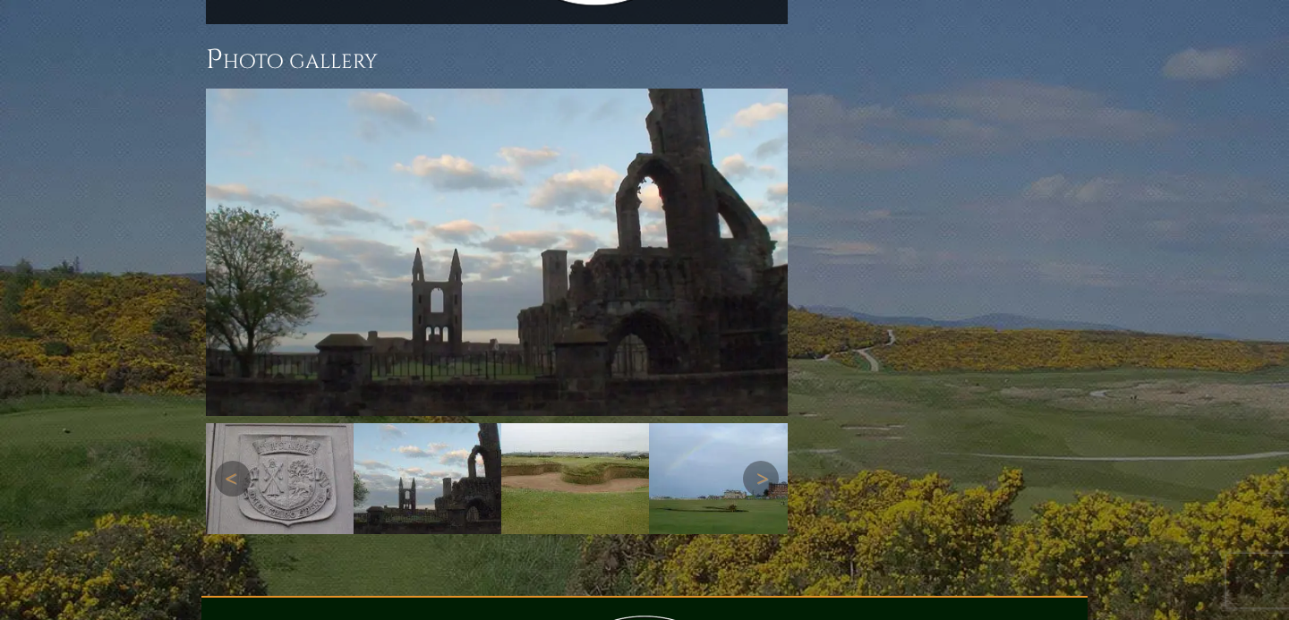
click at [545, 423] on img at bounding box center [575, 478] width 148 height 111
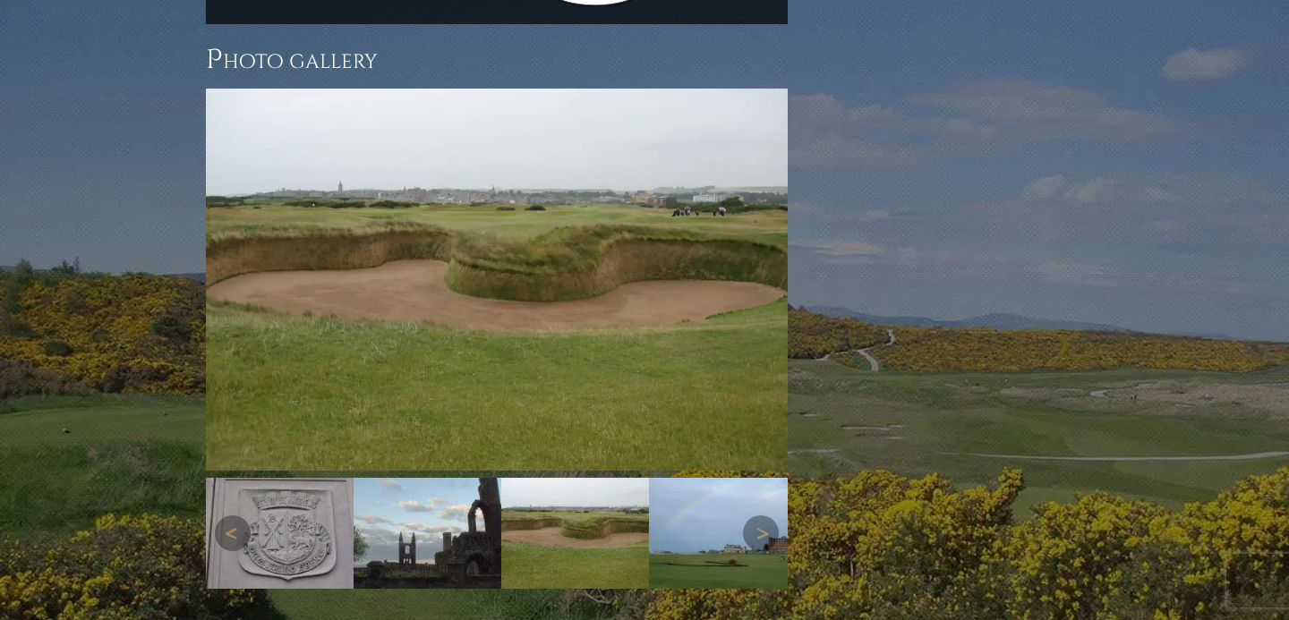
click at [711, 478] on img at bounding box center [723, 533] width 148 height 111
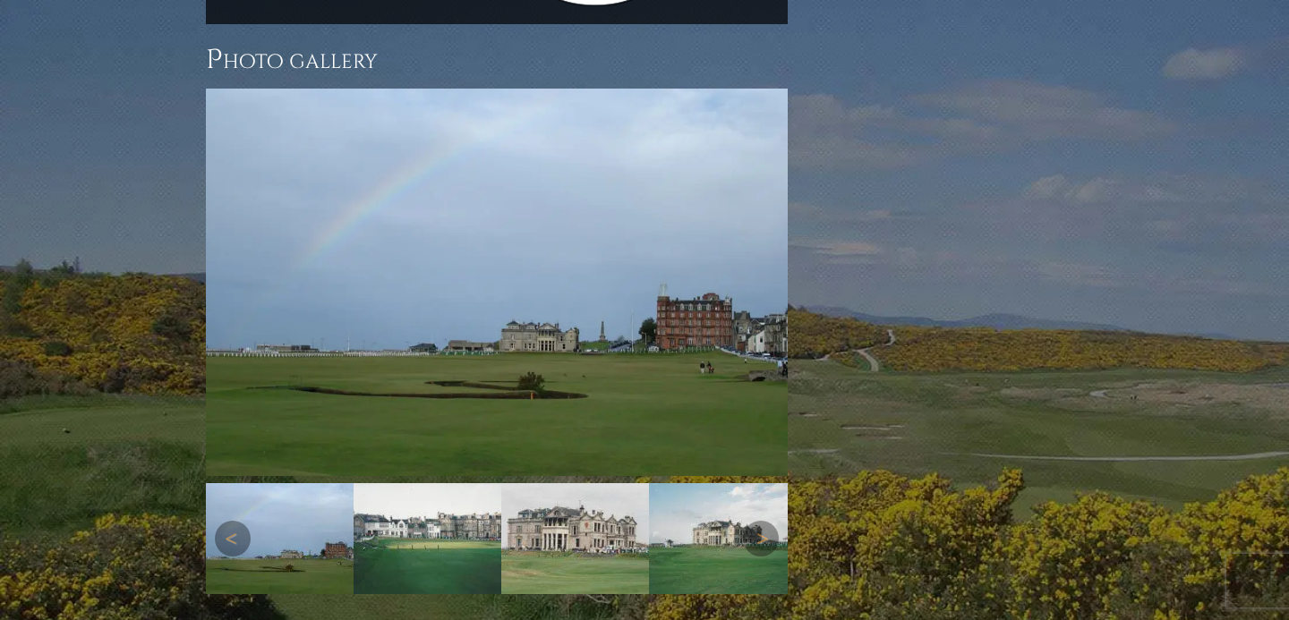
click at [473, 483] on img at bounding box center [428, 538] width 148 height 111
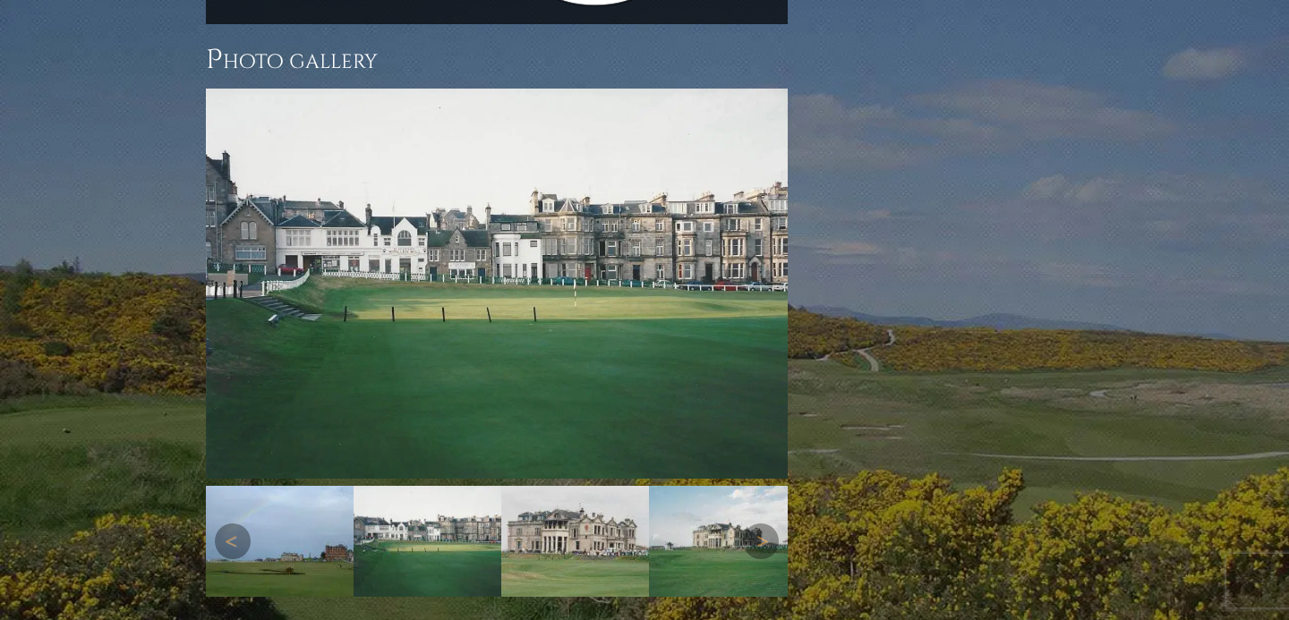
click at [578, 486] on img at bounding box center [575, 541] width 148 height 111
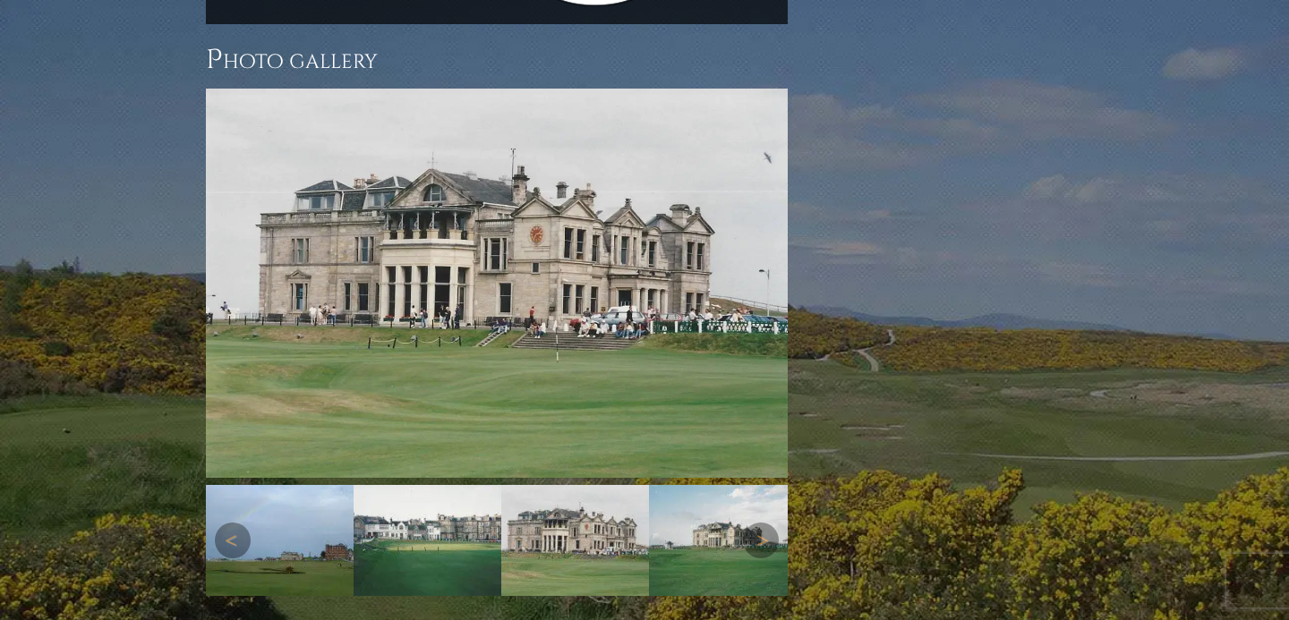
click at [700, 485] on img at bounding box center [723, 540] width 148 height 111
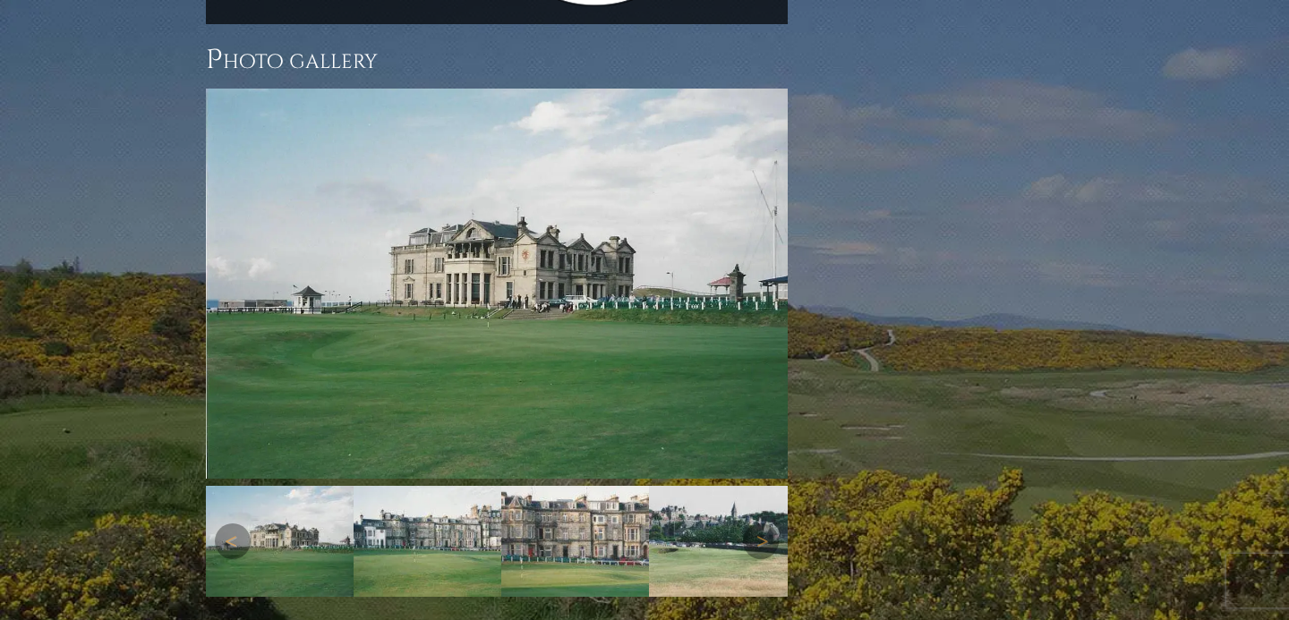
click at [626, 486] on img at bounding box center [575, 541] width 148 height 111
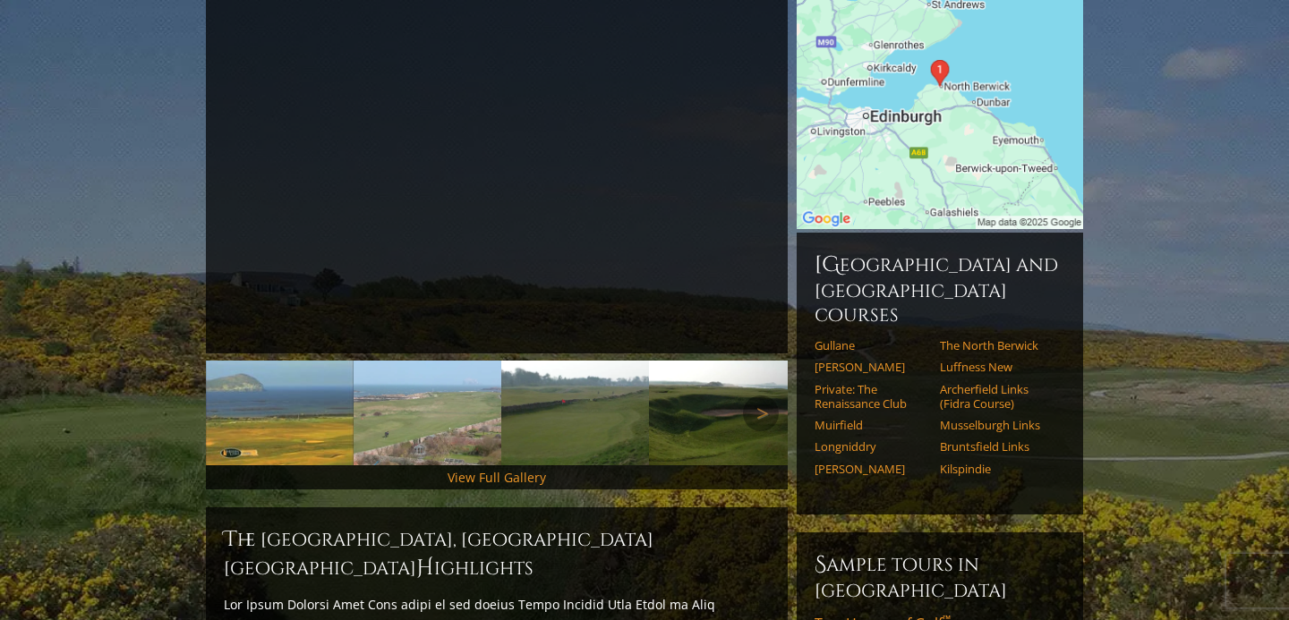
scroll to position [292, 0]
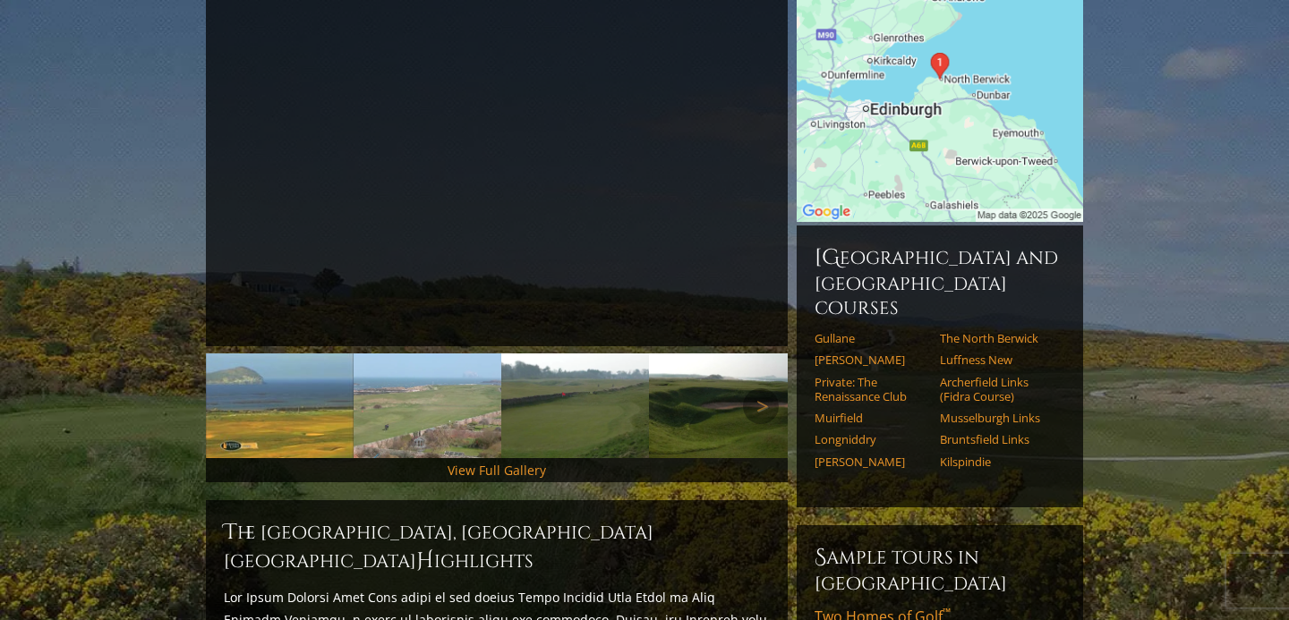
click at [431, 380] on img at bounding box center [428, 406] width 148 height 105
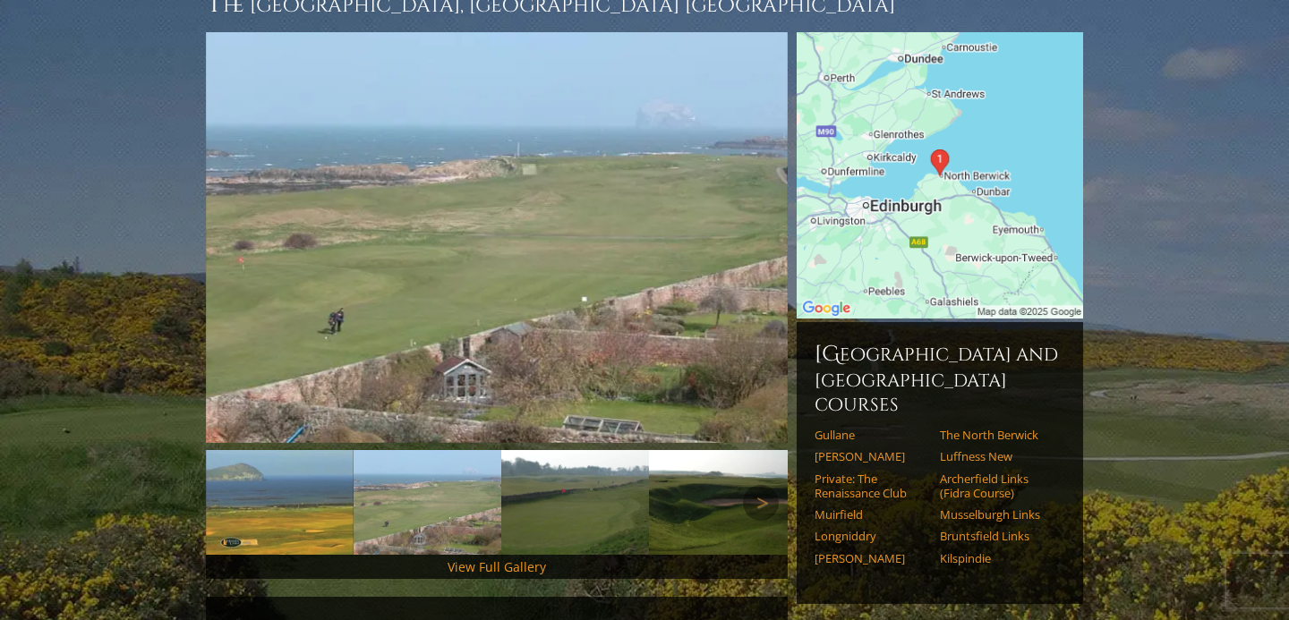
scroll to position [184, 0]
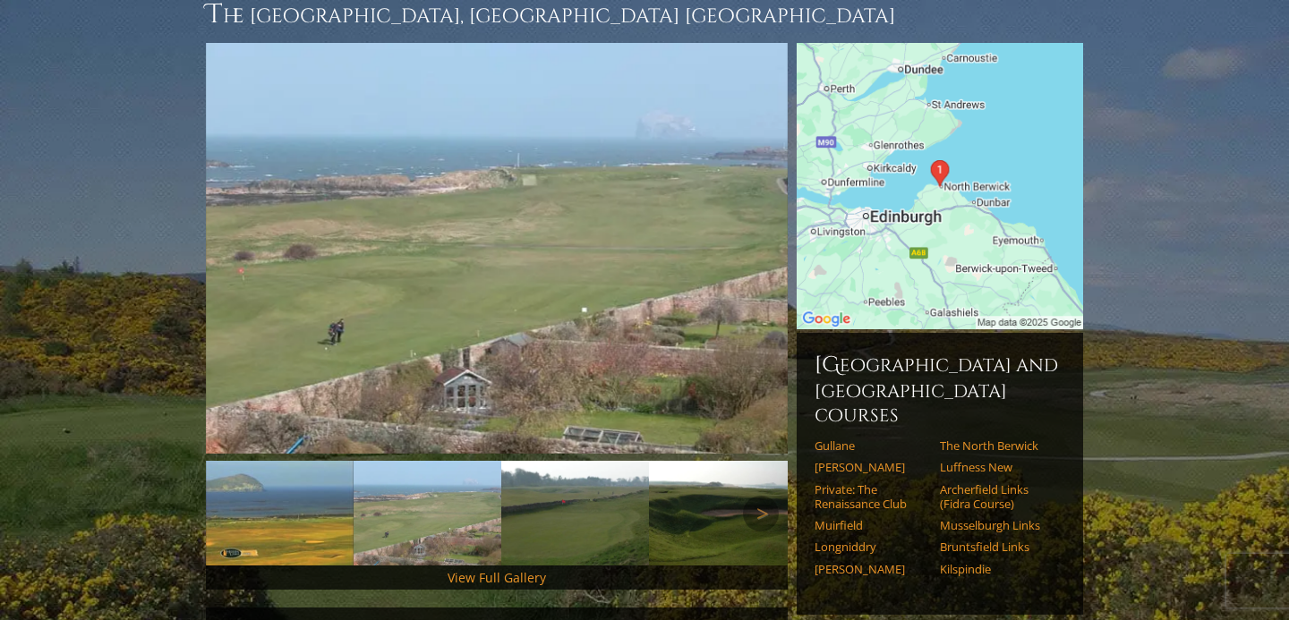
click at [553, 500] on img at bounding box center [575, 513] width 148 height 105
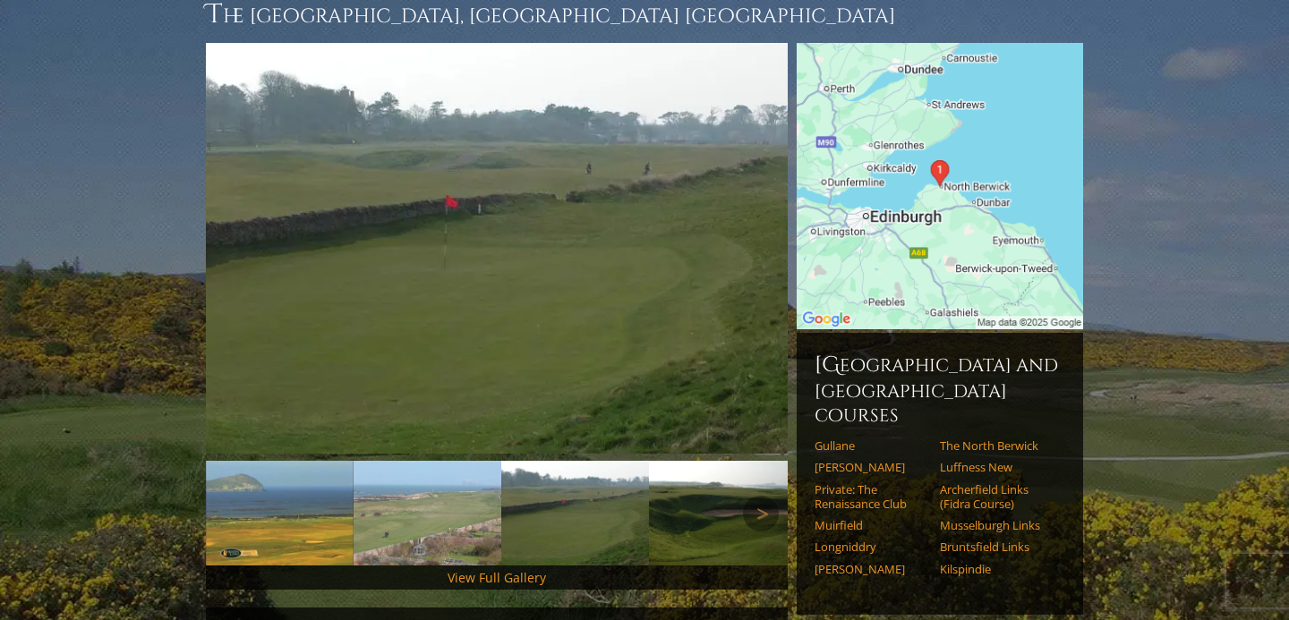
click at [679, 515] on img at bounding box center [723, 513] width 148 height 105
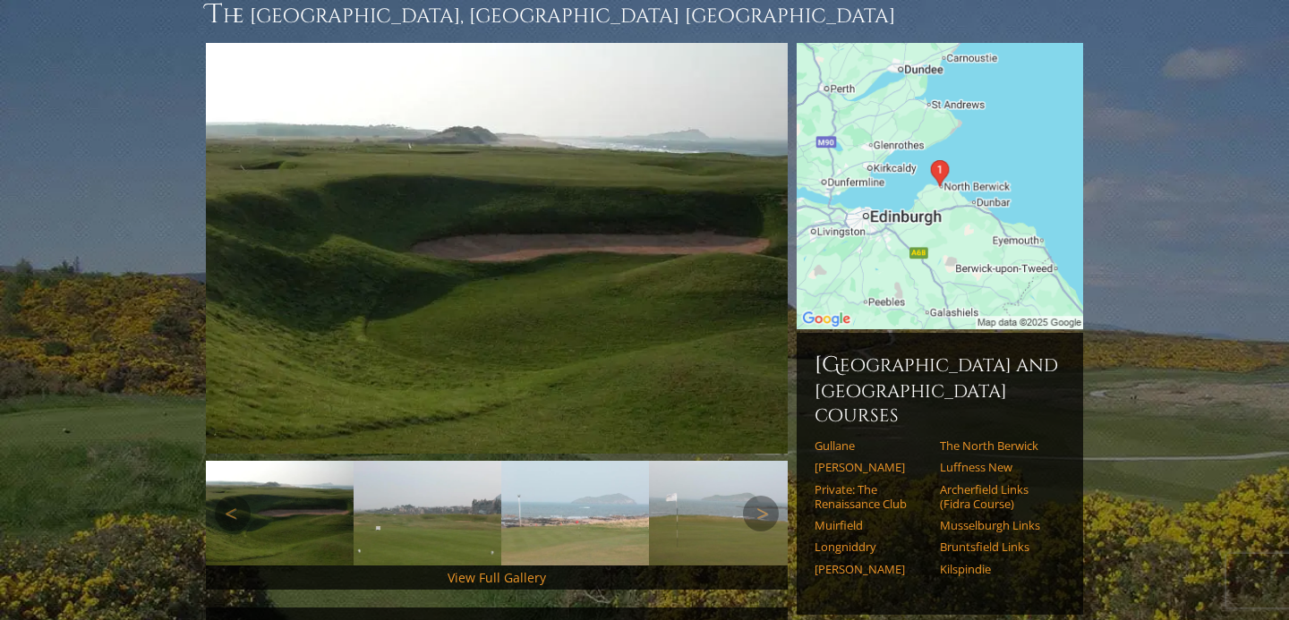
click at [317, 481] on img at bounding box center [280, 513] width 148 height 105
click at [437, 490] on img at bounding box center [428, 513] width 148 height 105
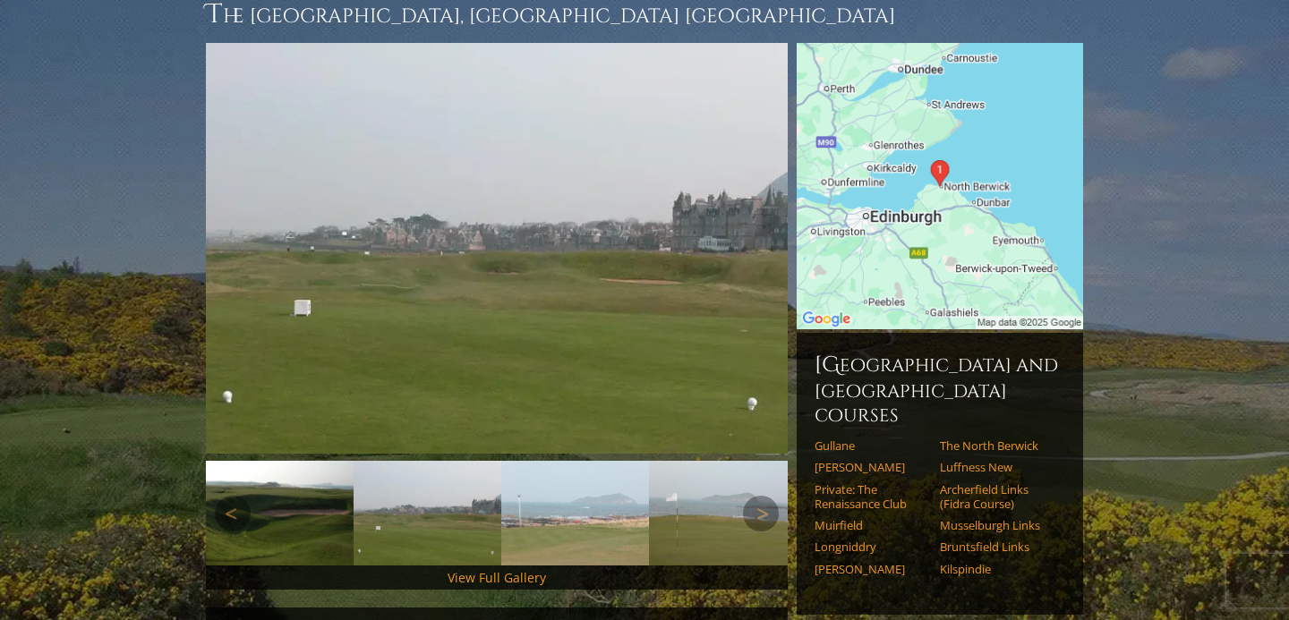
click at [561, 509] on img at bounding box center [575, 513] width 148 height 105
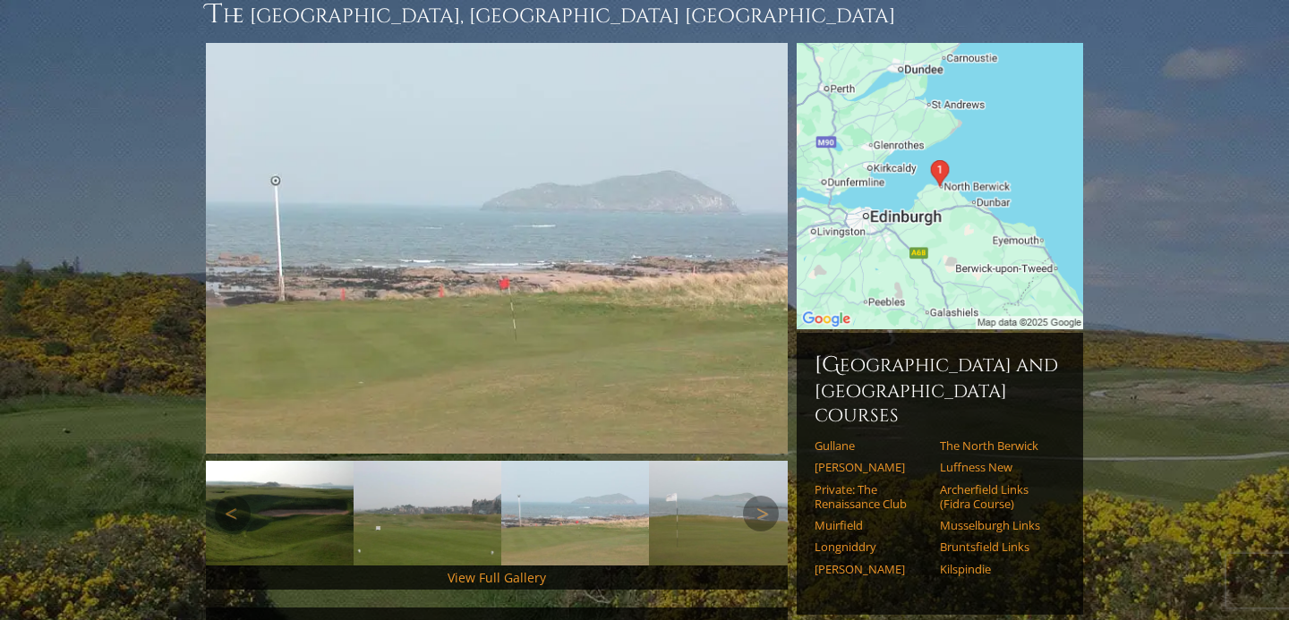
click at [720, 506] on img at bounding box center [723, 513] width 148 height 105
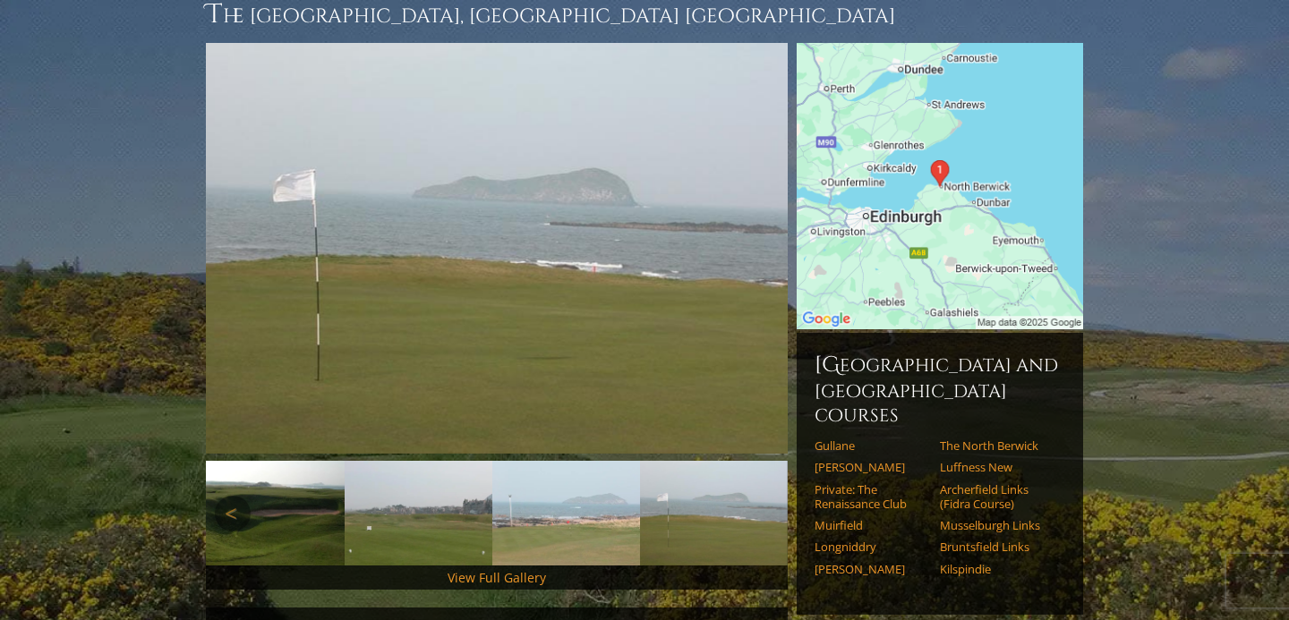
click at [327, 489] on img at bounding box center [271, 513] width 148 height 105
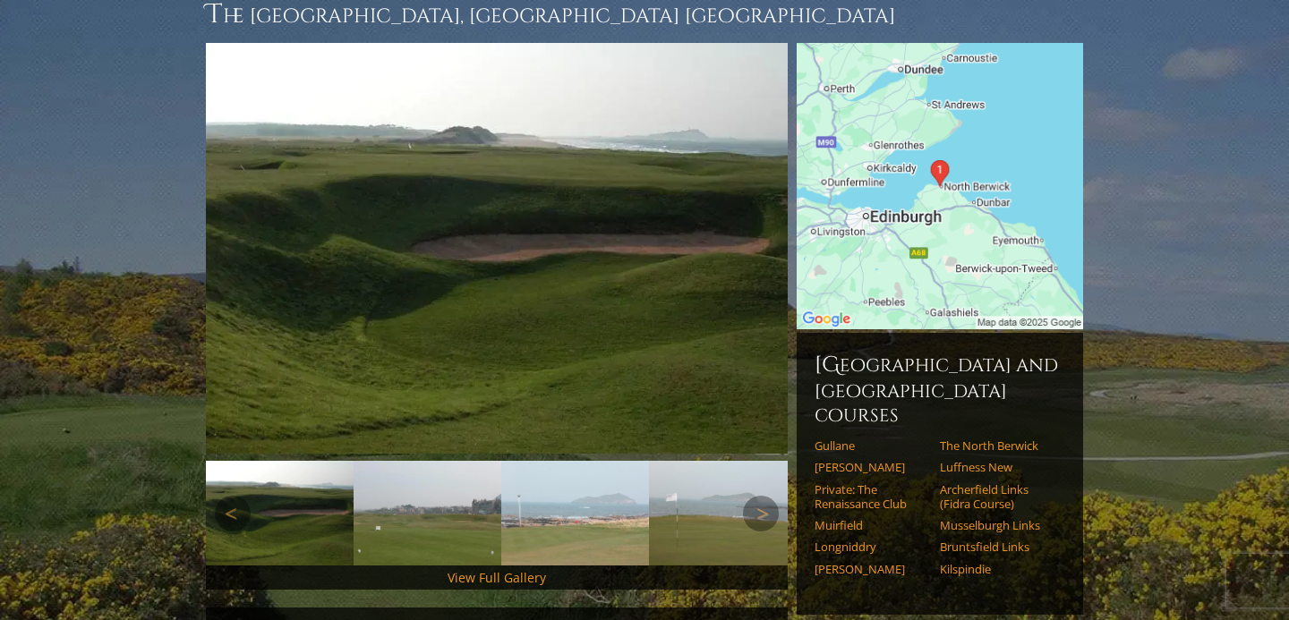
click at [433, 501] on img at bounding box center [428, 513] width 148 height 105
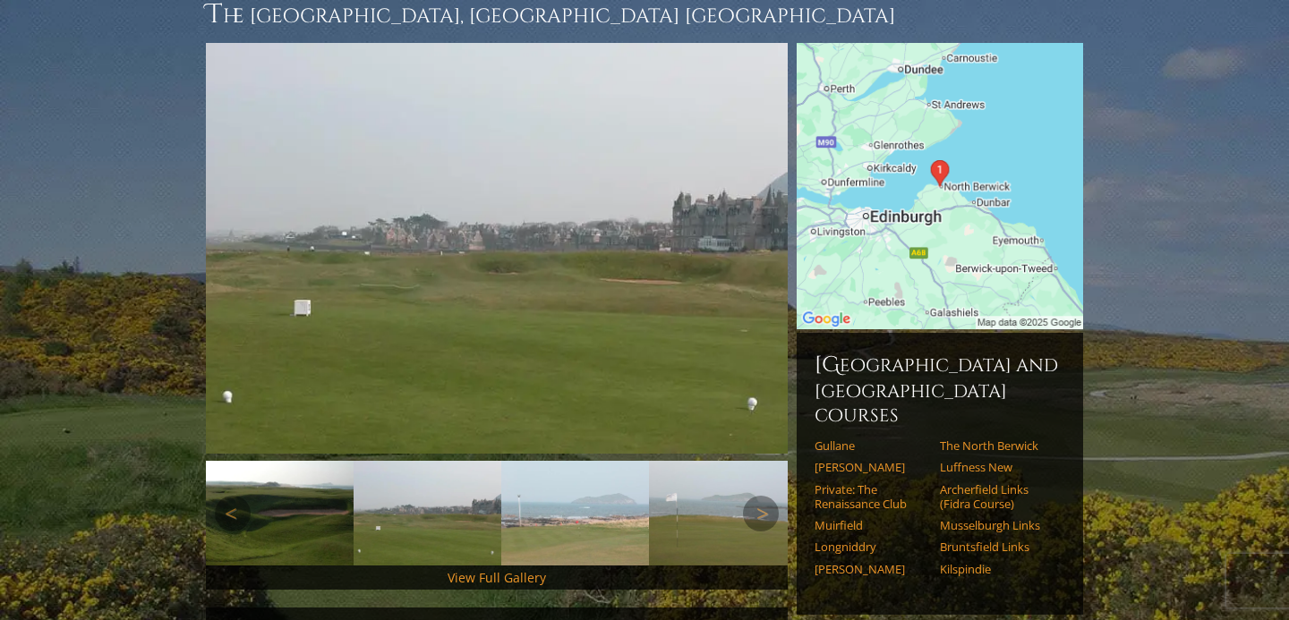
click at [563, 496] on img at bounding box center [575, 513] width 148 height 105
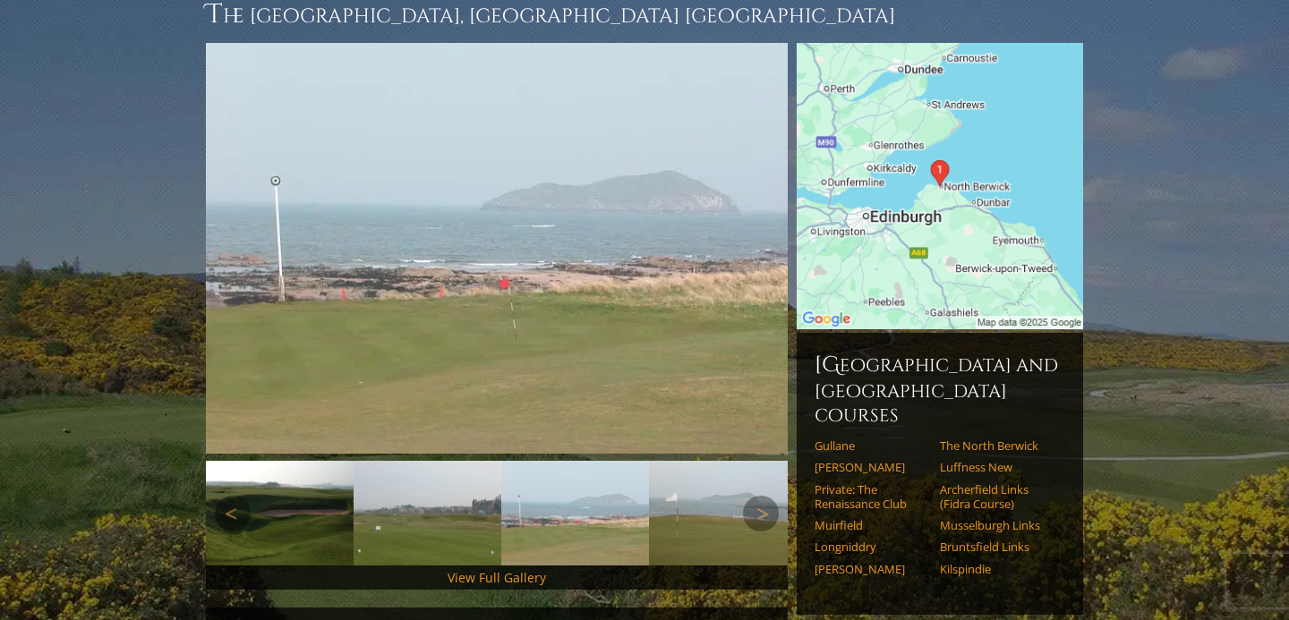
click at [743, 507] on img at bounding box center [723, 513] width 148 height 105
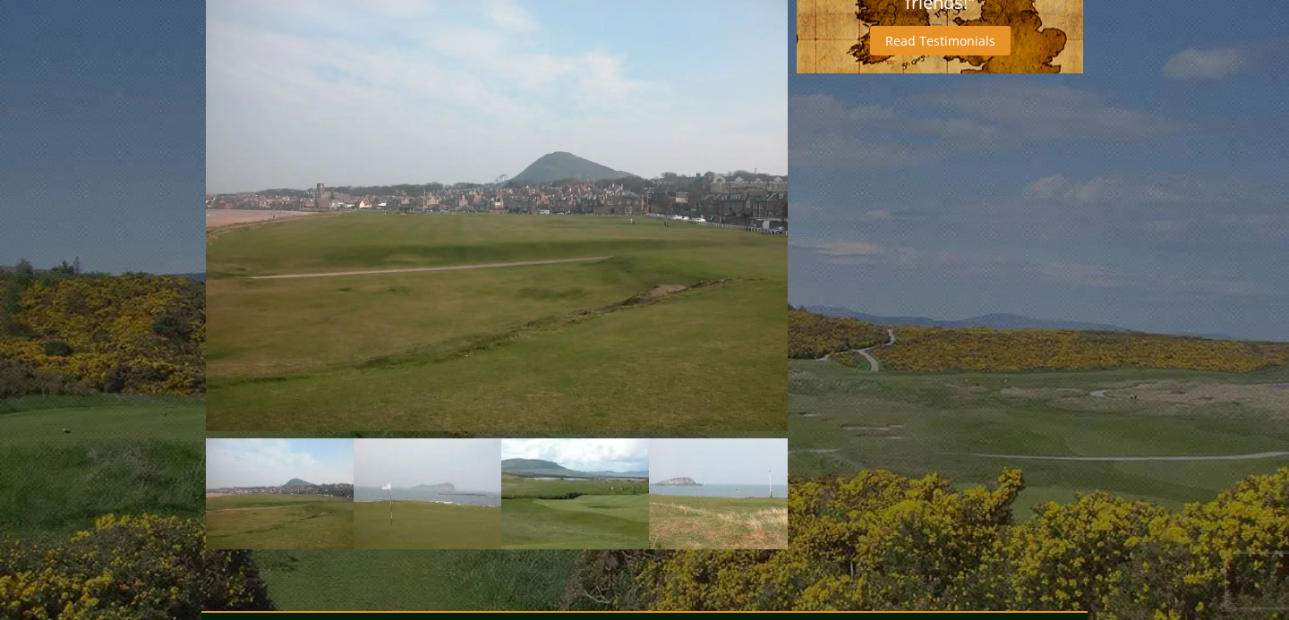
scroll to position [1555, 0]
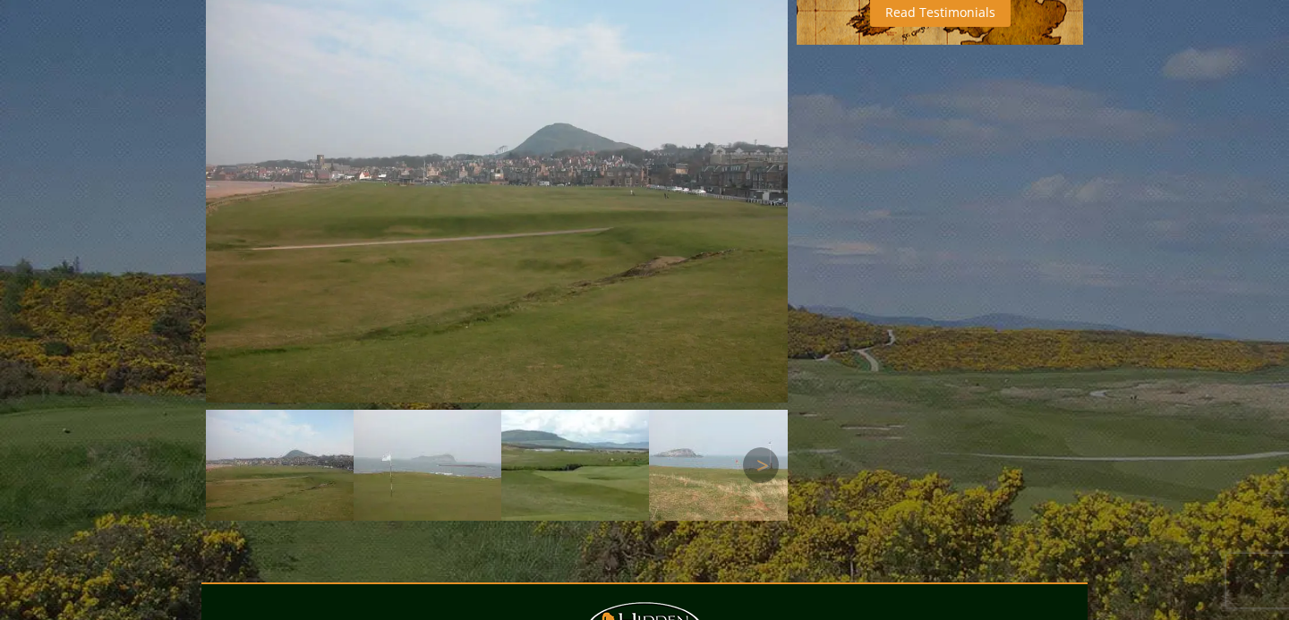
click at [447, 422] on img at bounding box center [428, 465] width 148 height 111
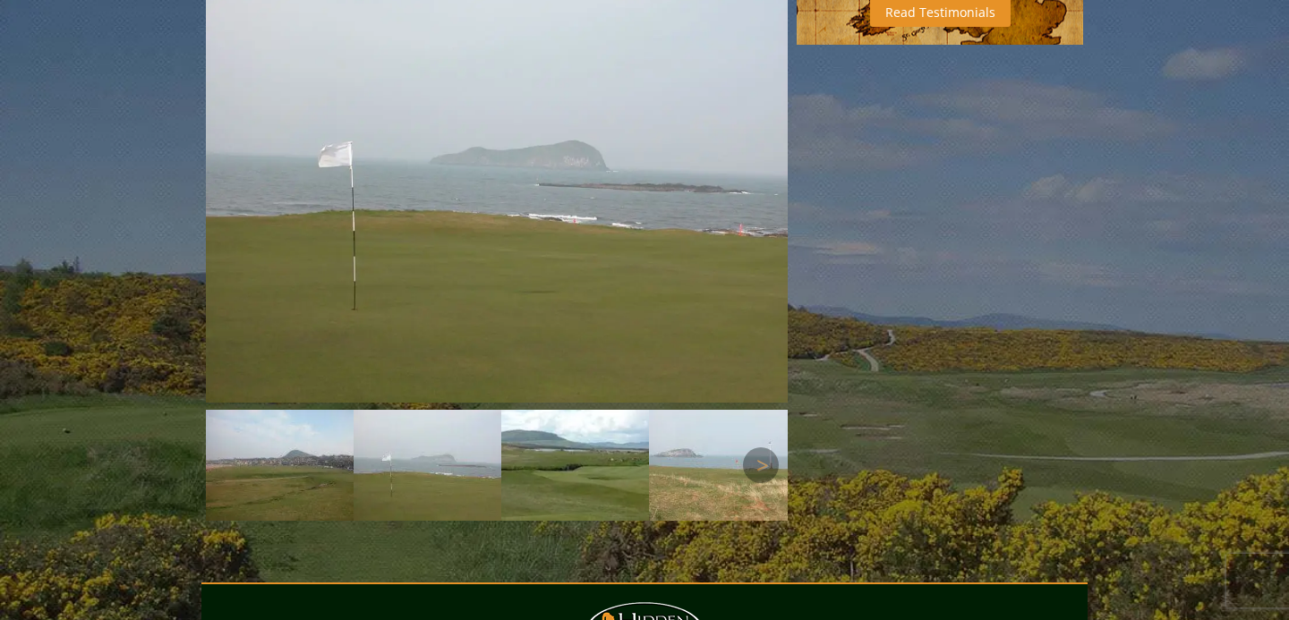
click at [577, 417] on img at bounding box center [575, 465] width 148 height 111
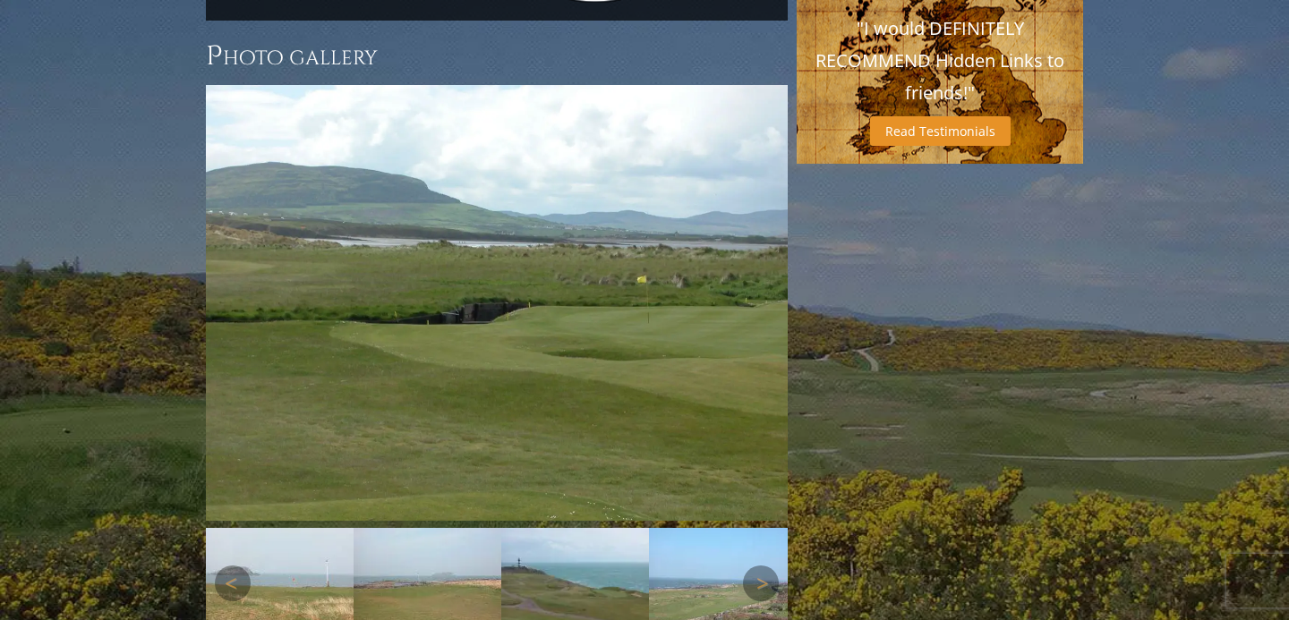
scroll to position [1432, 0]
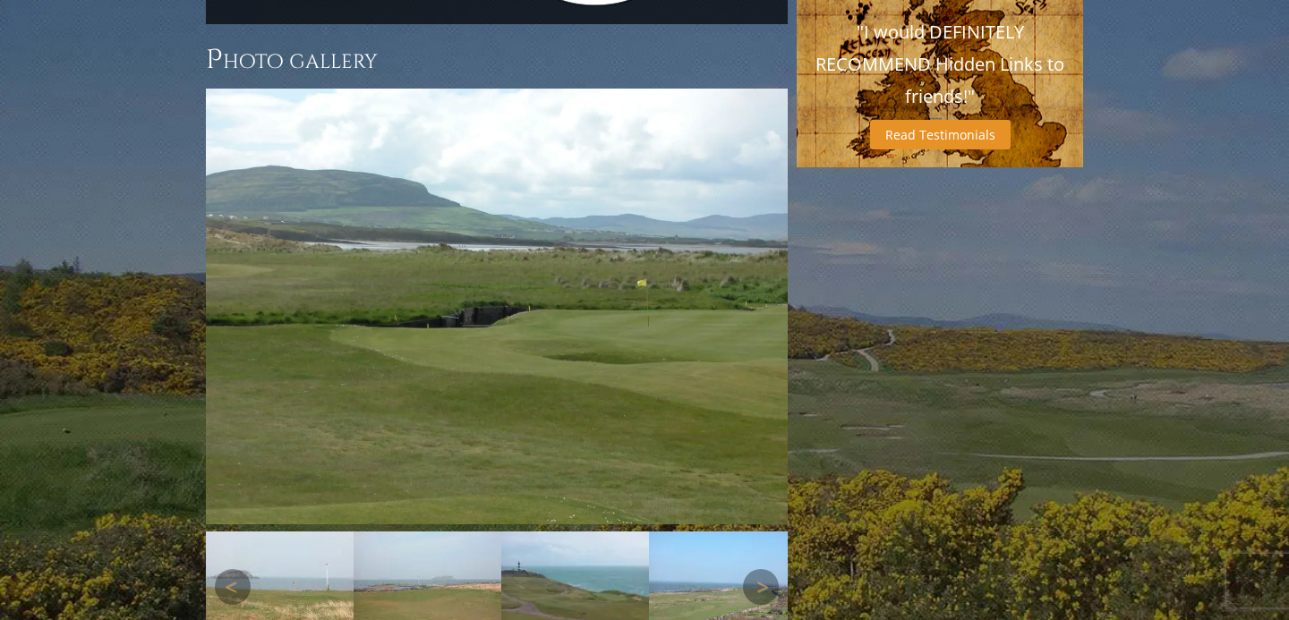
click at [335, 549] on img at bounding box center [280, 587] width 148 height 111
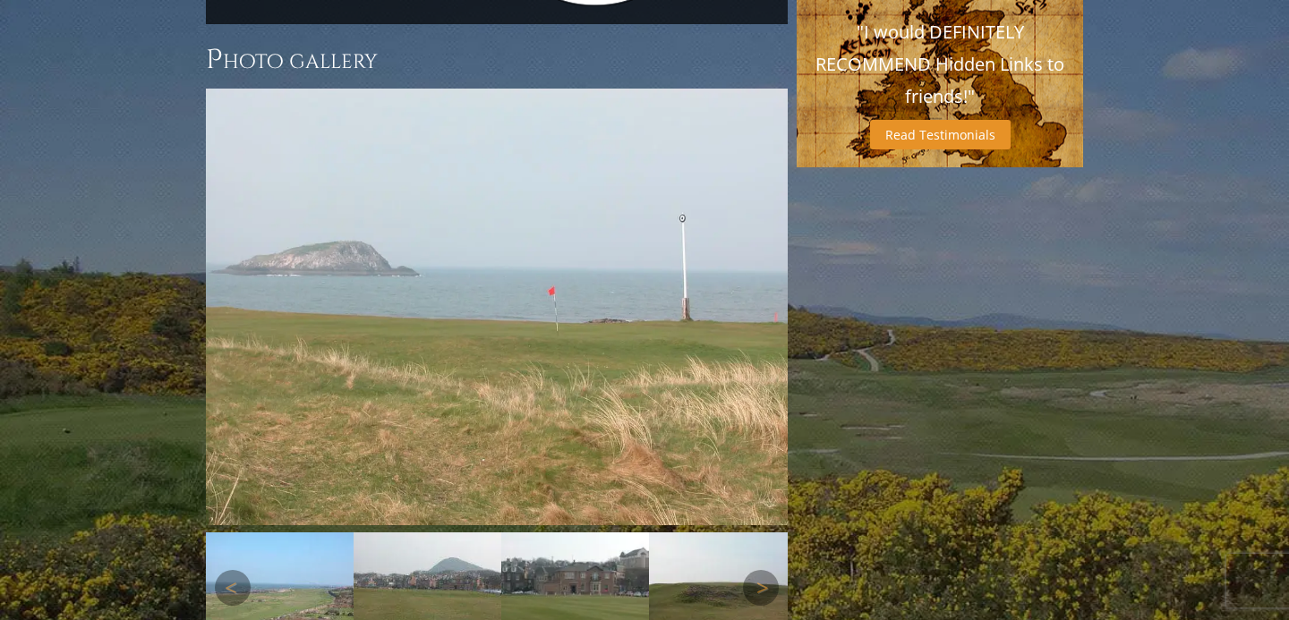
click at [311, 543] on img at bounding box center [280, 587] width 148 height 111
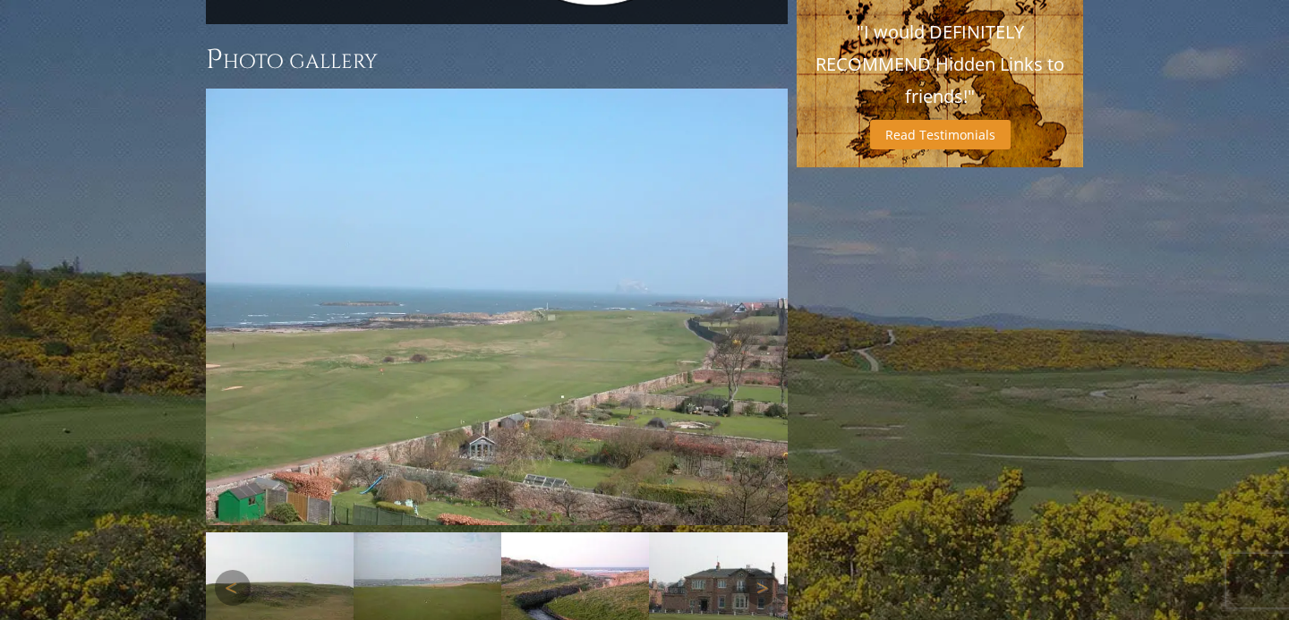
click at [311, 543] on img at bounding box center [280, 587] width 148 height 111
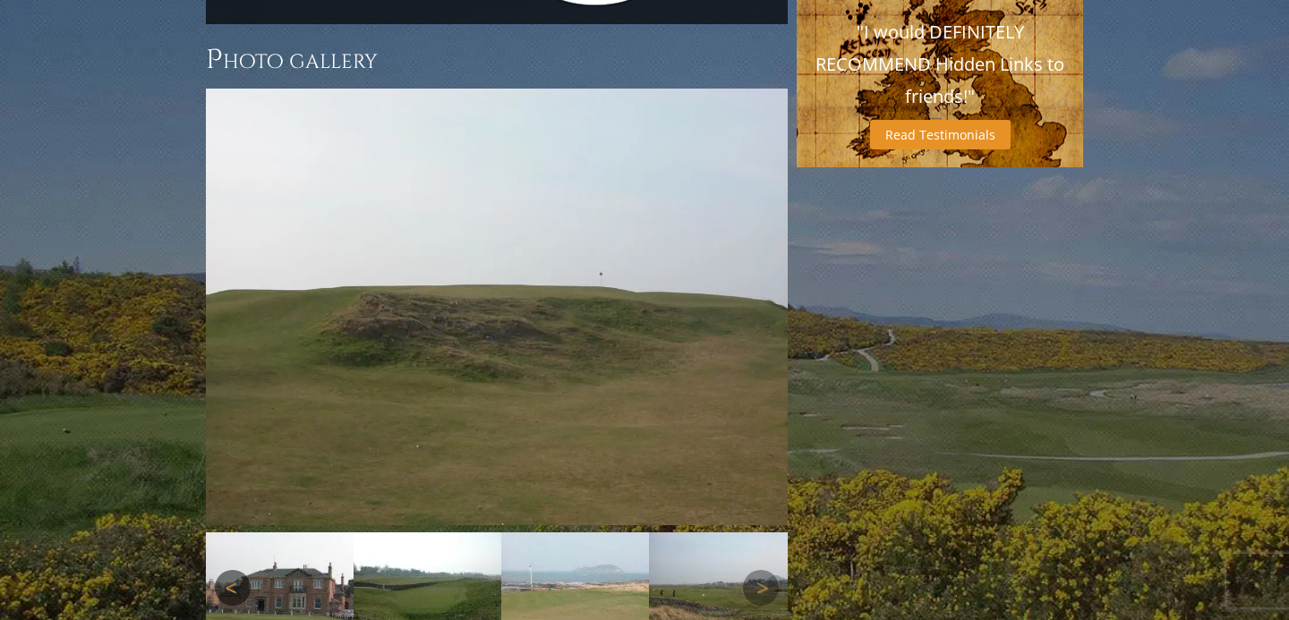
click at [240, 570] on link "Previous" at bounding box center [233, 588] width 36 height 36
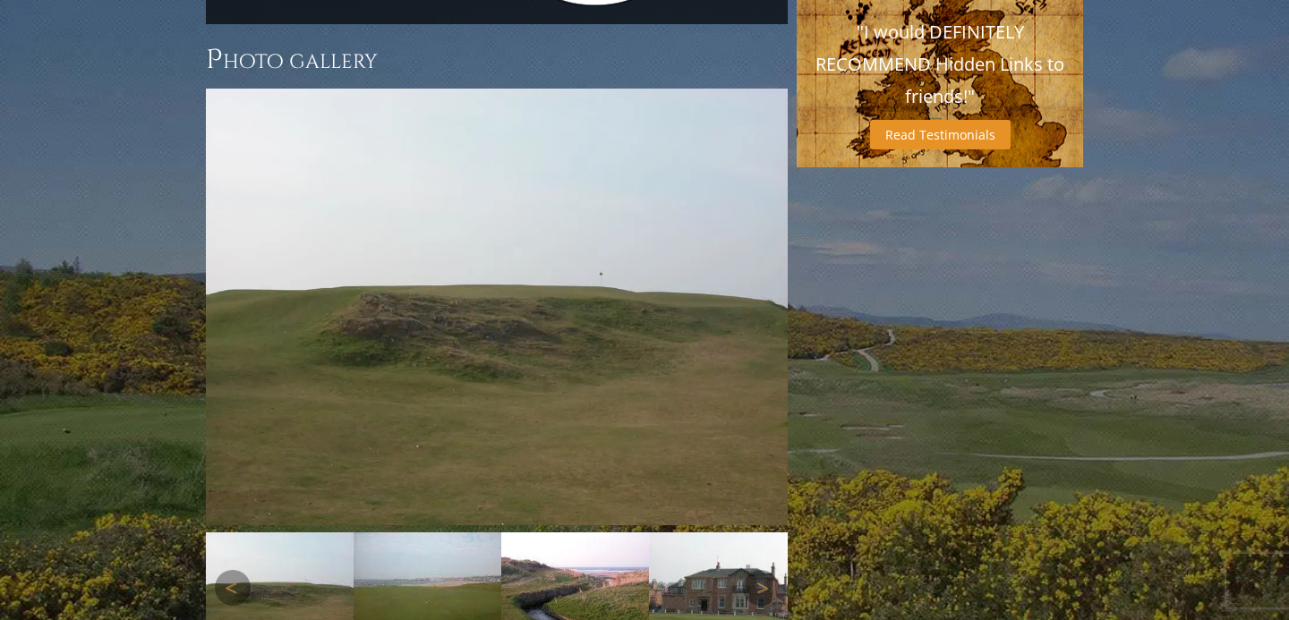
click at [429, 532] on img at bounding box center [428, 587] width 148 height 111
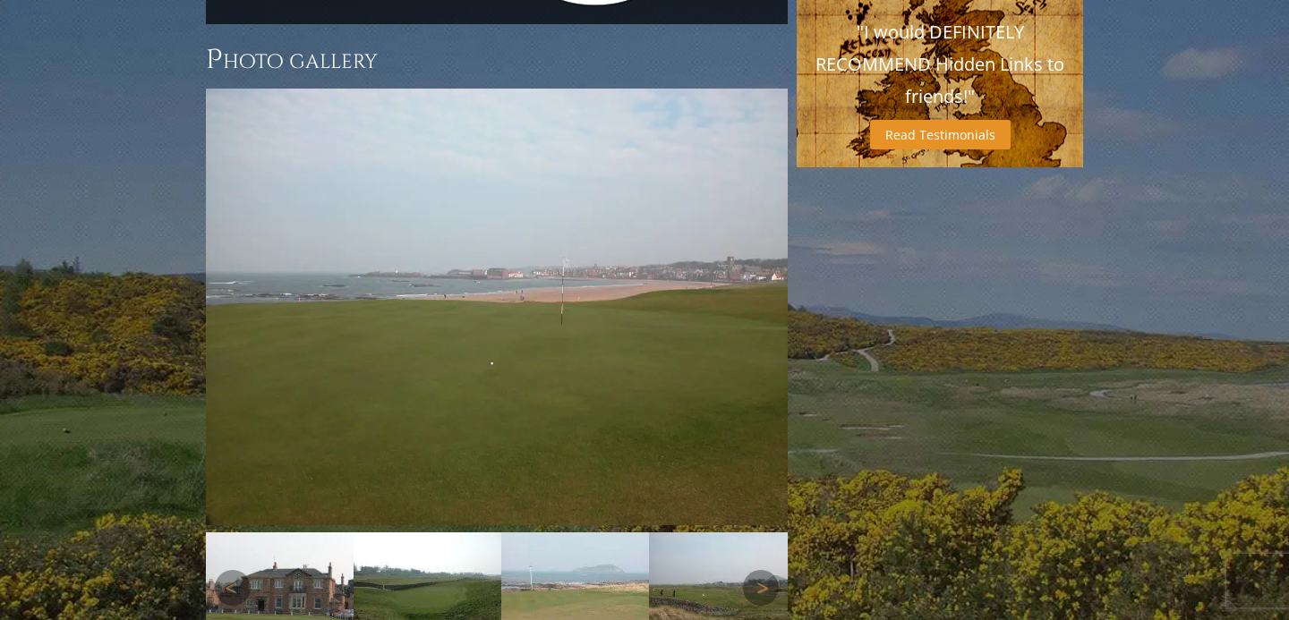
click at [484, 534] on img at bounding box center [428, 587] width 148 height 111
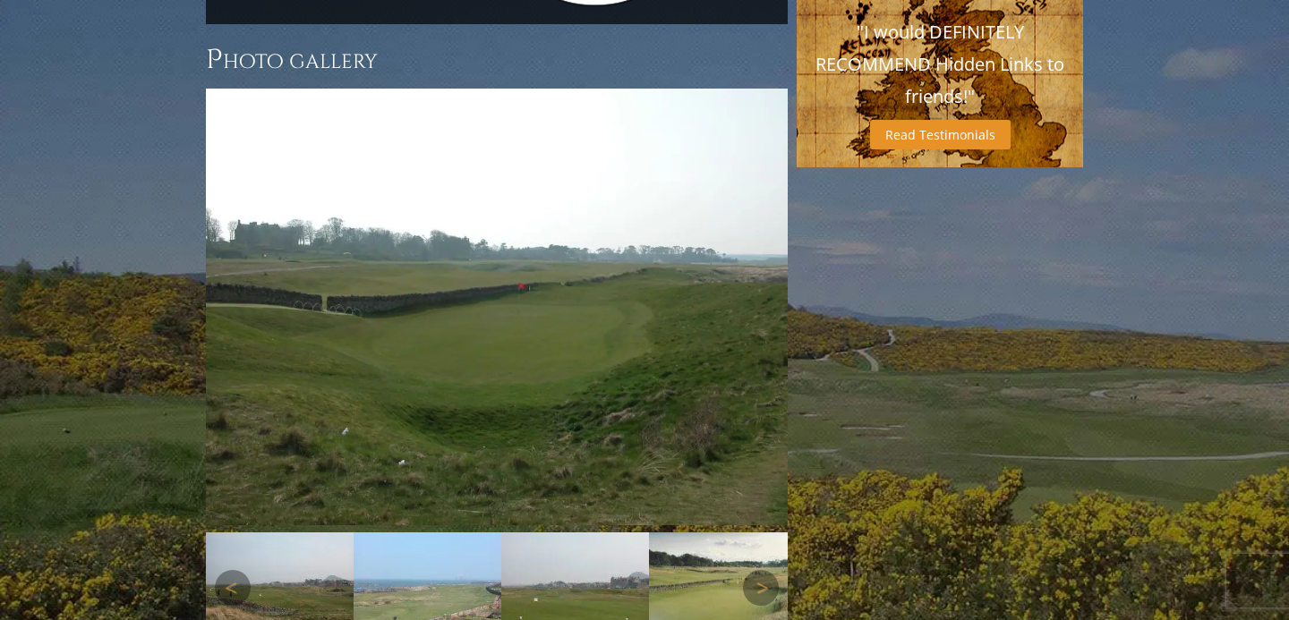
click at [551, 541] on img at bounding box center [575, 587] width 148 height 111
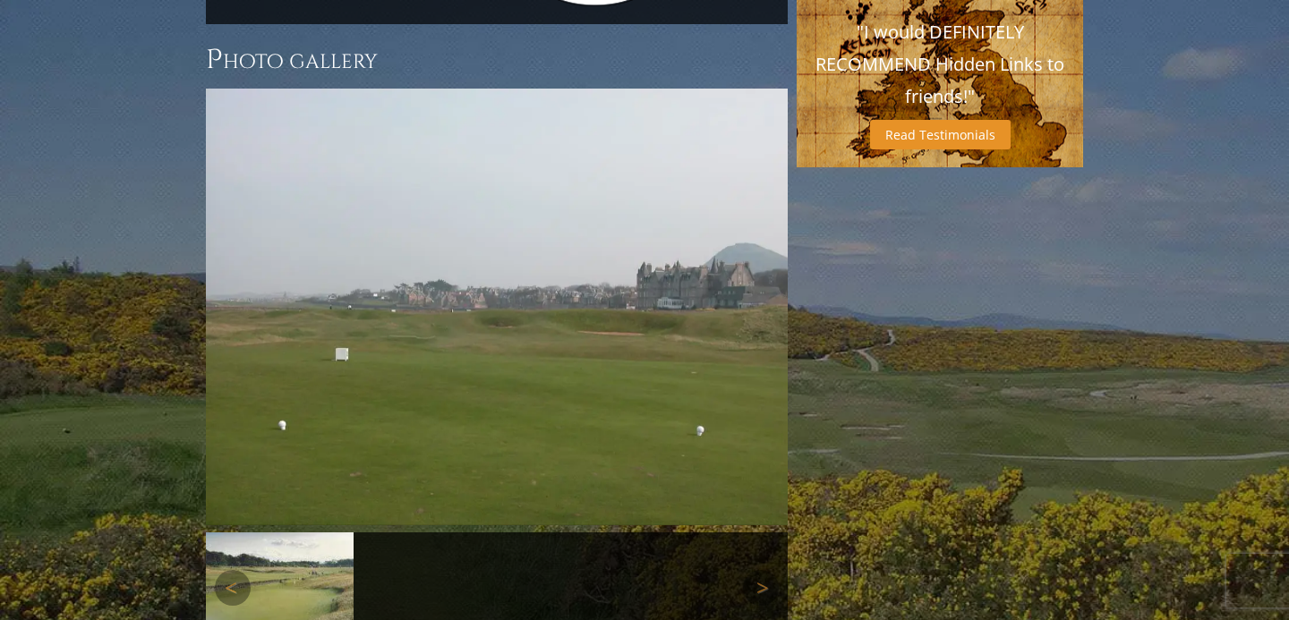
click at [341, 540] on img at bounding box center [280, 587] width 148 height 111
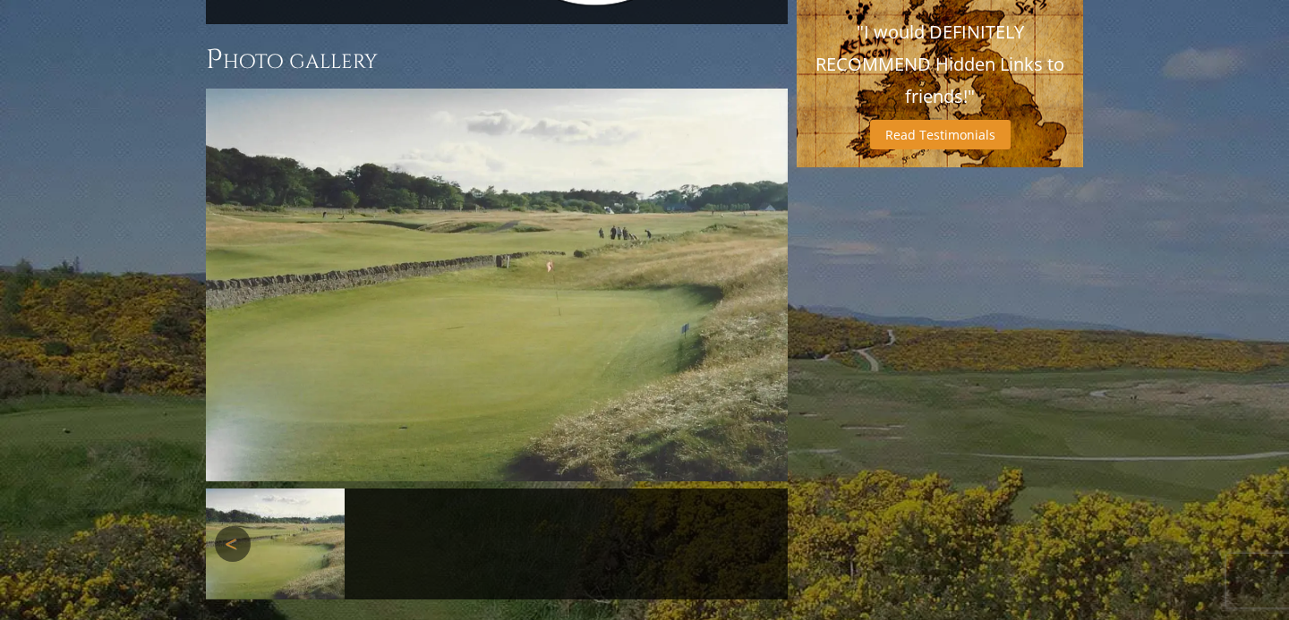
click at [222, 526] on link "Previous" at bounding box center [233, 544] width 36 height 36
click at [237, 526] on link "Previous" at bounding box center [233, 544] width 36 height 36
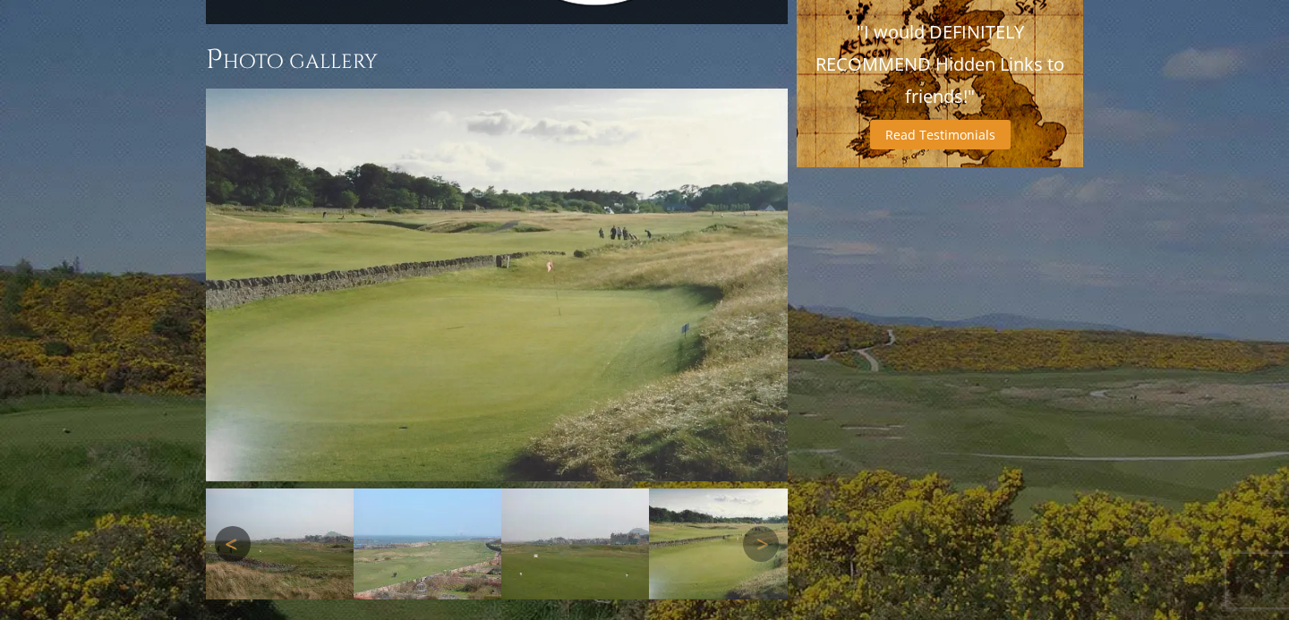
click at [237, 526] on link "Previous" at bounding box center [233, 544] width 36 height 36
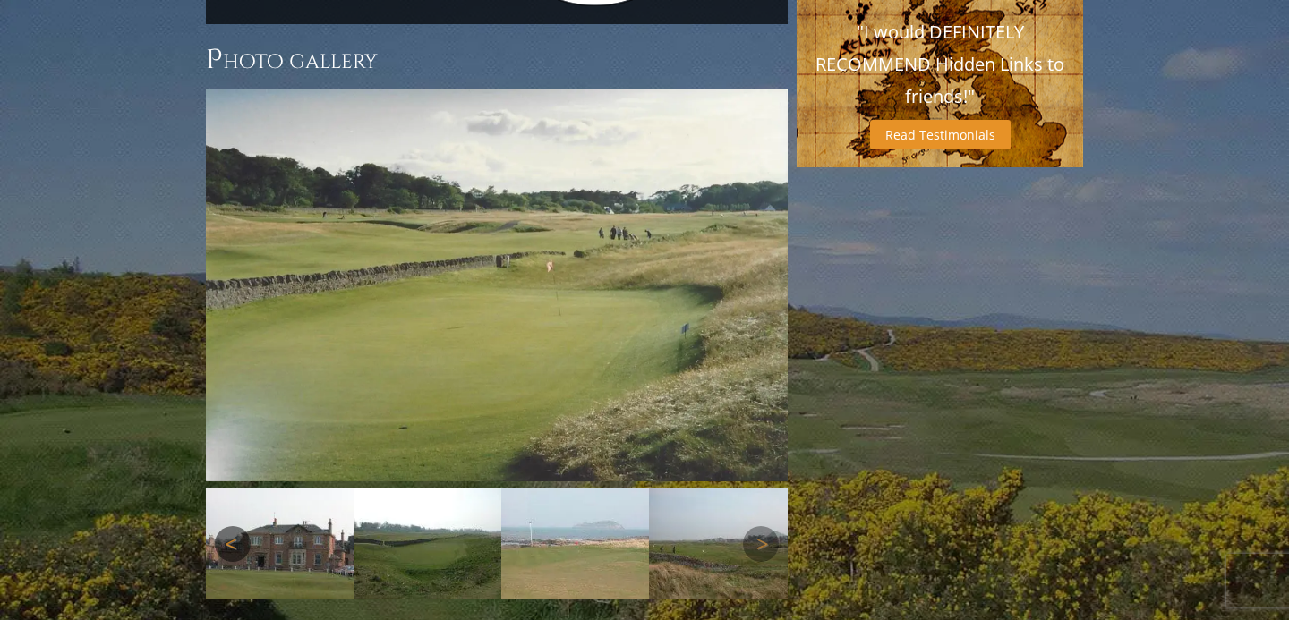
click at [237, 526] on link "Previous" at bounding box center [233, 544] width 36 height 36
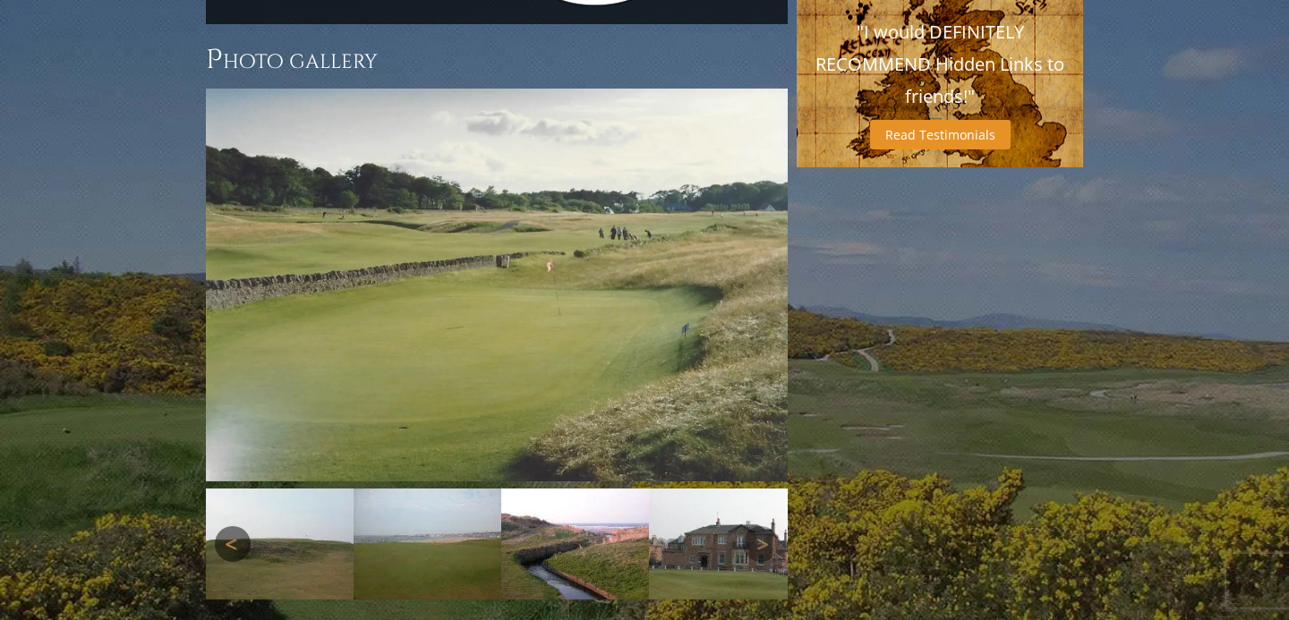
click at [237, 526] on link "Previous" at bounding box center [233, 544] width 36 height 36
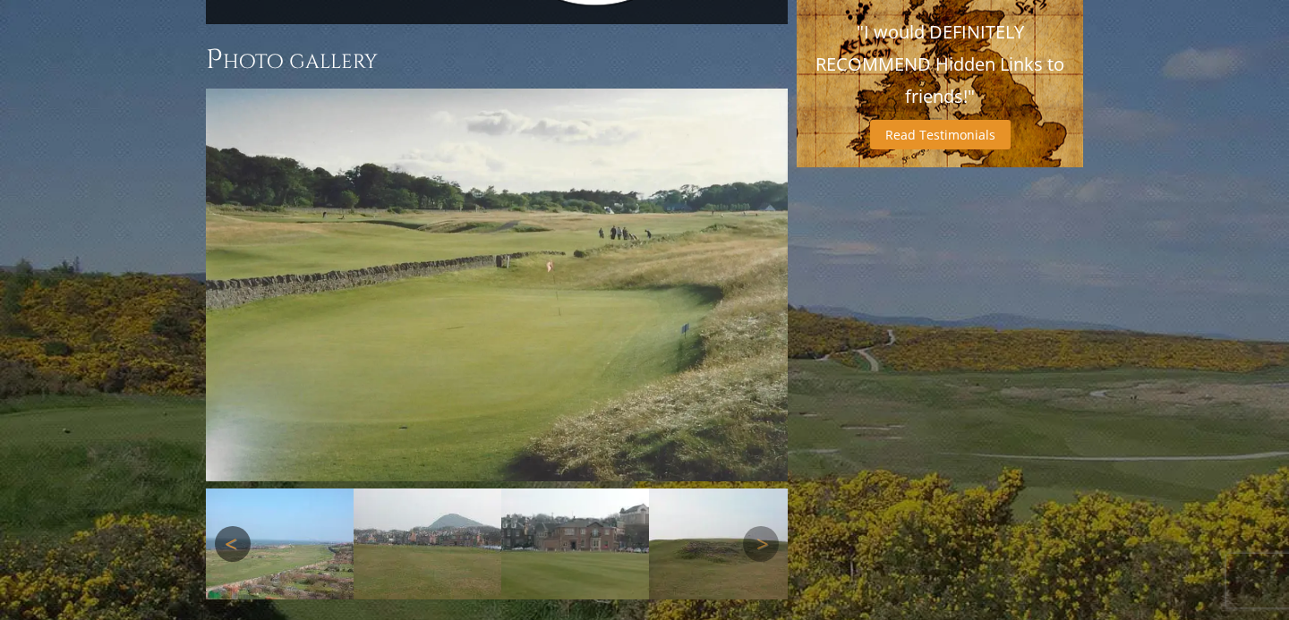
click at [237, 526] on link "Previous" at bounding box center [233, 544] width 36 height 36
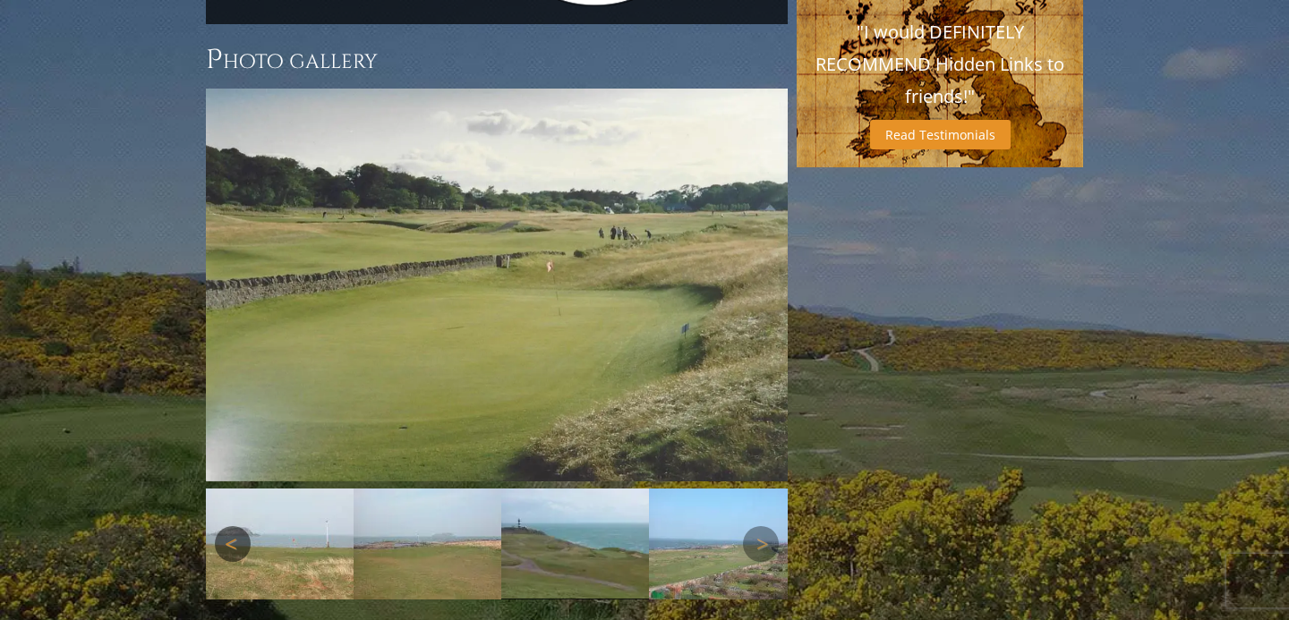
click at [237, 526] on link "Previous" at bounding box center [233, 544] width 36 height 36
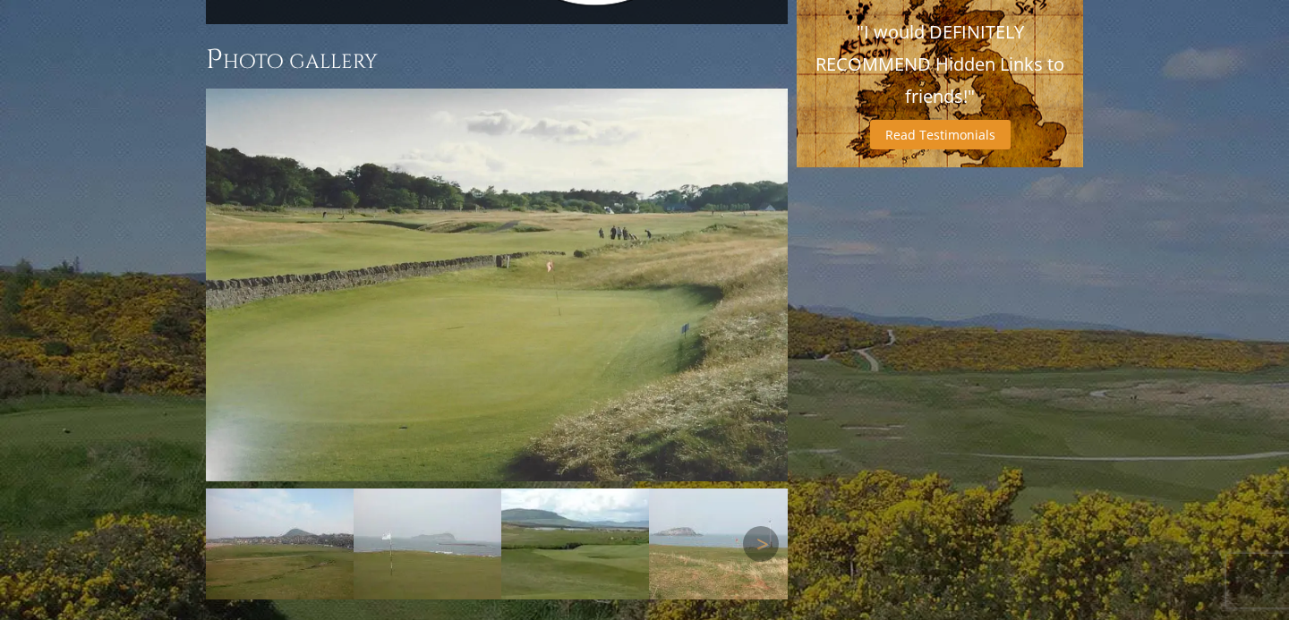
click at [237, 526] on link "Previous" at bounding box center [233, 544] width 36 height 36
